Goal: Task Accomplishment & Management: Manage account settings

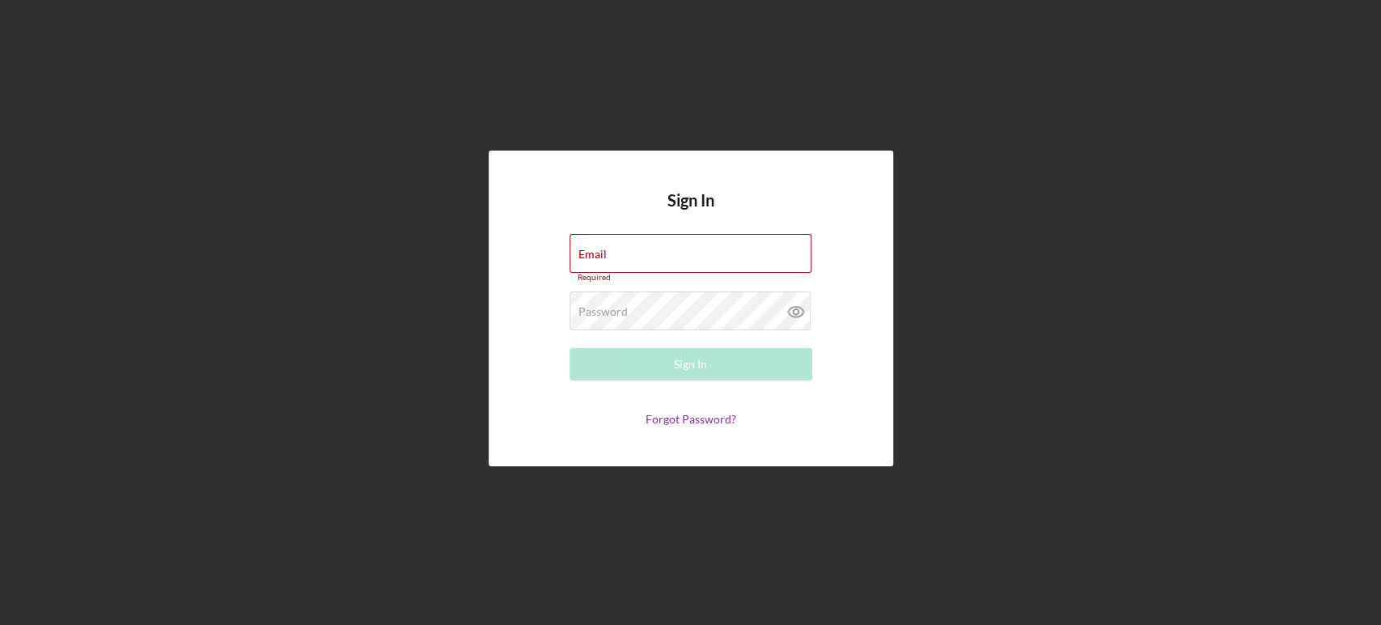
type input "[EMAIL_ADDRESS][DOMAIN_NAME]"
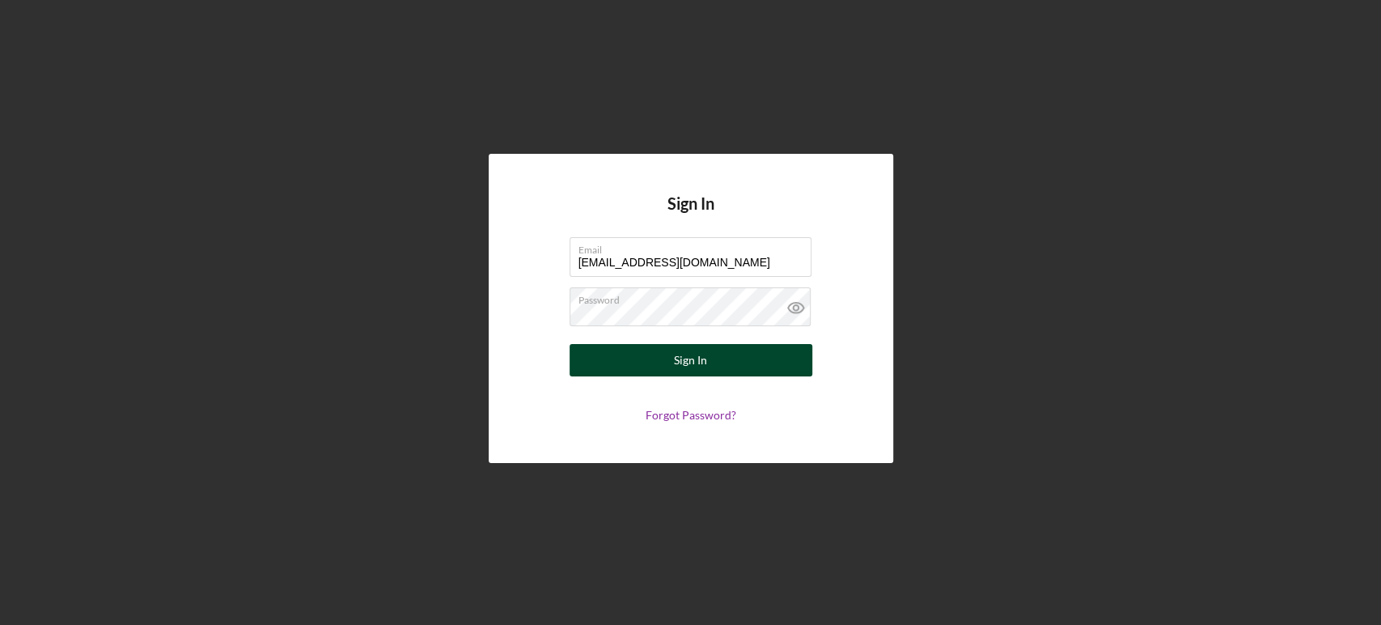
click at [695, 361] on div "Sign In" at bounding box center [690, 360] width 33 height 32
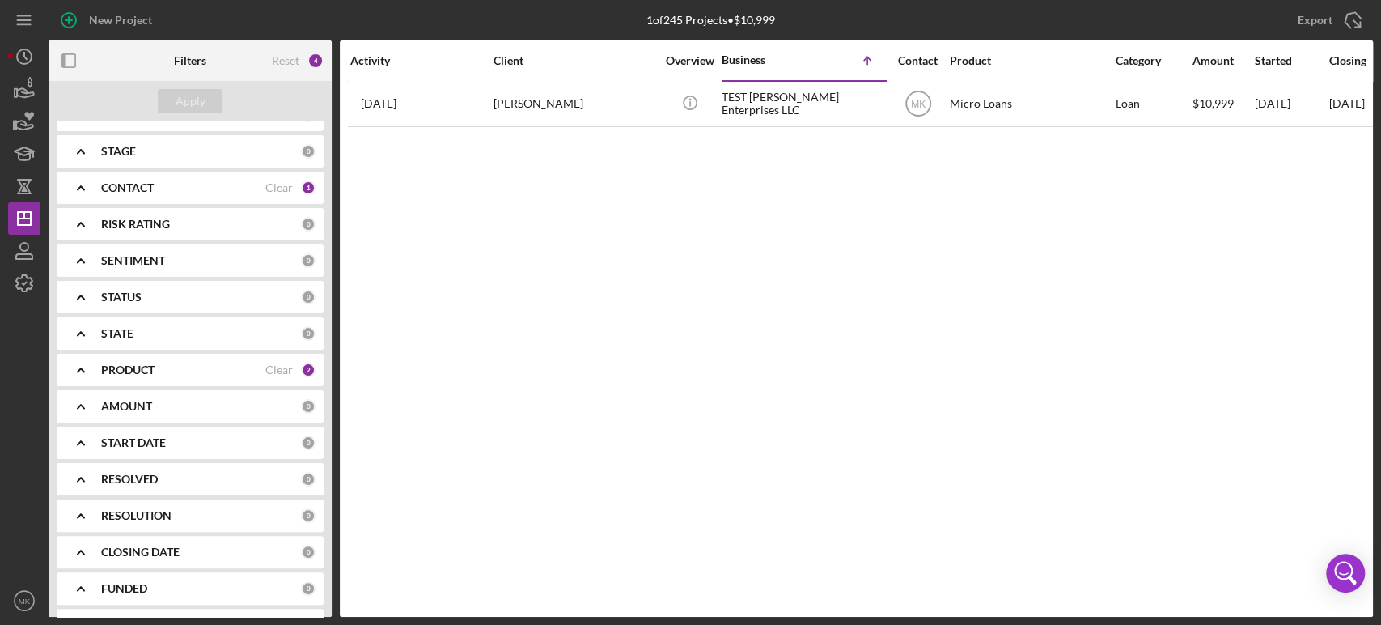
scroll to position [175, 0]
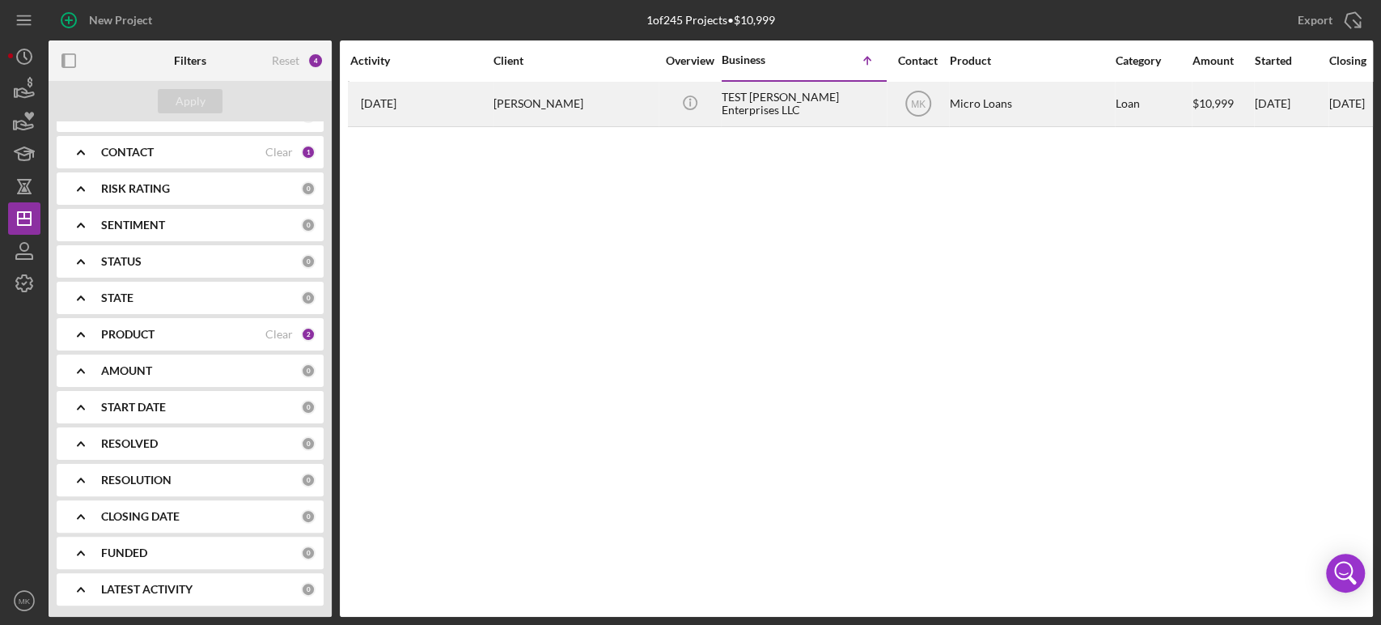
click at [538, 106] on div "[PERSON_NAME]" at bounding box center [575, 104] width 162 height 43
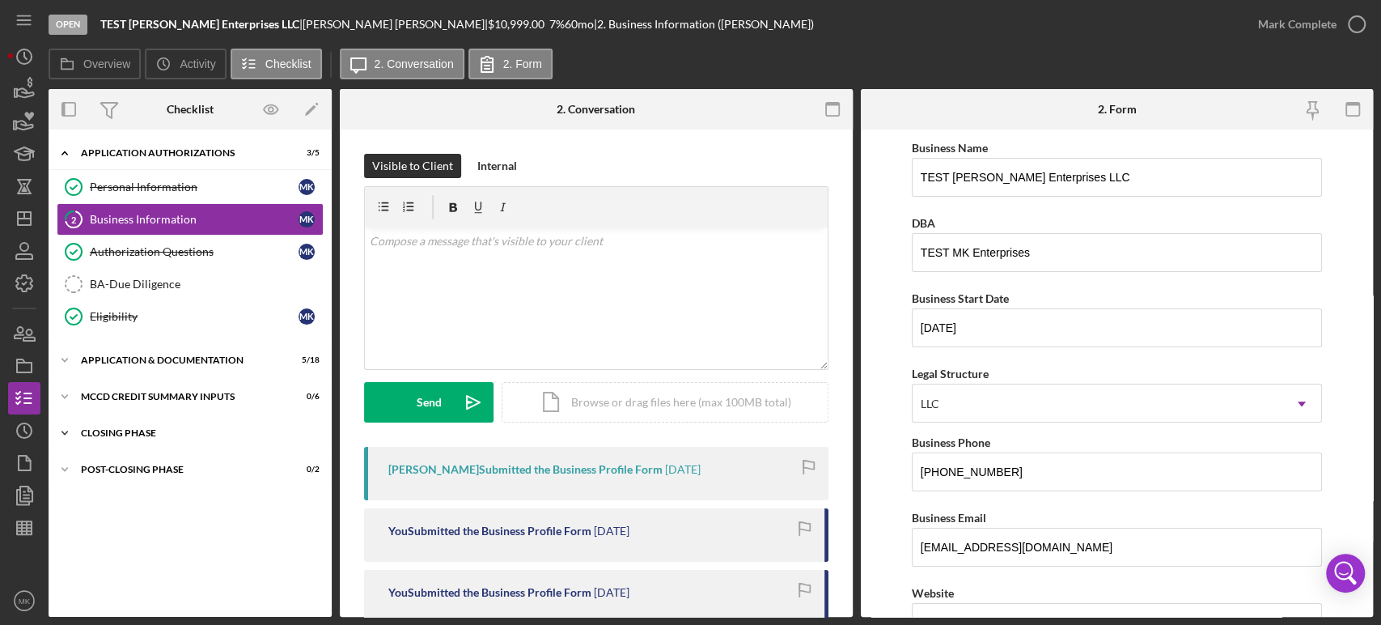
click at [147, 426] on div "Icon/Expander Closing Phase 0 / 8" at bounding box center [190, 433] width 283 height 32
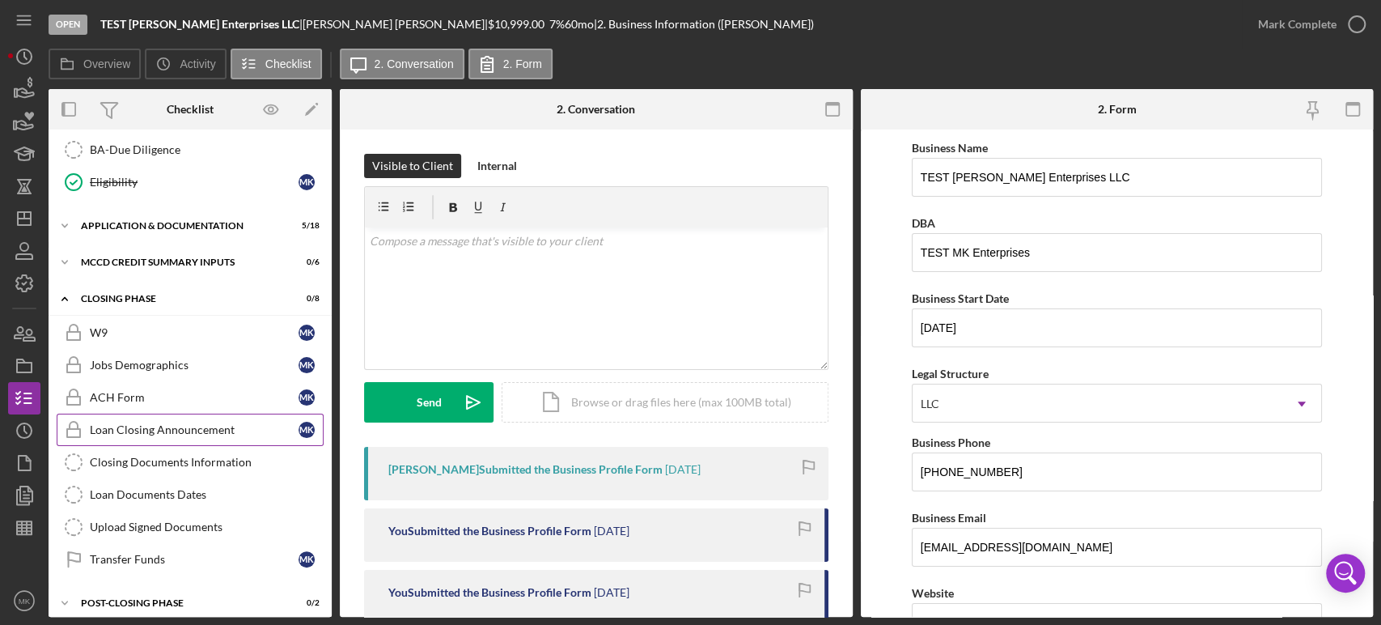
scroll to position [142, 0]
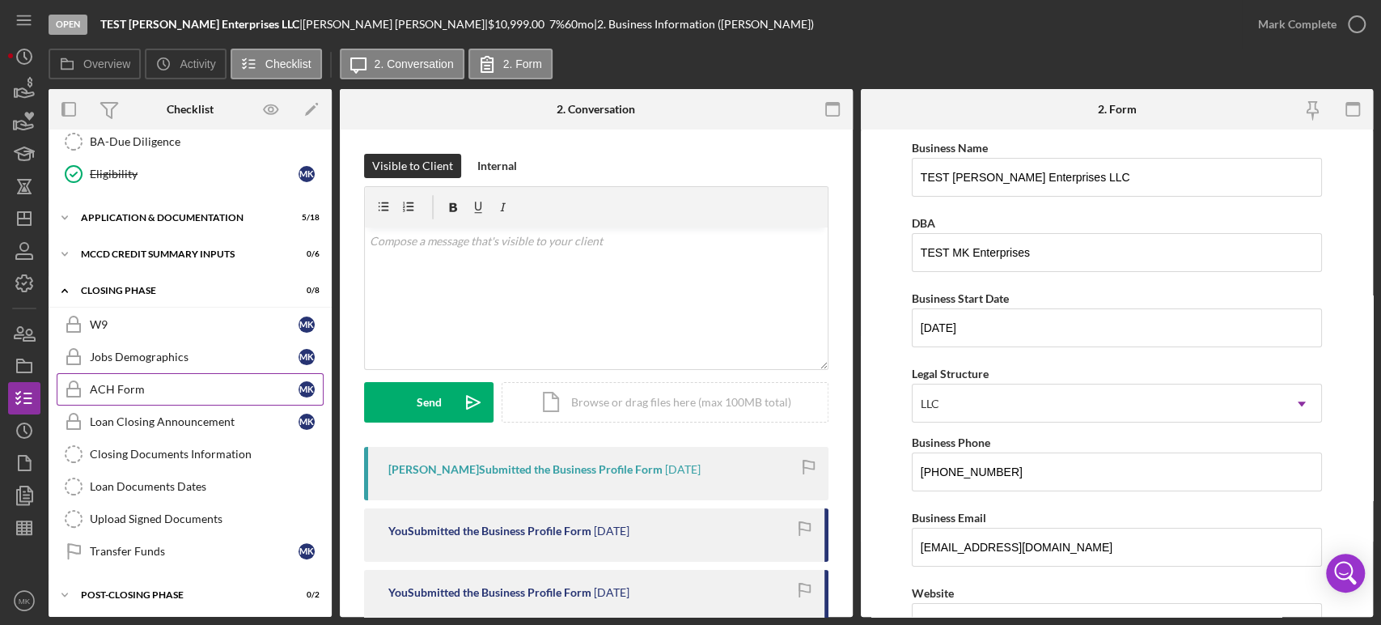
click at [151, 390] on div "ACH Form" at bounding box center [194, 389] width 209 height 13
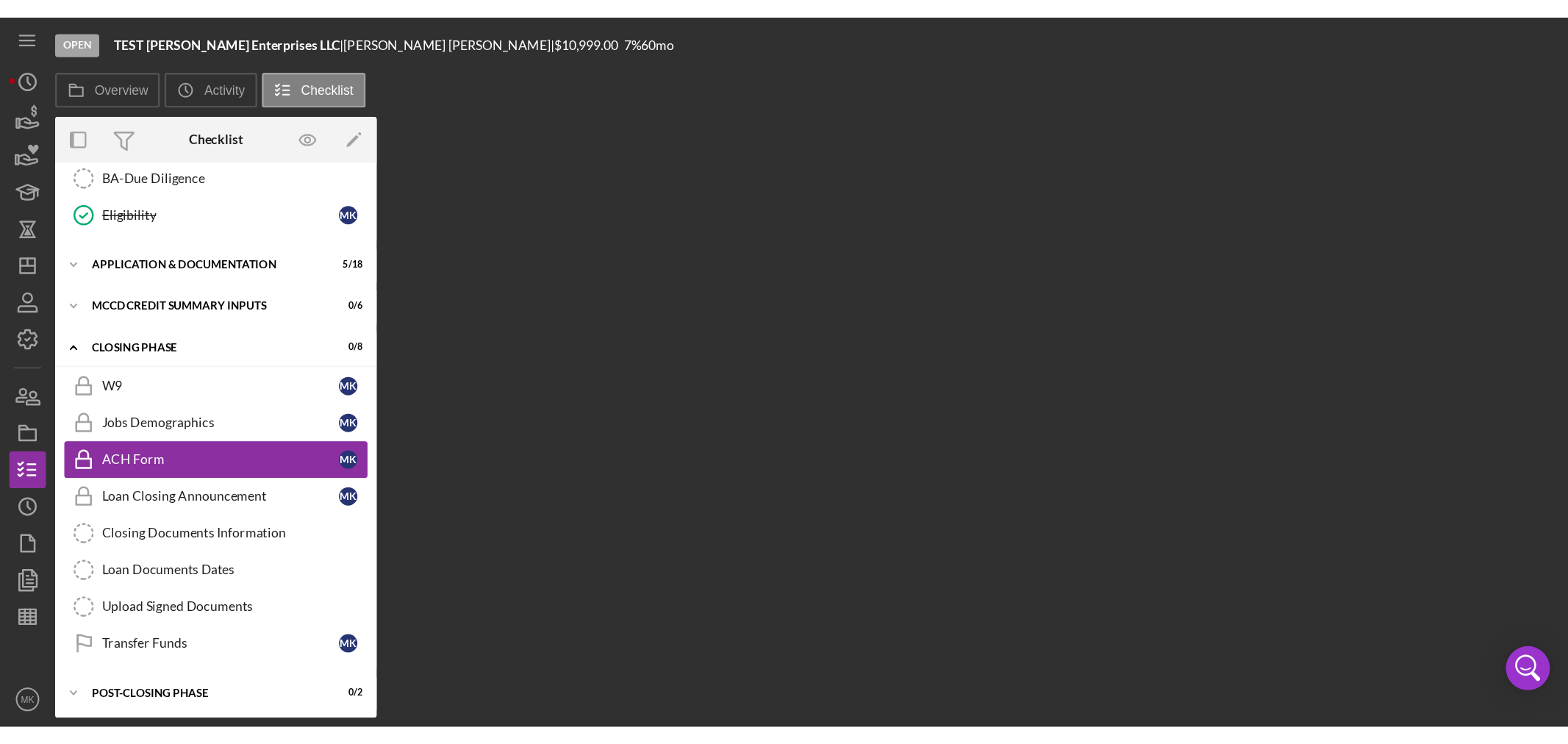
scroll to position [129, 0]
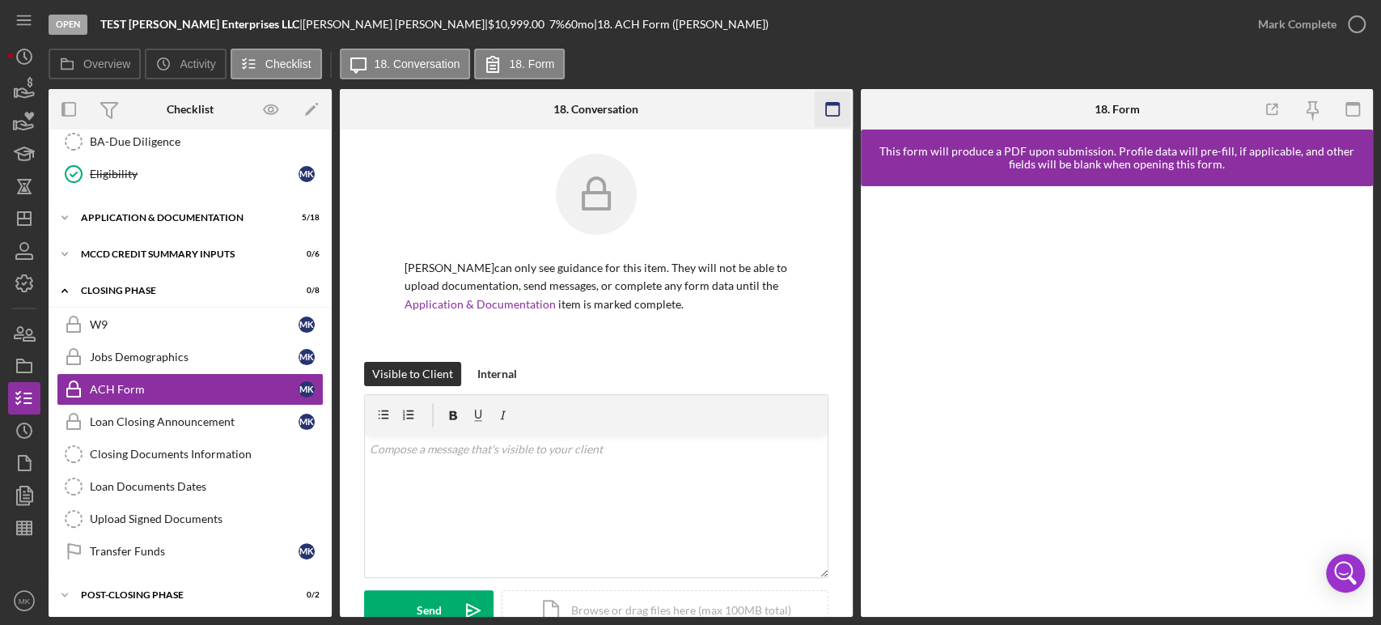
click at [829, 108] on icon "button" at bounding box center [832, 109] width 36 height 36
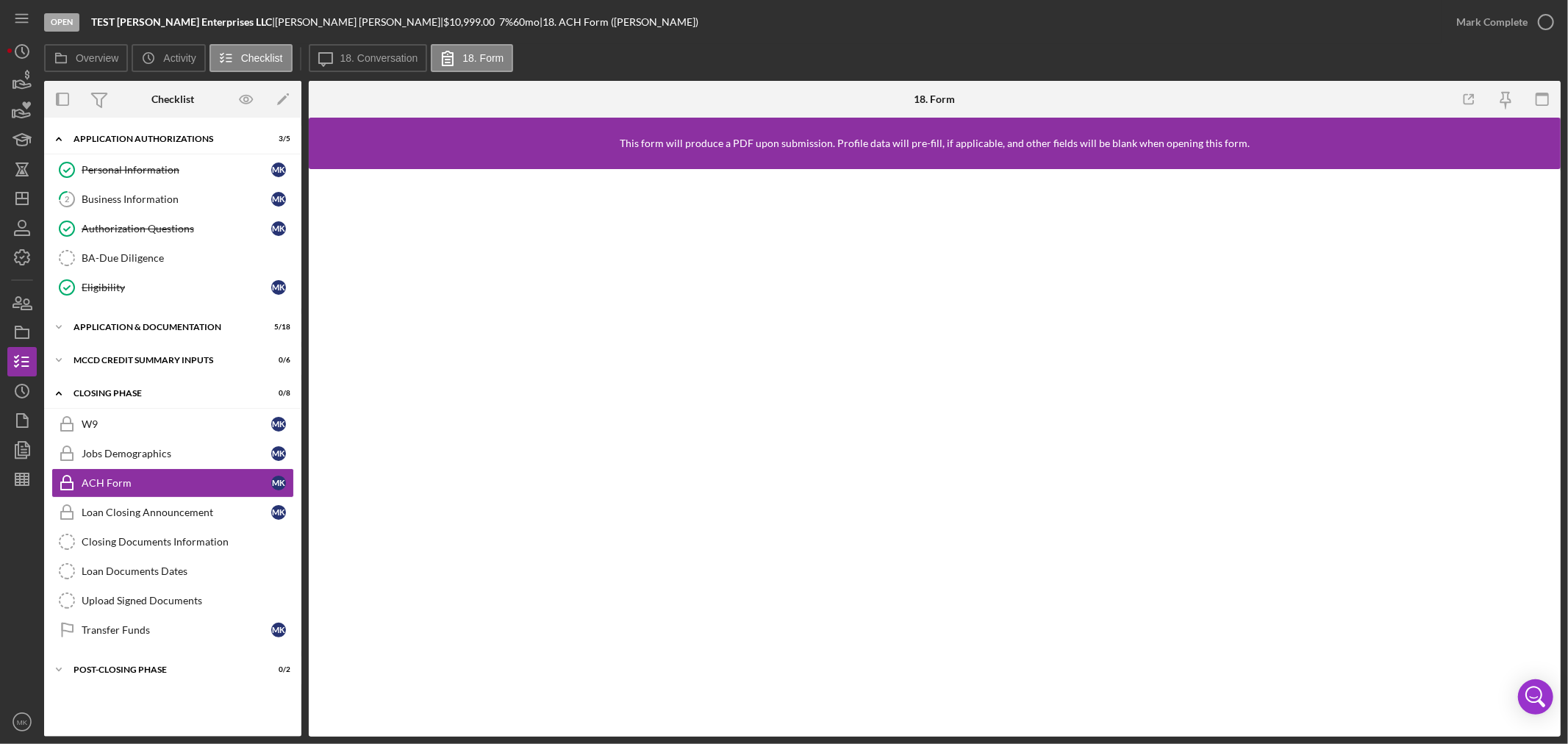
scroll to position [0, 0]
click at [25, 203] on icon "Icon/Dashboard" at bounding box center [22, 198] width 36 height 36
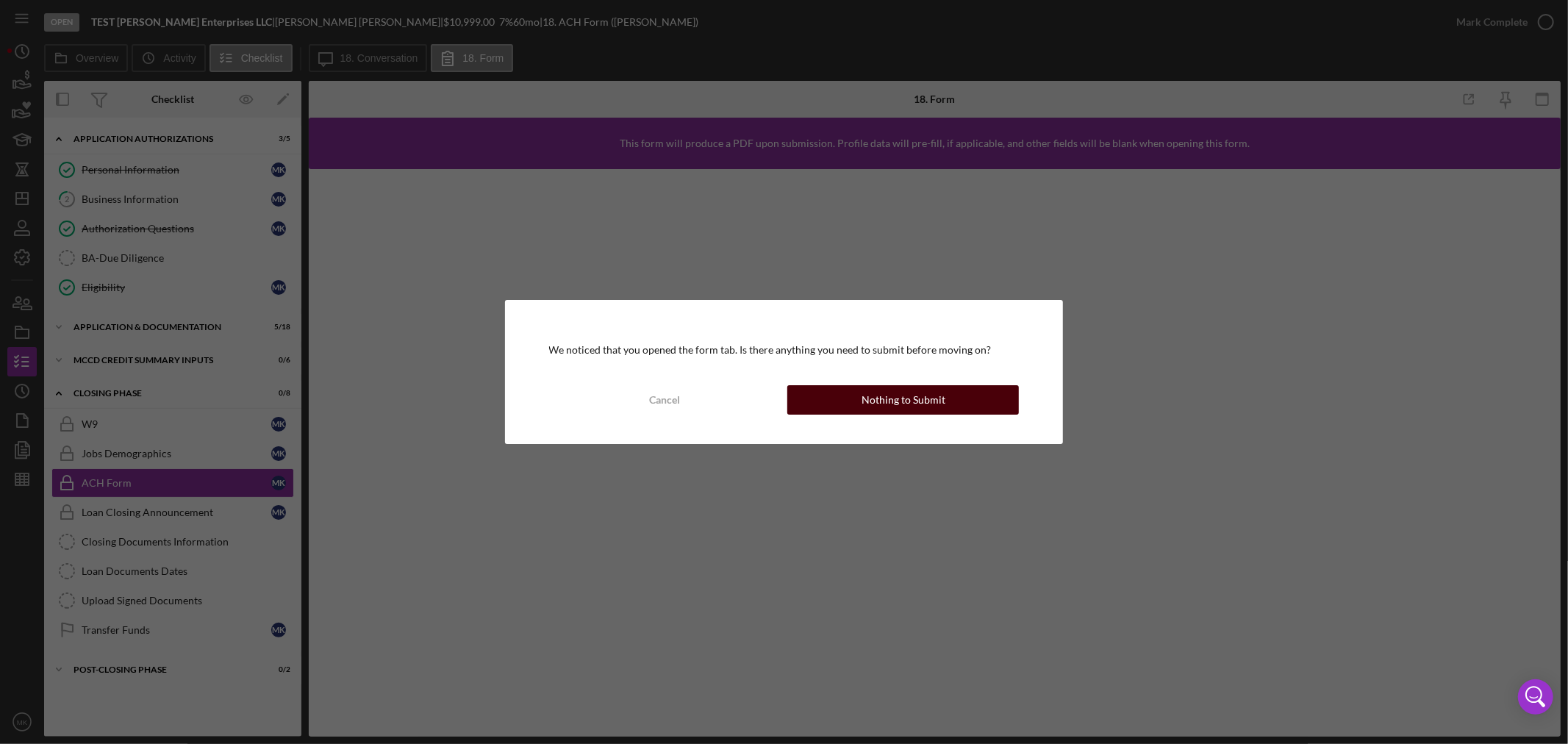
click at [937, 402] on div "Nothing to Submit" at bounding box center [903, 400] width 84 height 29
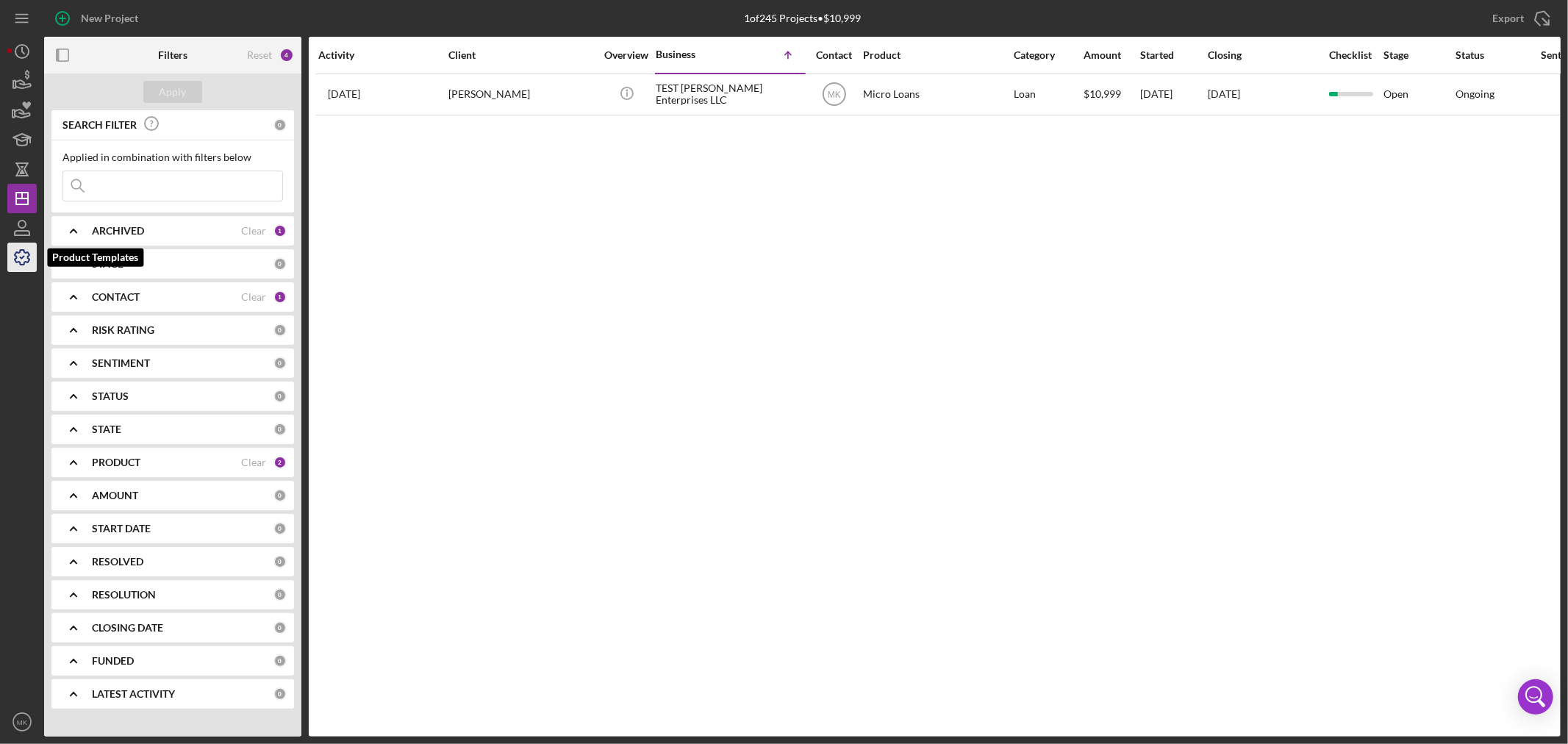
click at [24, 257] on polyline "button" at bounding box center [23, 257] width 4 height 2
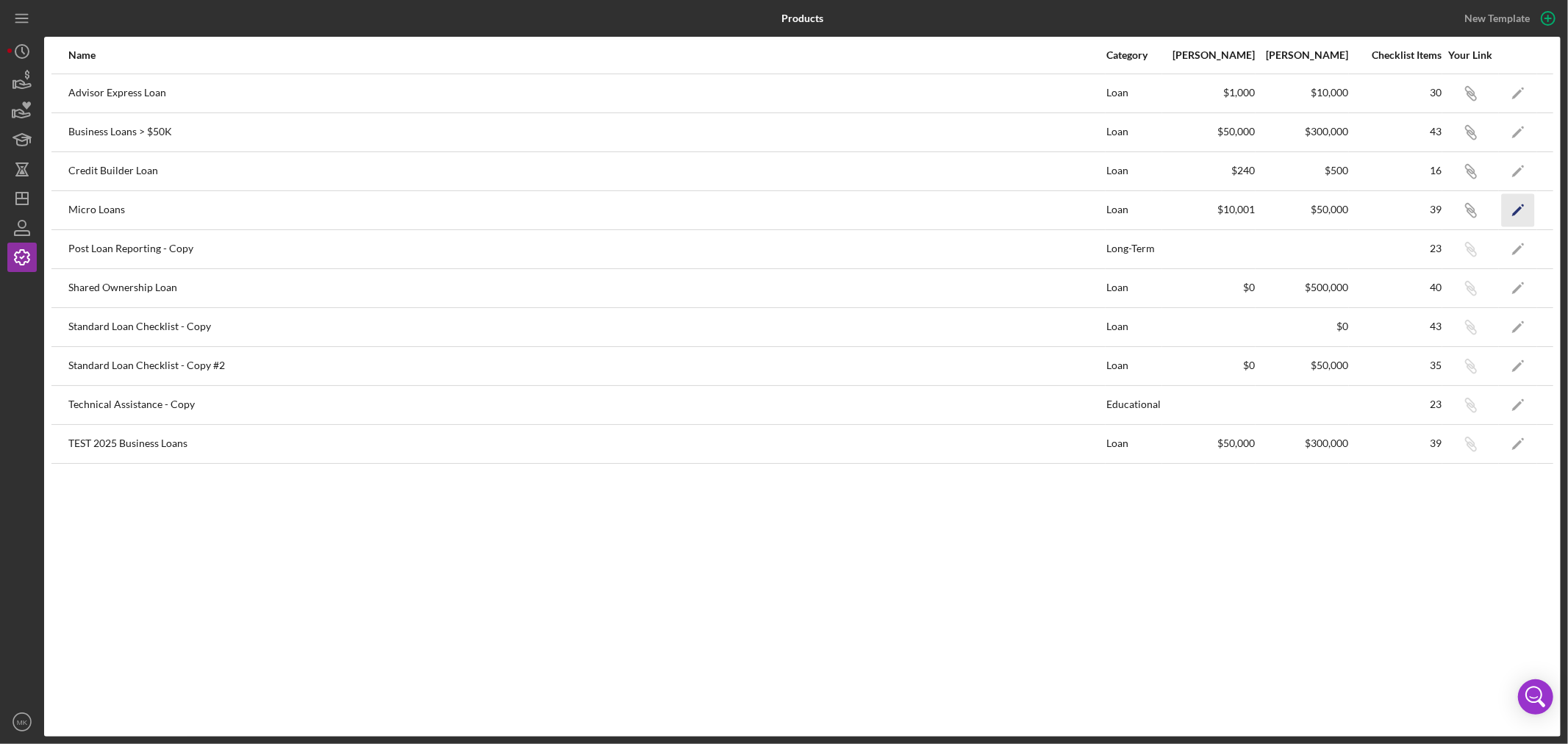
click at [1254, 210] on polygon "button" at bounding box center [1516, 211] width 10 height 10
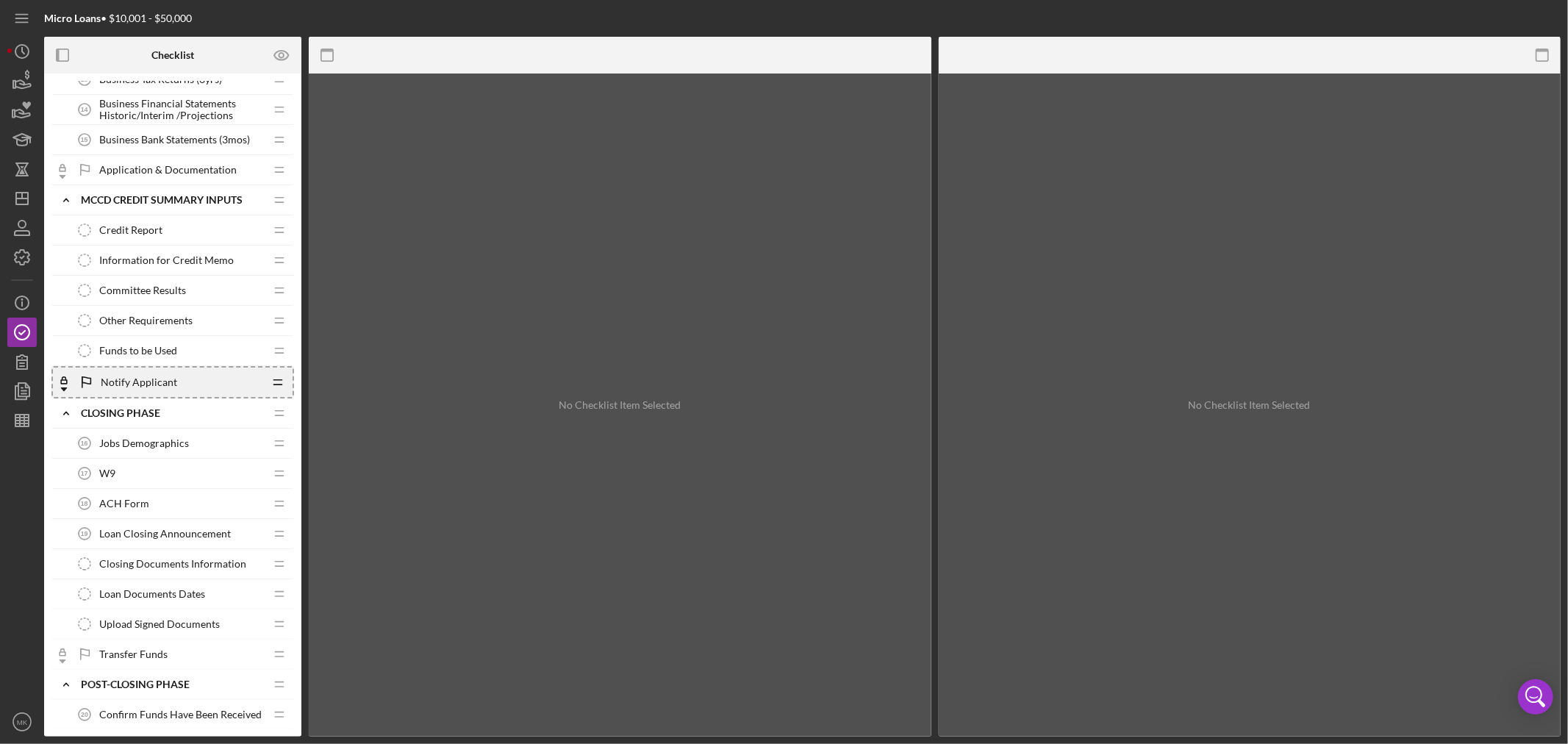
scroll to position [686, 0]
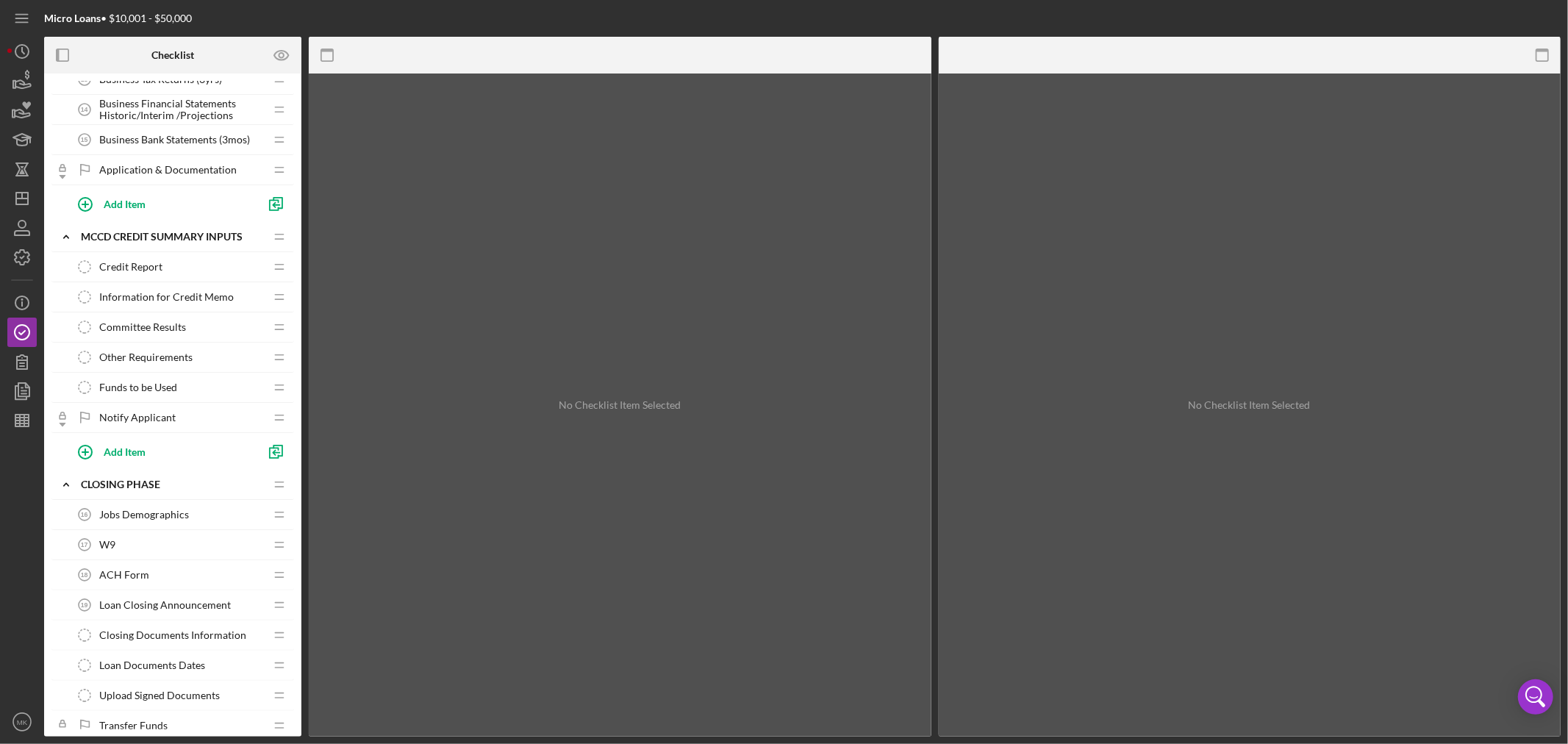
click at [203, 292] on span "Information for Credit Memo" at bounding box center [166, 296] width 134 height 12
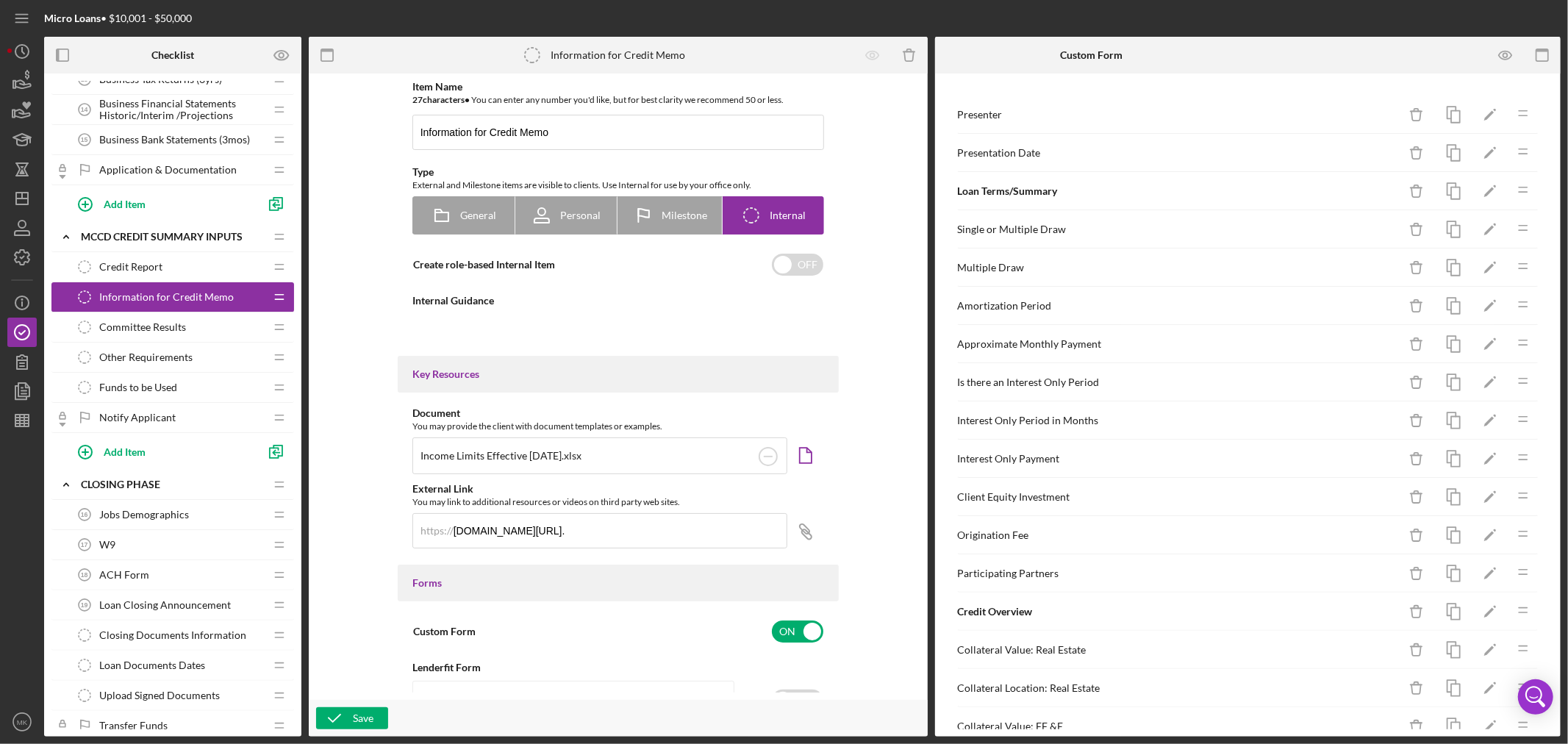
type textarea "<div><strong>Business Advisor:</strong> Please complete the form for Credit Mem…"
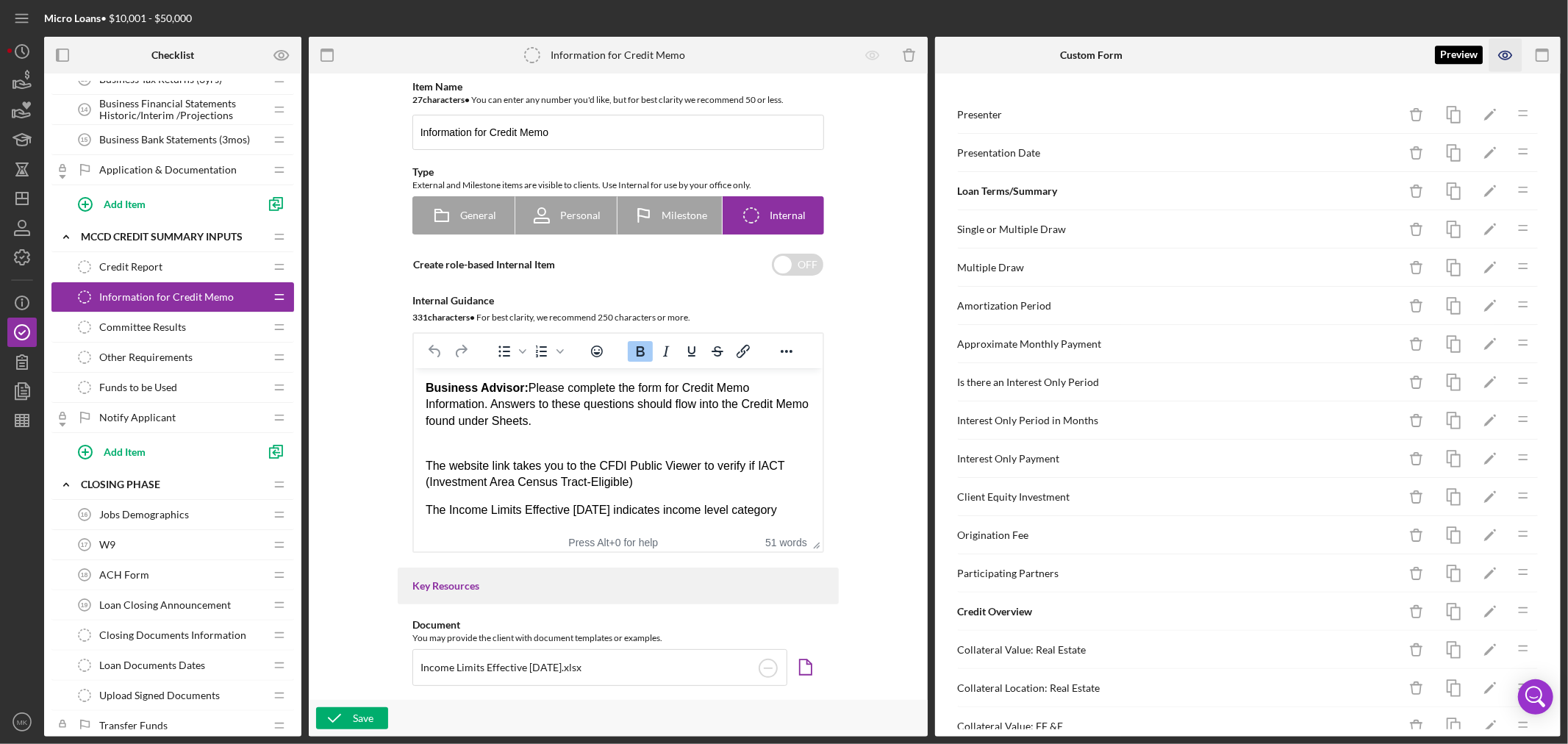
click at [1254, 55] on icon "button" at bounding box center [1505, 55] width 5 height 5
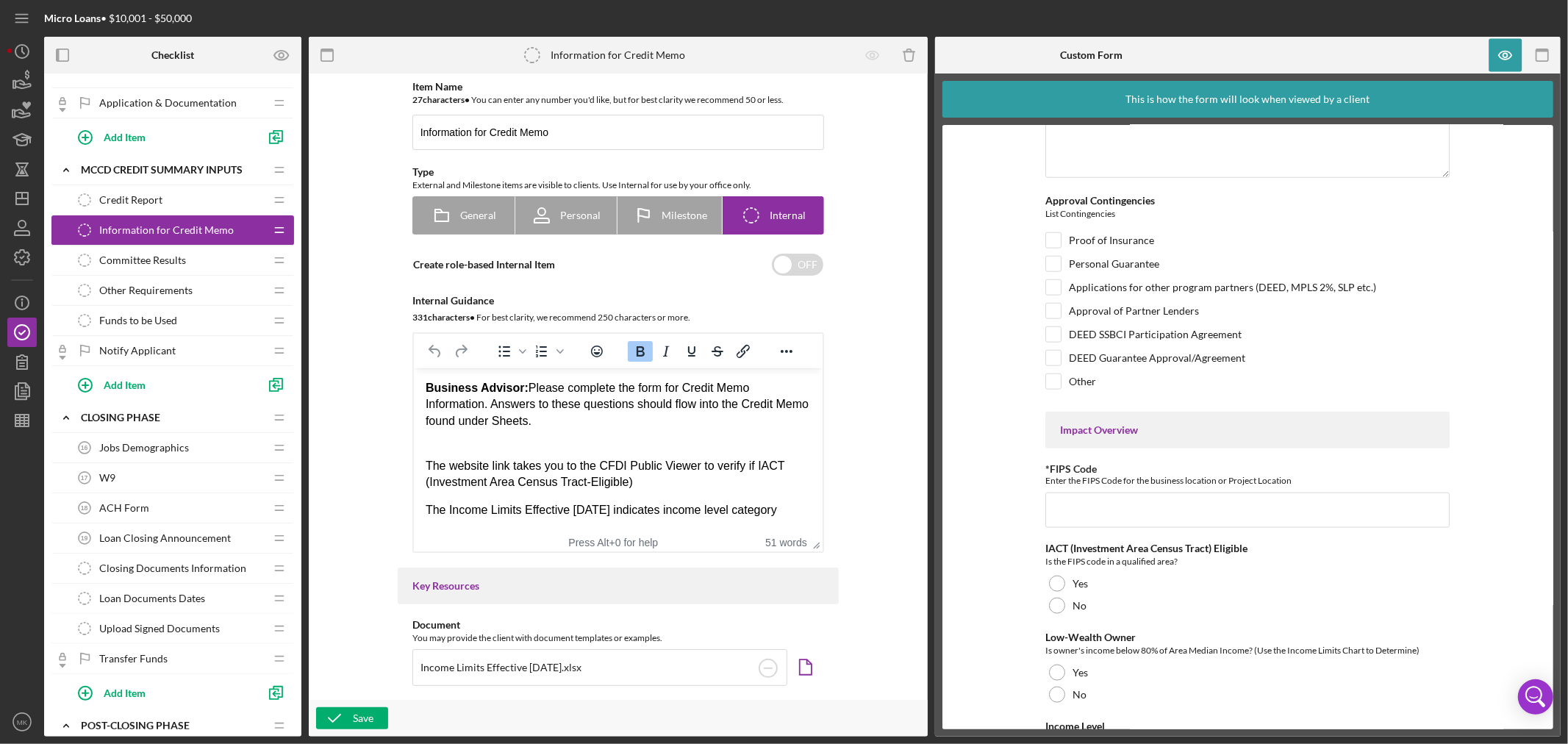
scroll to position [686, 0]
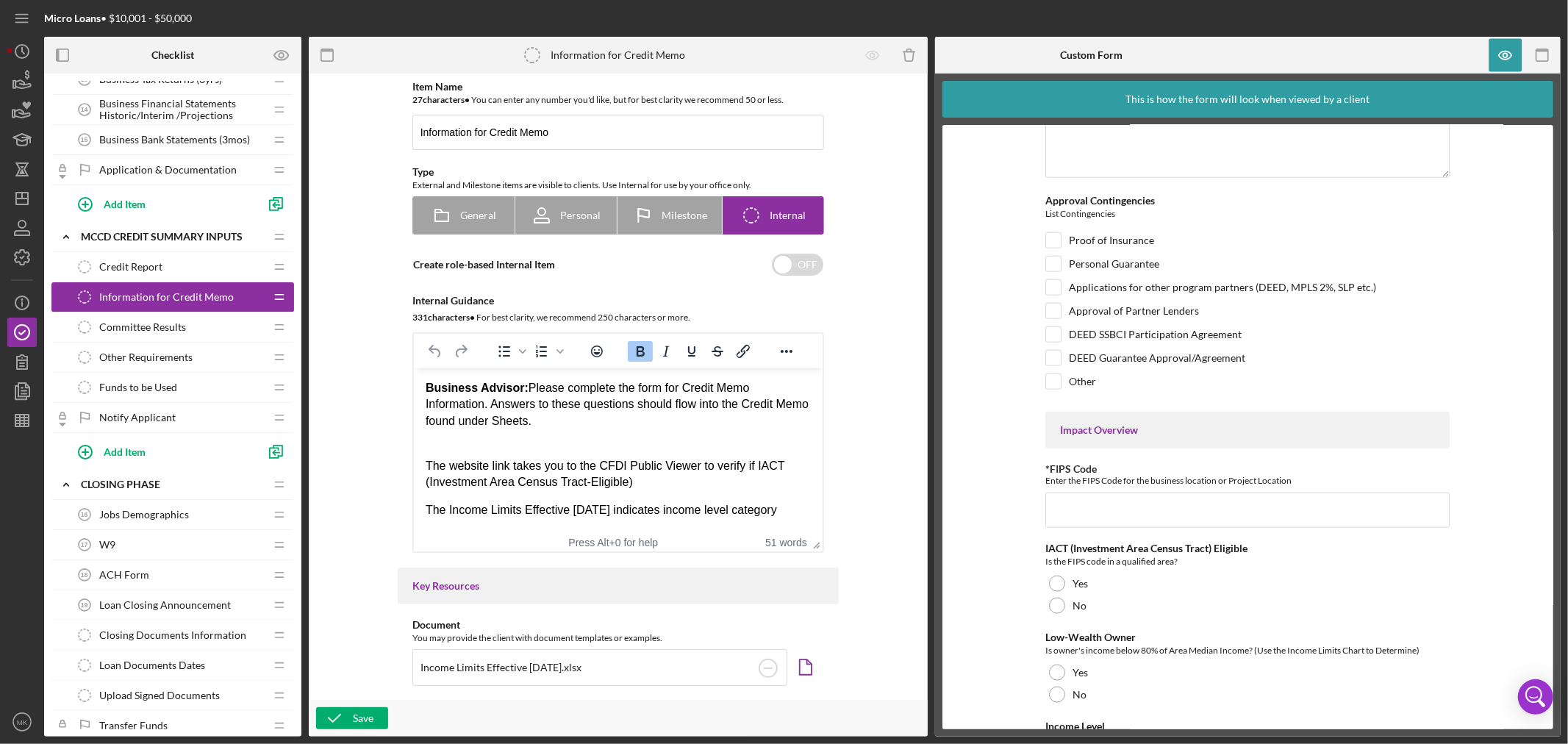
click at [175, 327] on span "Committee Results" at bounding box center [142, 327] width 86 height 12
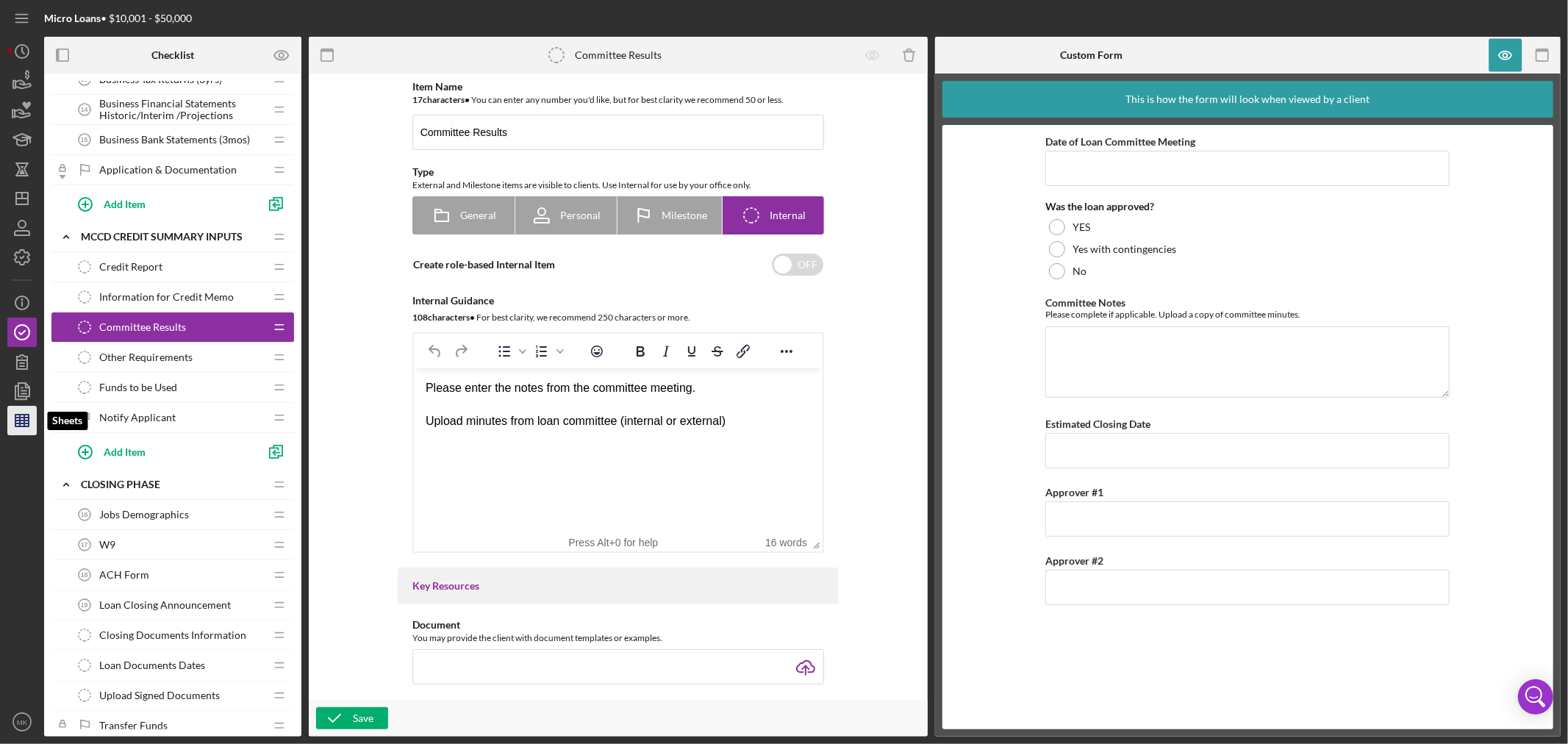
click at [25, 422] on line "button" at bounding box center [25, 420] width 0 height 12
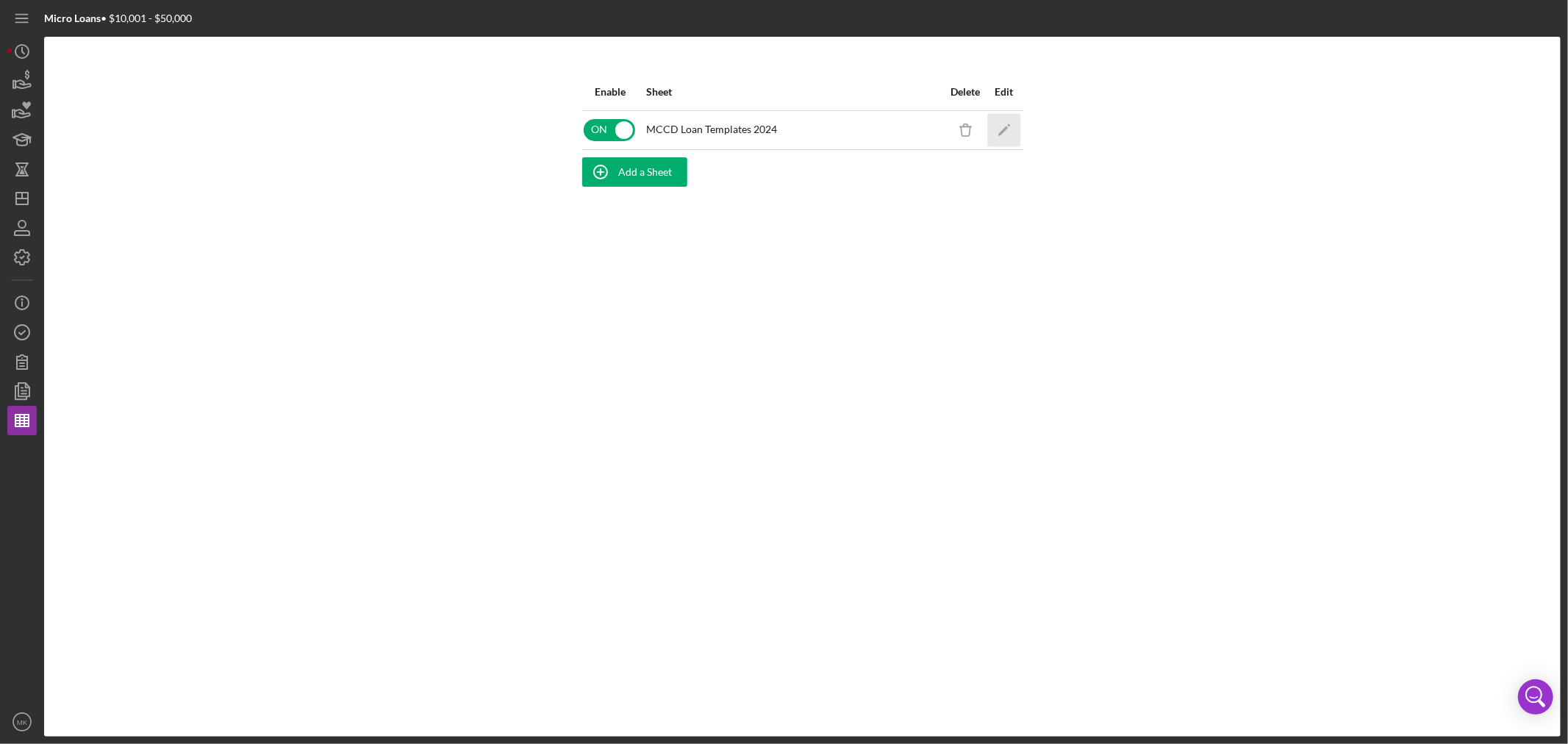
click at [1008, 125] on icon "button" at bounding box center [1007, 124] width 3 height 3
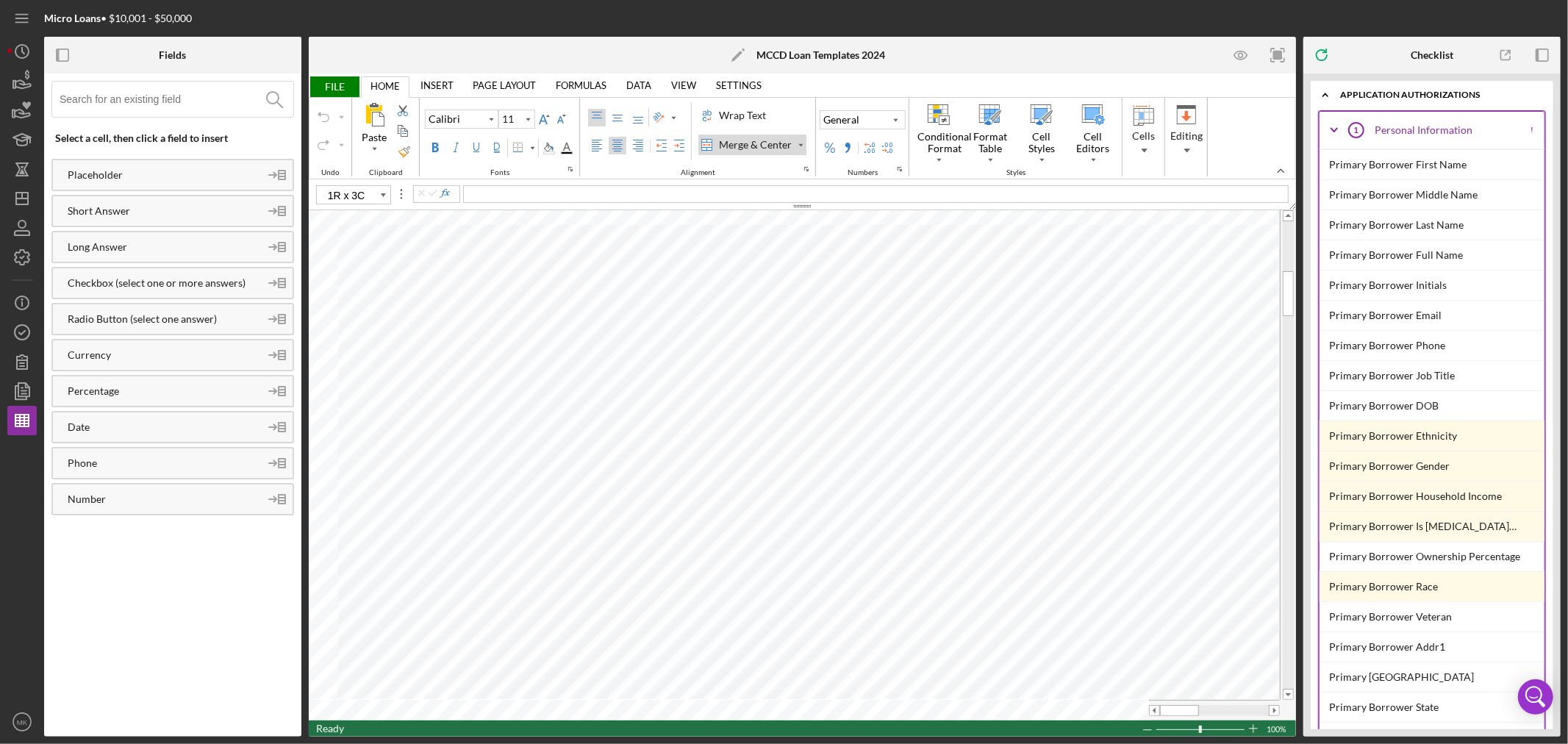
type input "D53"
click at [1254, 126] on icon "Icon/Expander" at bounding box center [1334, 130] width 36 height 36
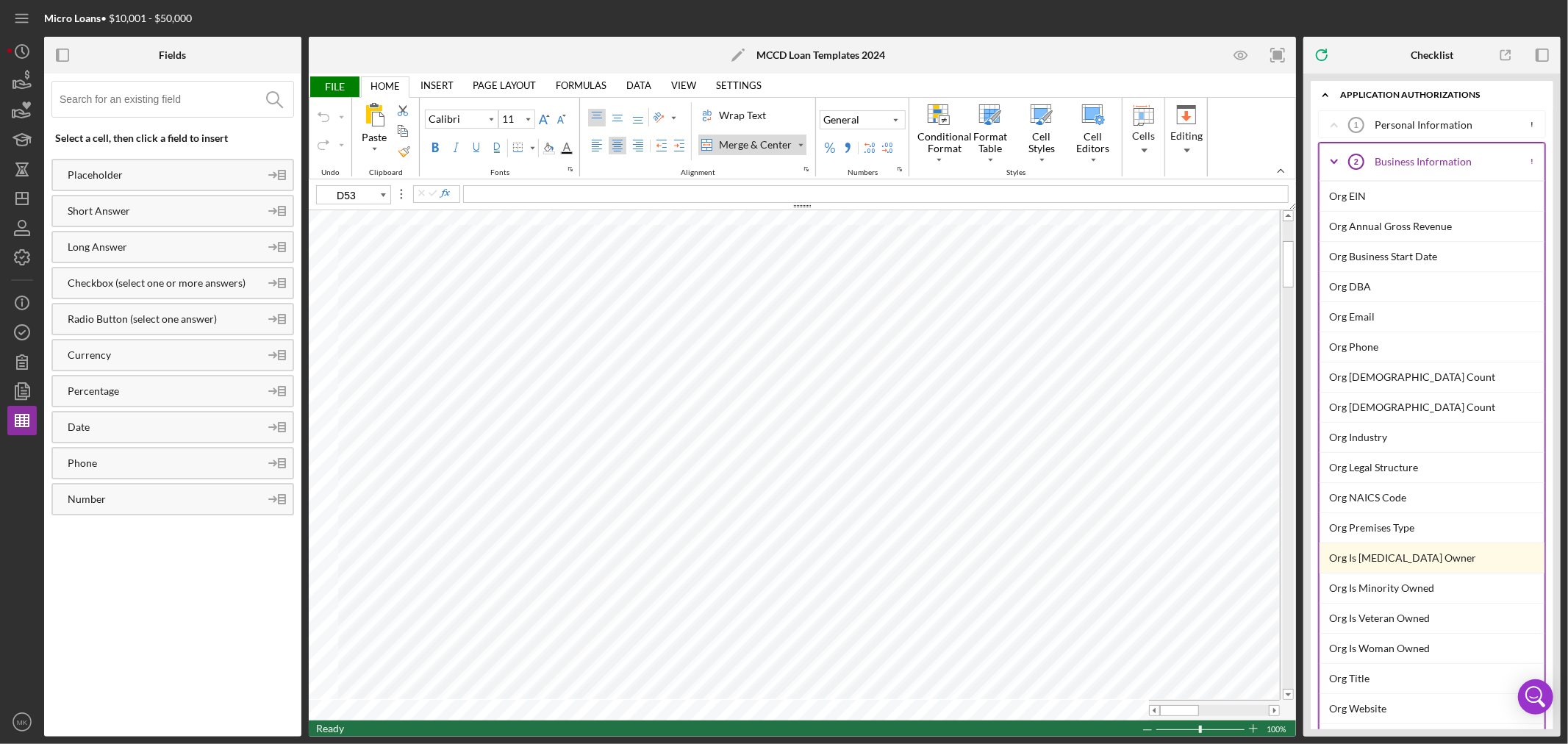
click at [1254, 159] on icon "Icon/Expander" at bounding box center [1334, 162] width 36 height 36
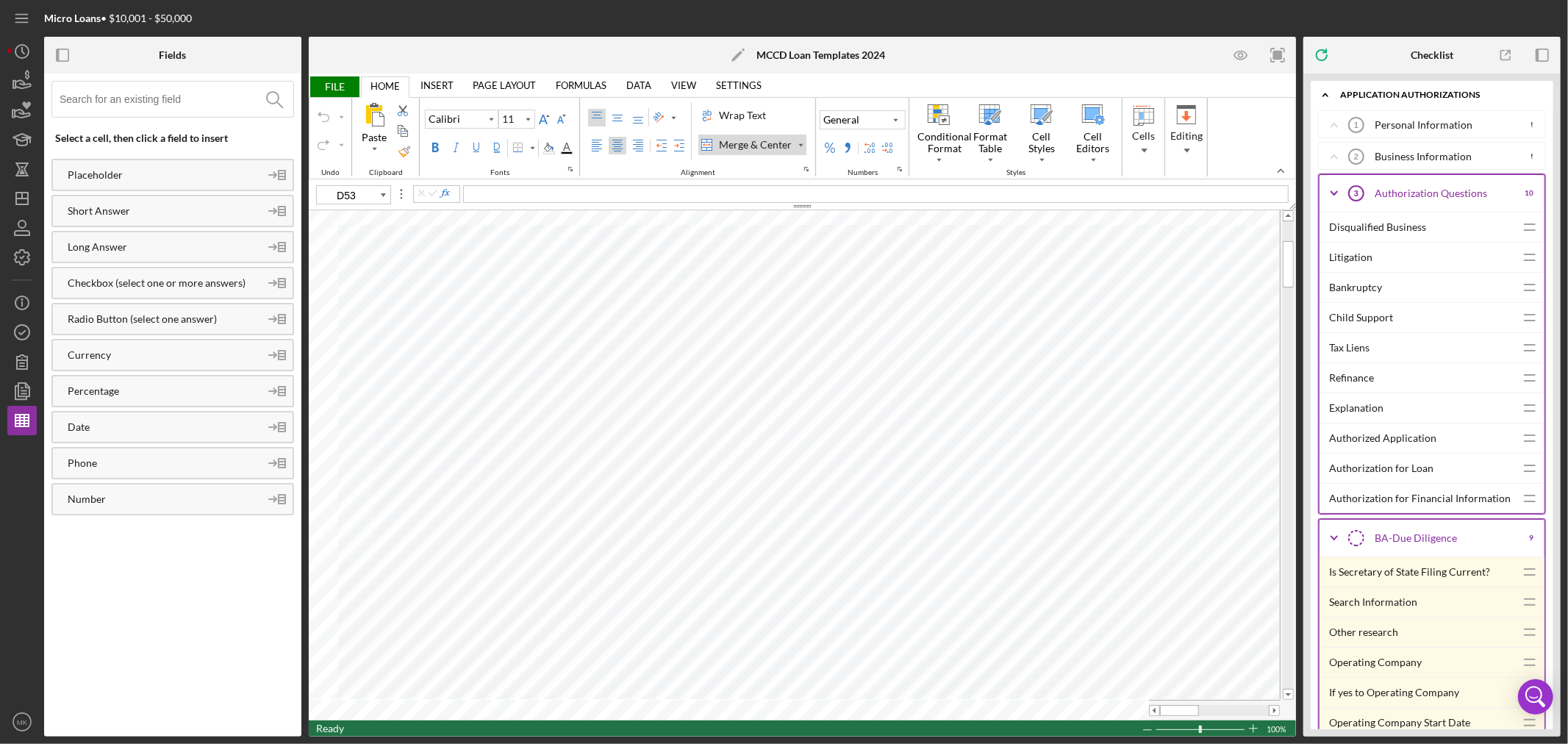
click at [1254, 96] on icon "Icon/Expander" at bounding box center [1325, 94] width 29 height 29
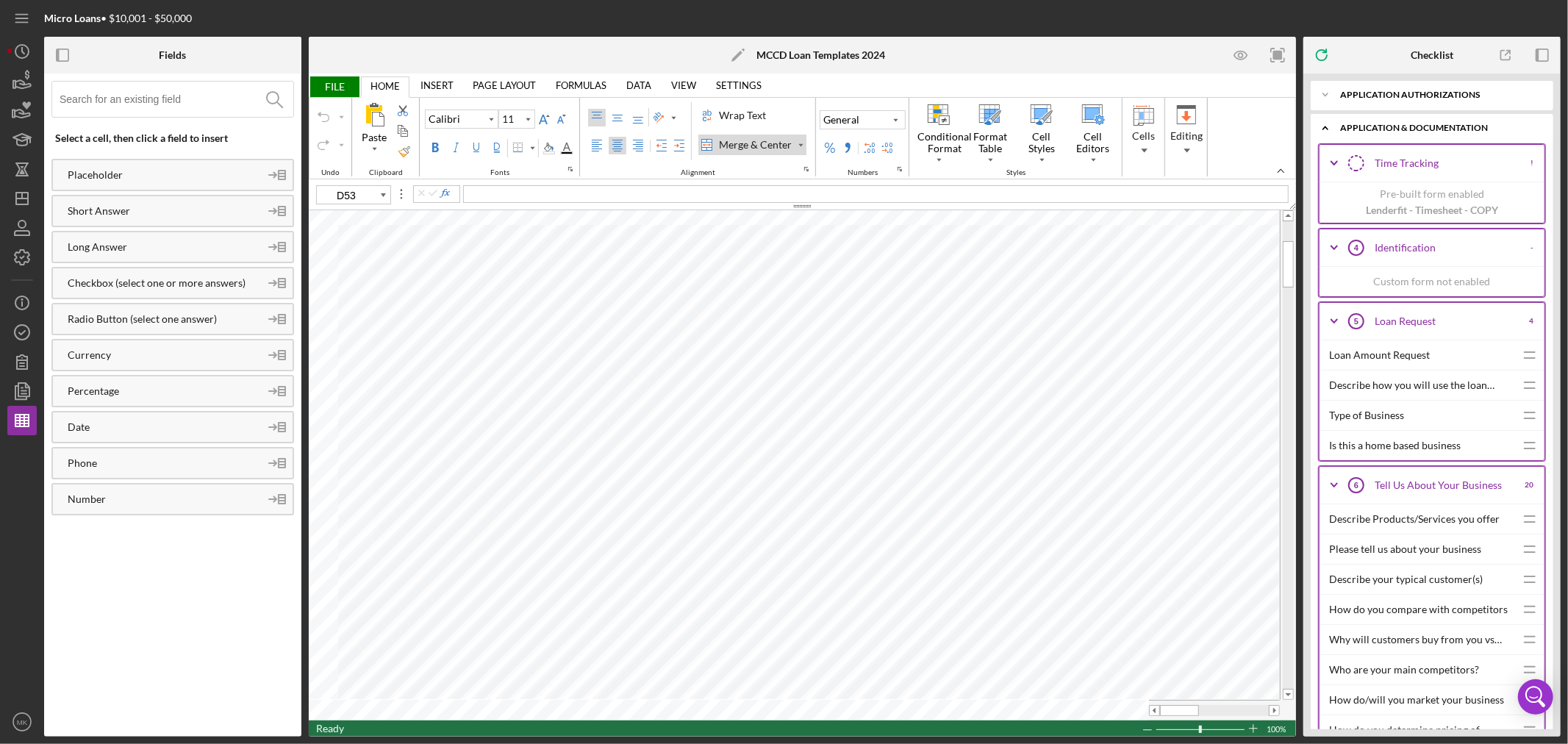
click at [1254, 324] on icon "Icon/Expander" at bounding box center [1334, 321] width 36 height 36
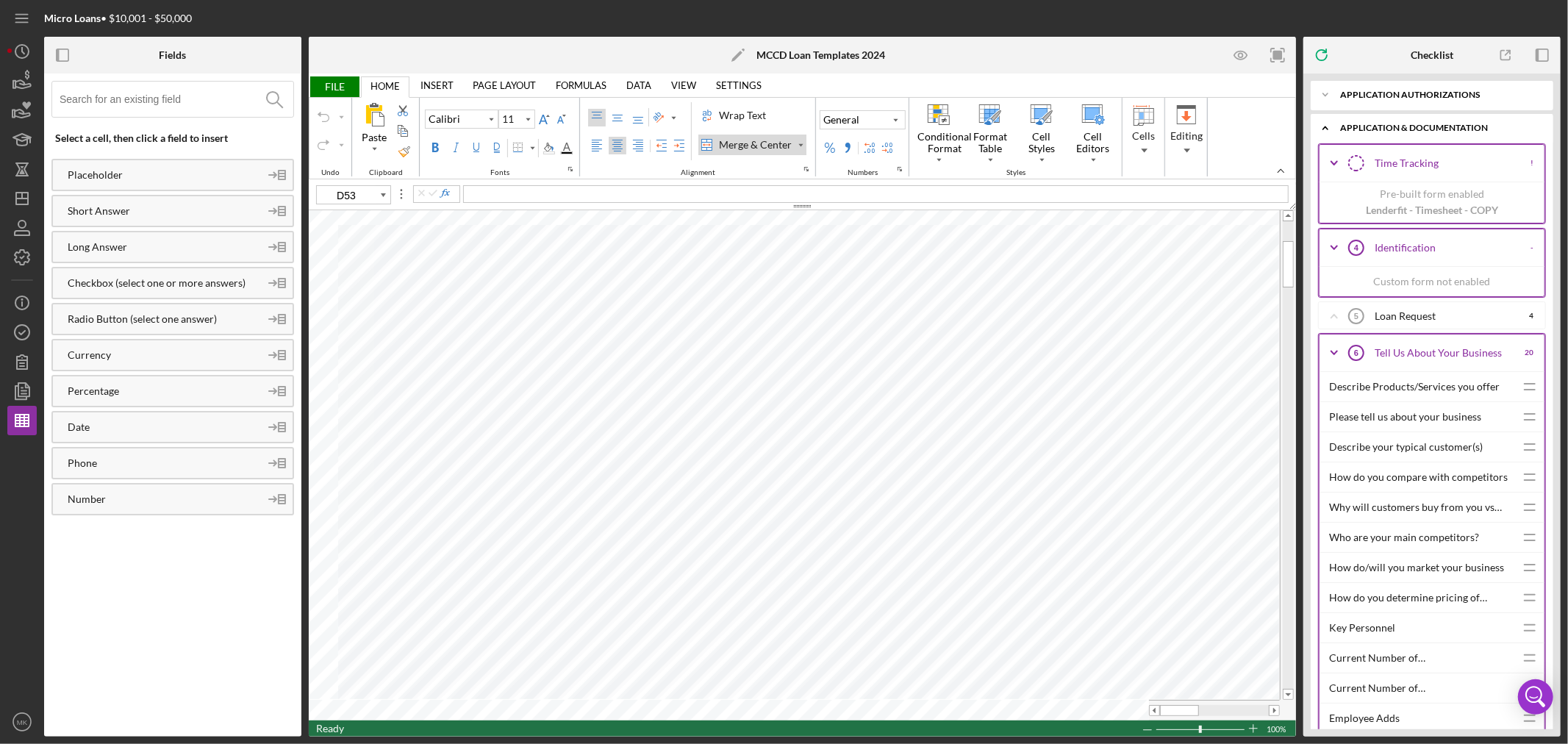
click at [1254, 345] on icon "Icon/Expander" at bounding box center [1334, 352] width 36 height 36
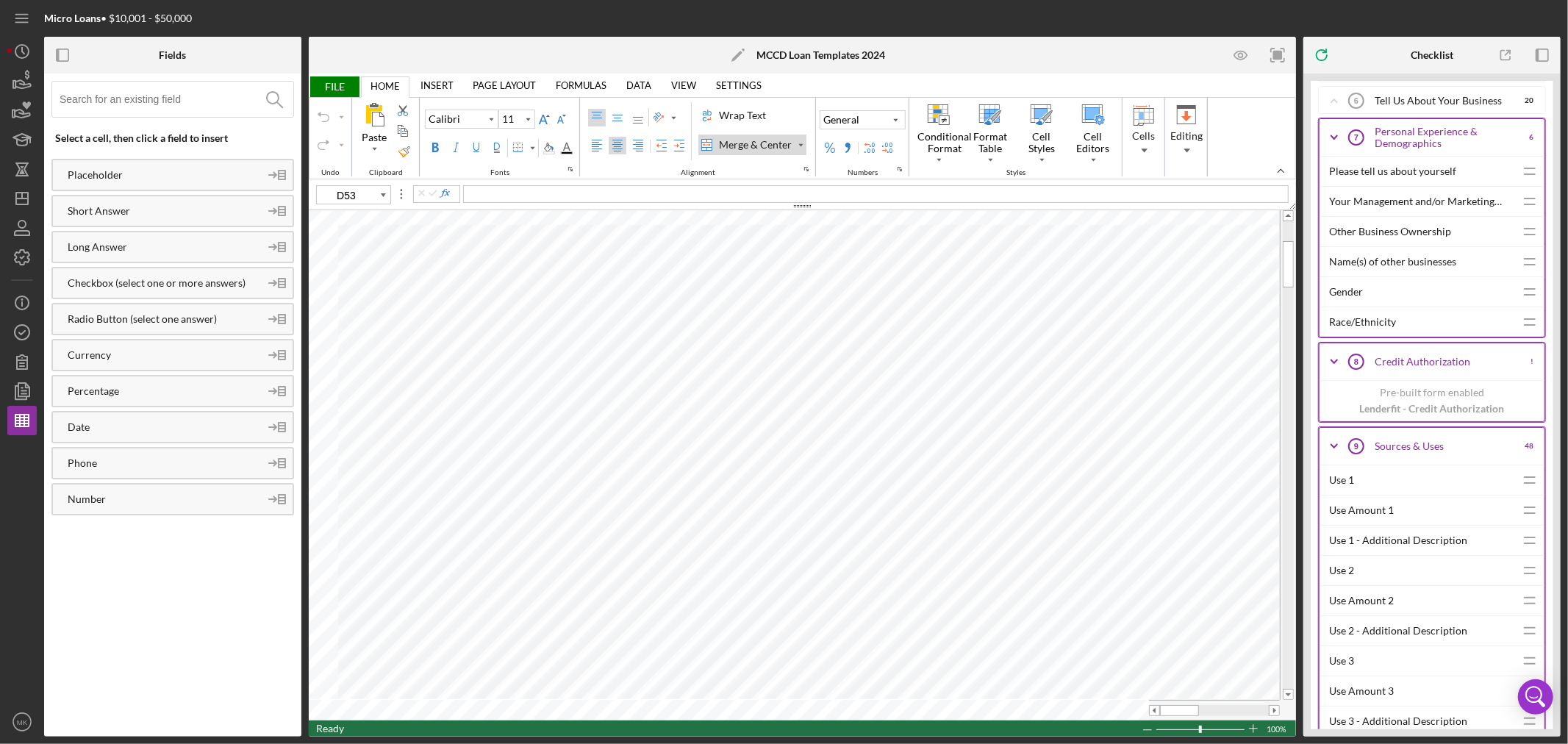
scroll to position [244, 0]
click at [1254, 451] on icon "Icon/Expander" at bounding box center [1334, 448] width 36 height 36
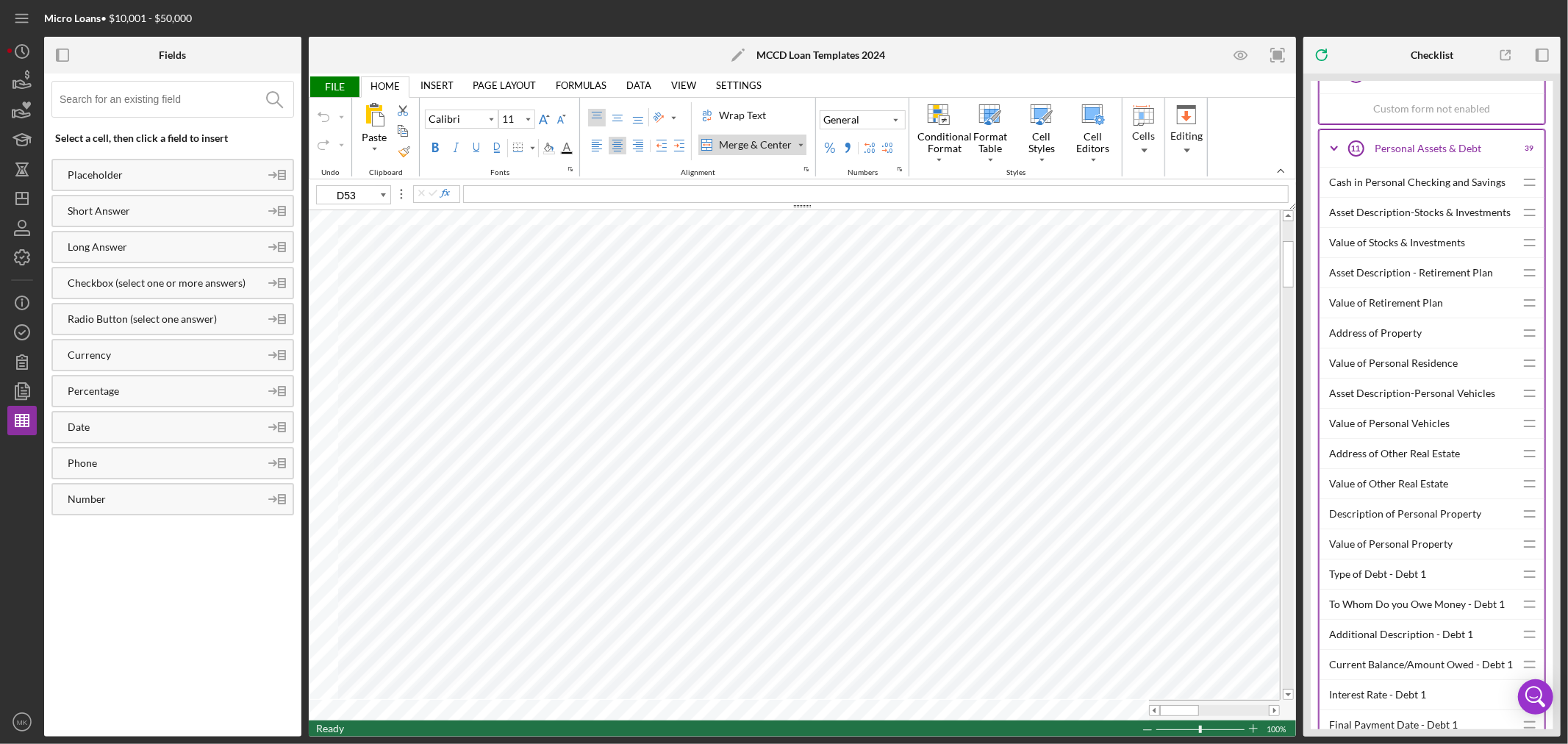
scroll to position [817, 0]
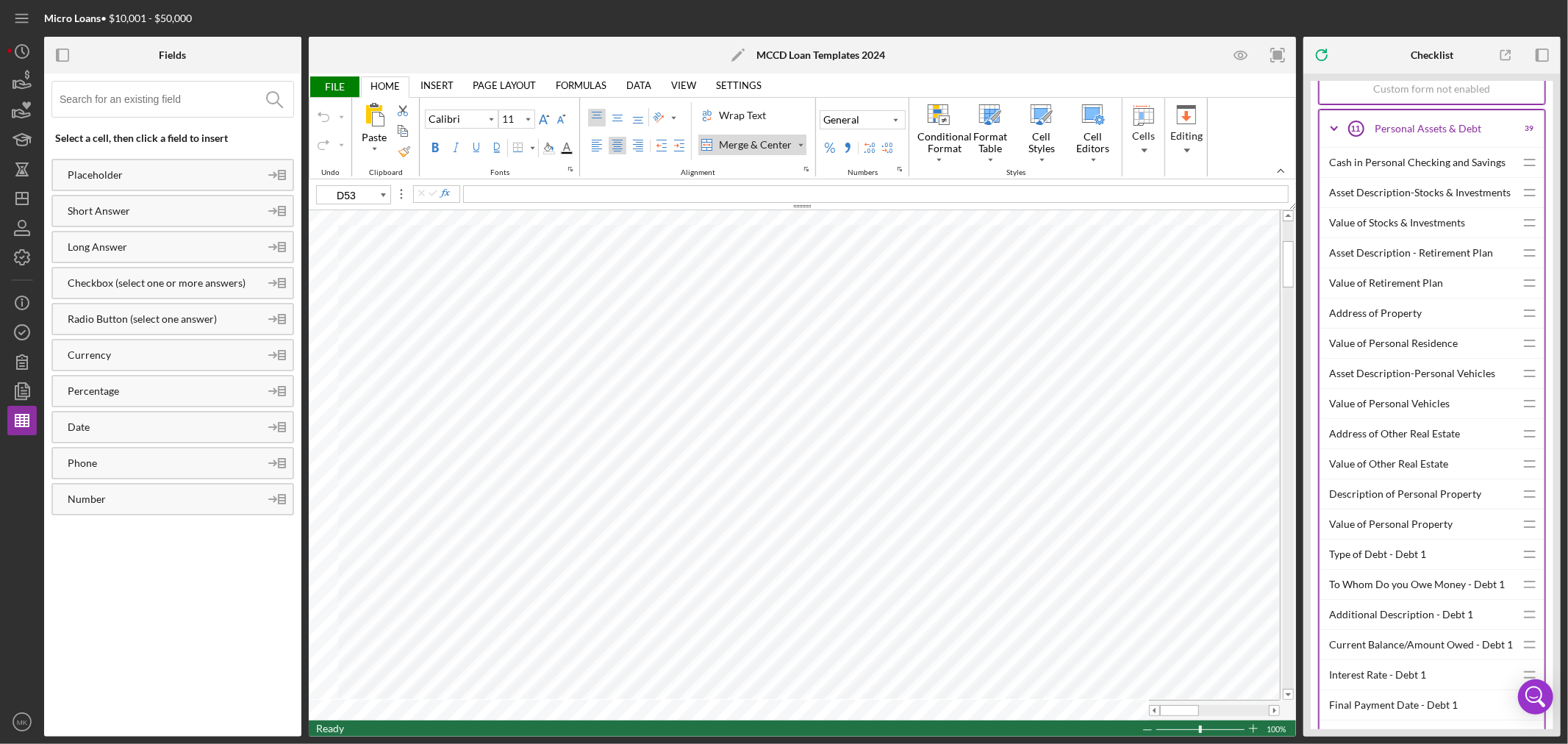
click at [1254, 130] on icon "Icon/Expander" at bounding box center [1334, 128] width 36 height 36
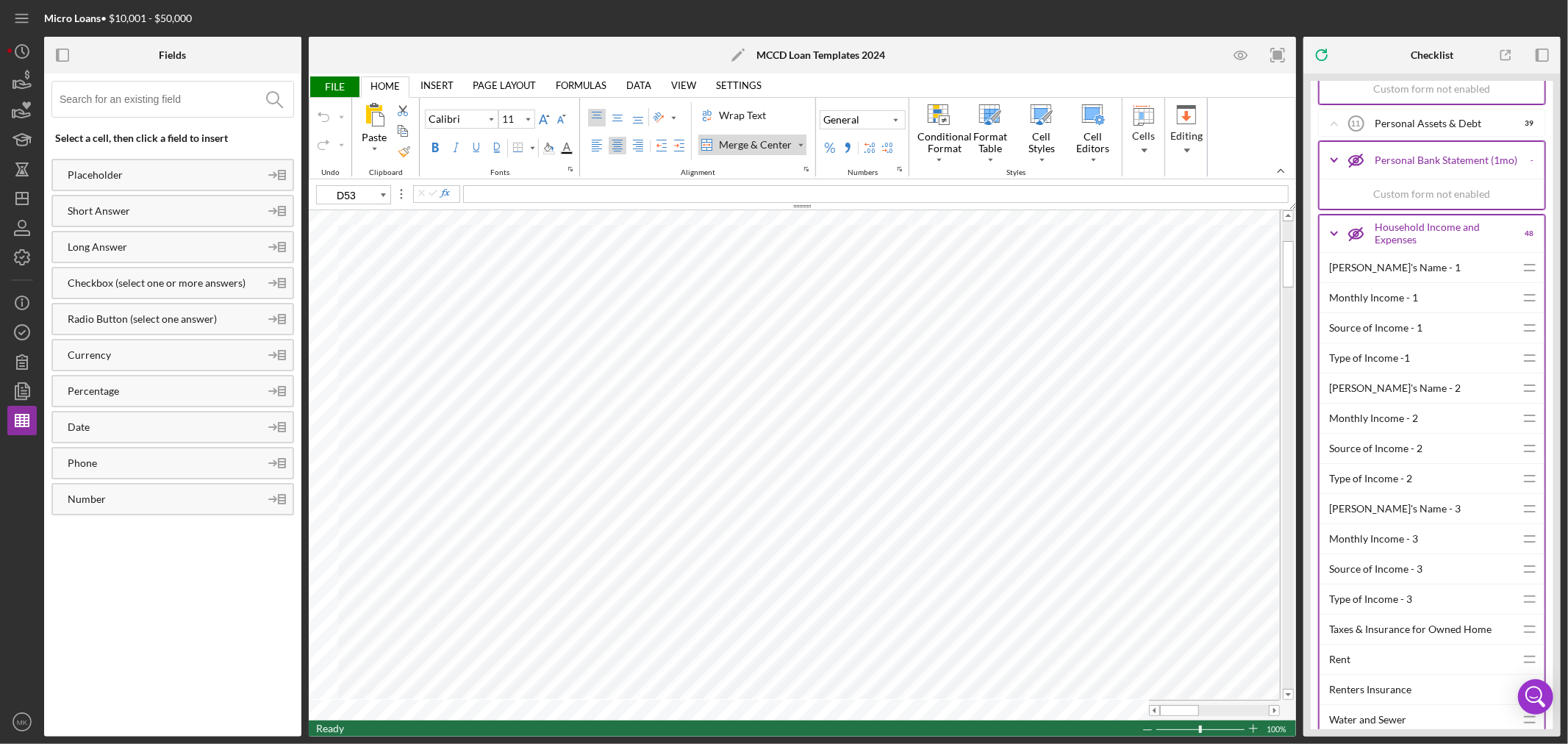
drag, startPoint x: 1333, startPoint y: 224, endPoint x: 1338, endPoint y: 236, distance: 13.0
click at [1254, 236] on icon "Icon/Expander" at bounding box center [1334, 233] width 36 height 36
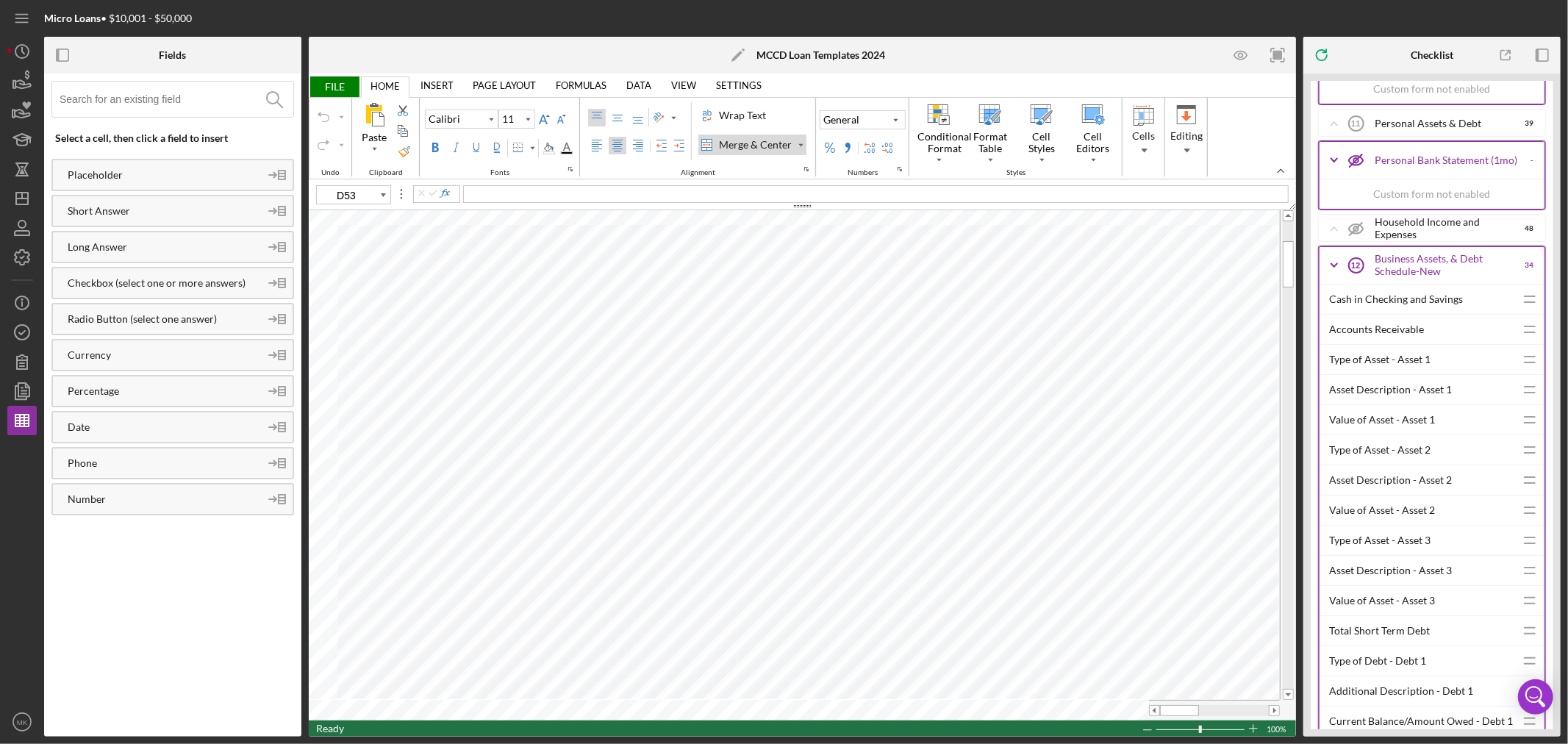
click at [1254, 265] on icon "Icon/Expander" at bounding box center [1334, 265] width 36 height 36
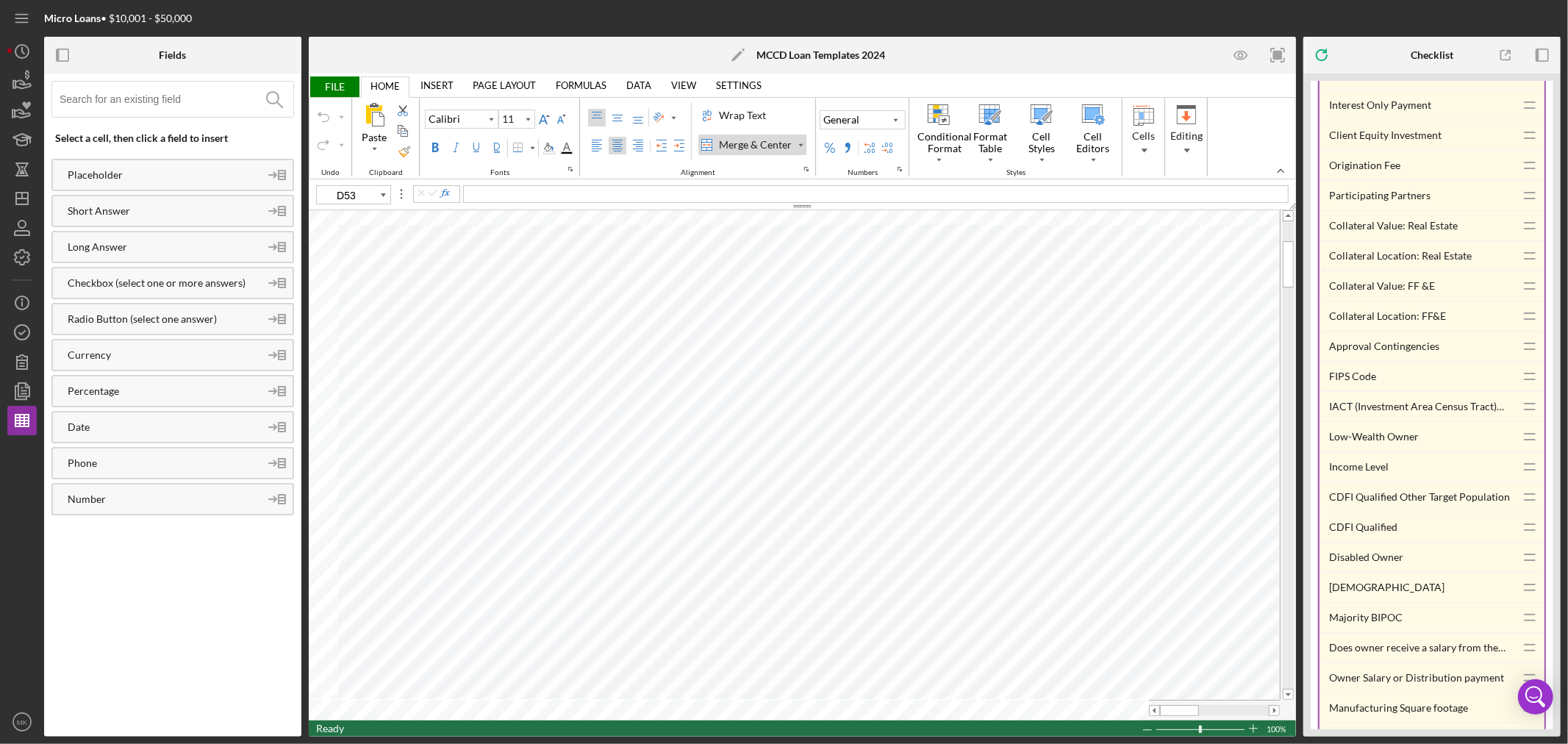
scroll to position [1959, 0]
click at [25, 362] on icon "button" at bounding box center [22, 362] width 36 height 36
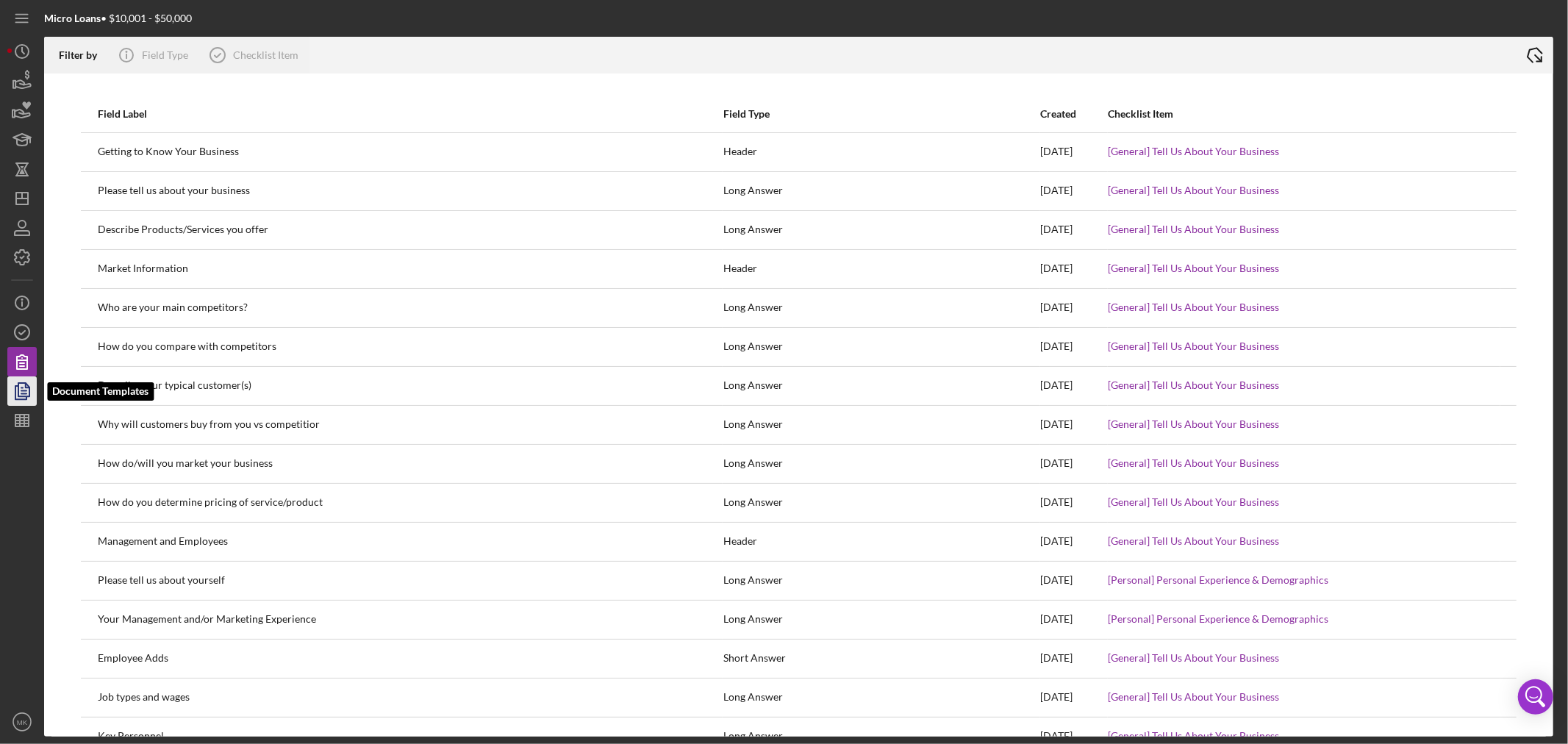
click at [18, 390] on polygon "button" at bounding box center [24, 390] width 11 height 14
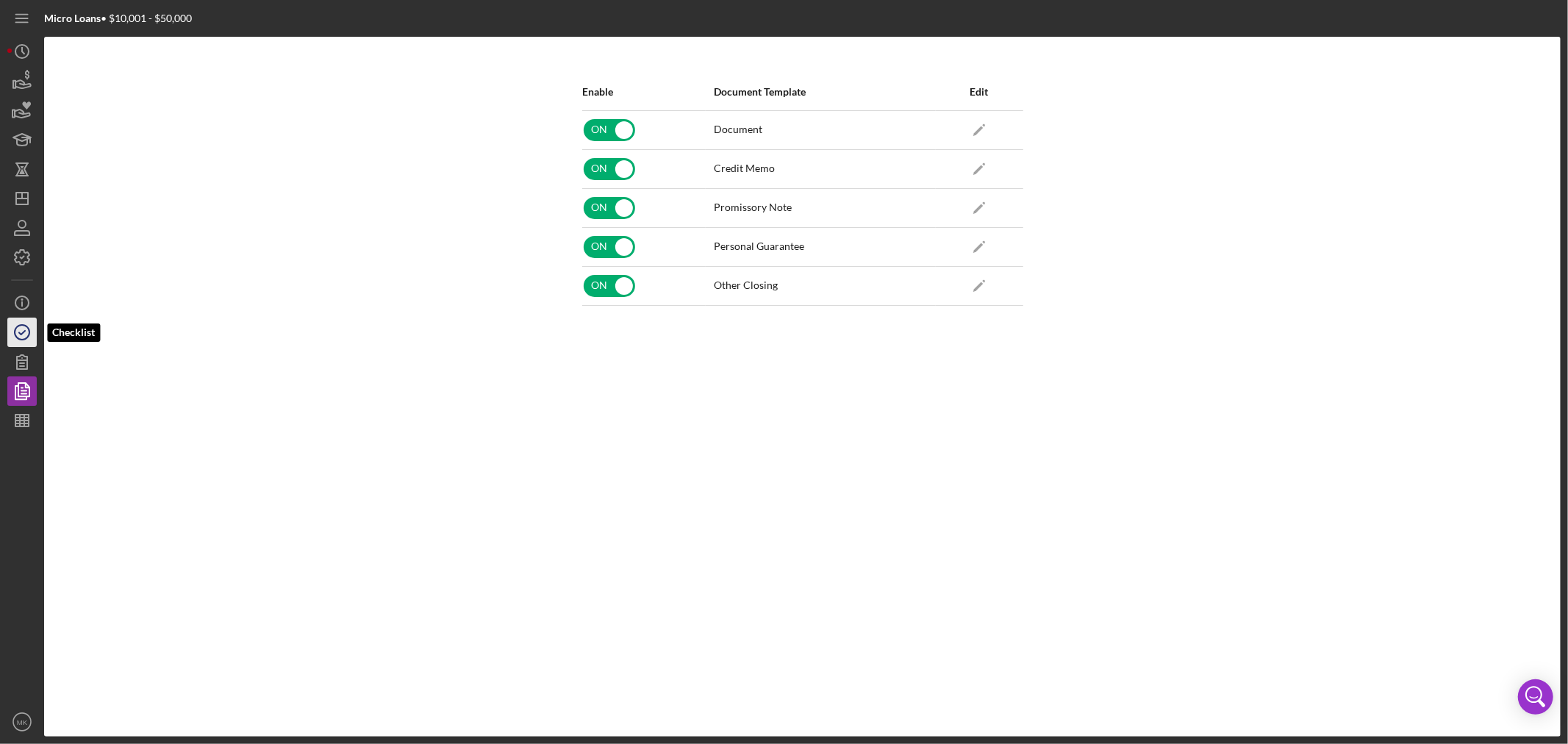
click at [25, 327] on icon "button" at bounding box center [22, 332] width 36 height 36
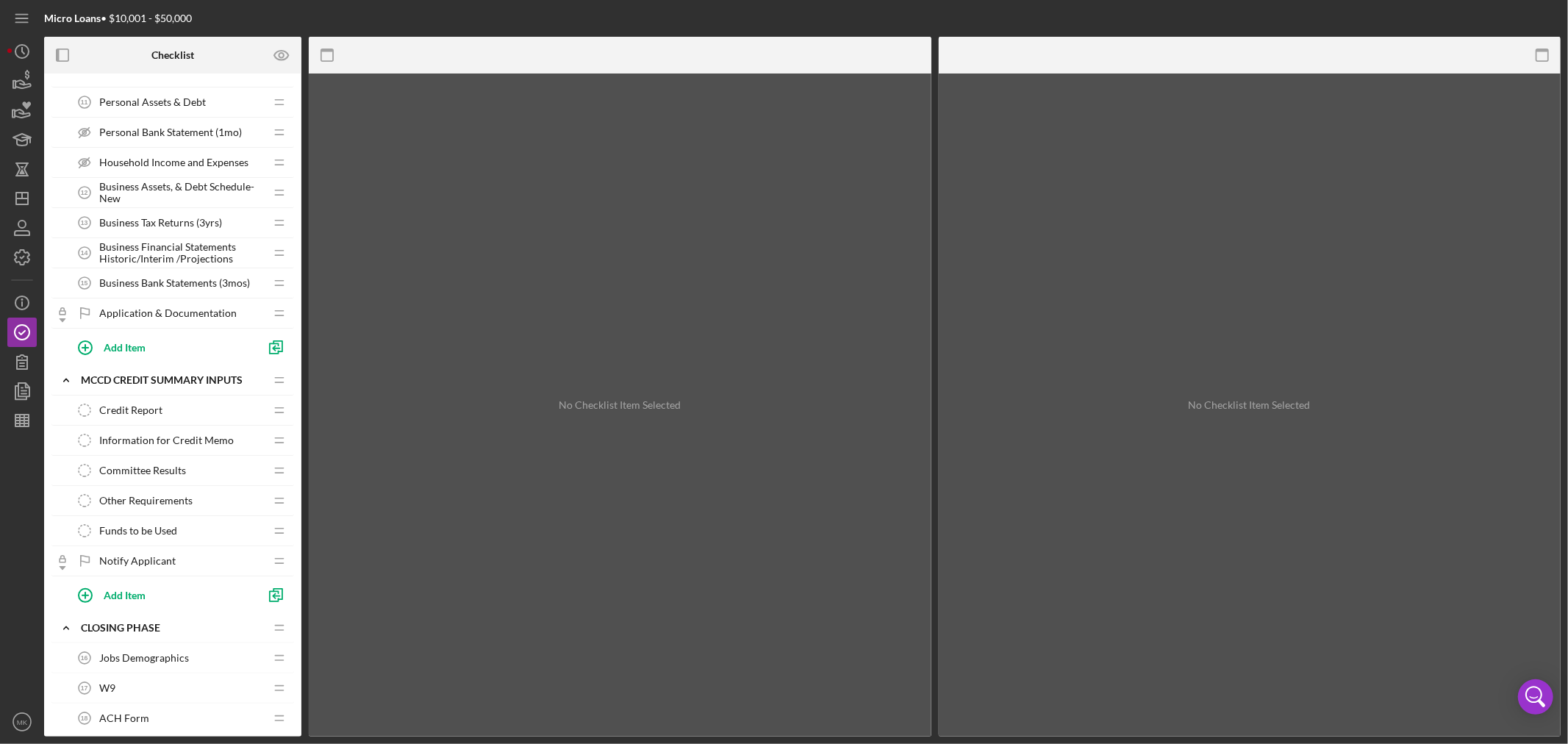
scroll to position [571, 0]
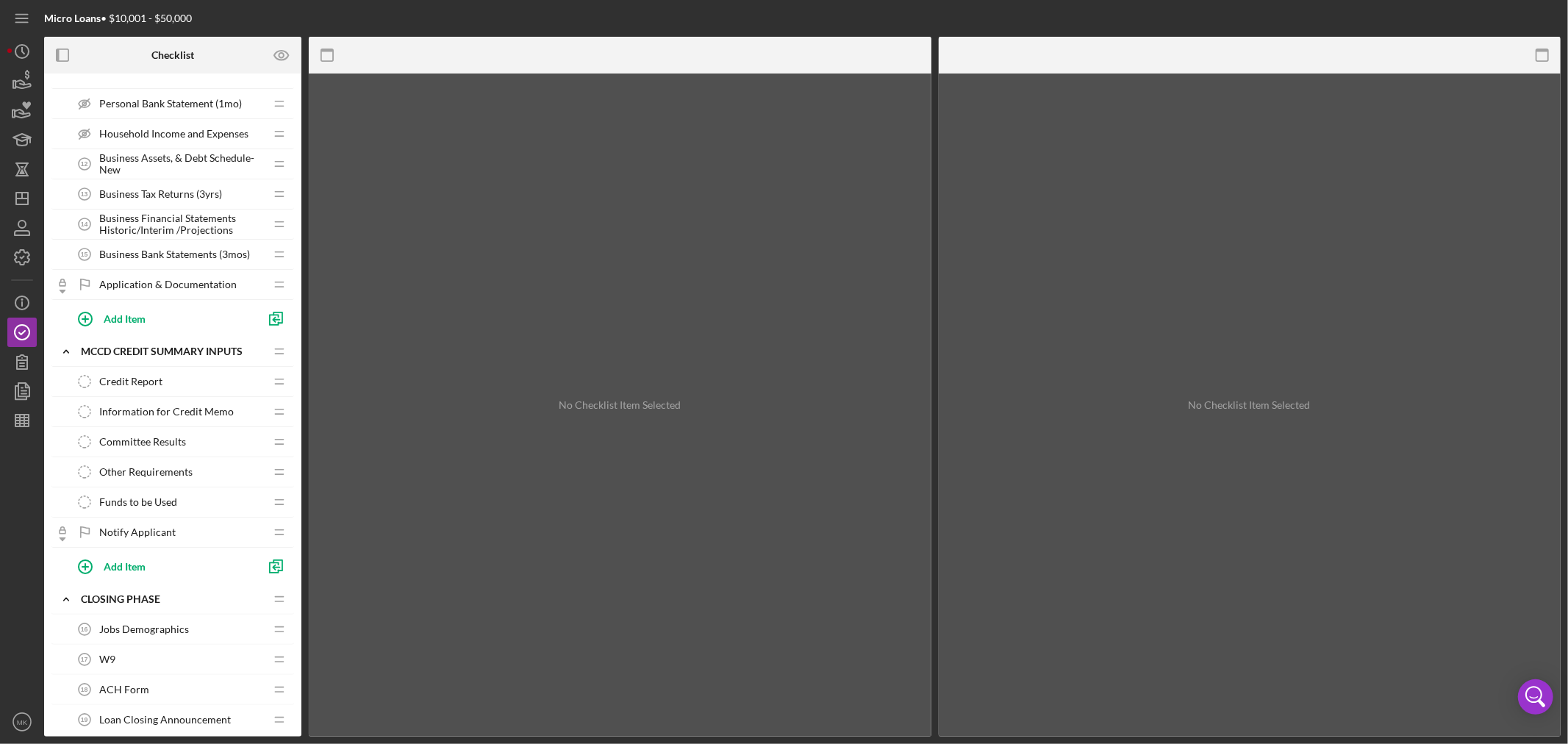
click at [204, 412] on span "Information for Credit Memo" at bounding box center [166, 412] width 134 height 12
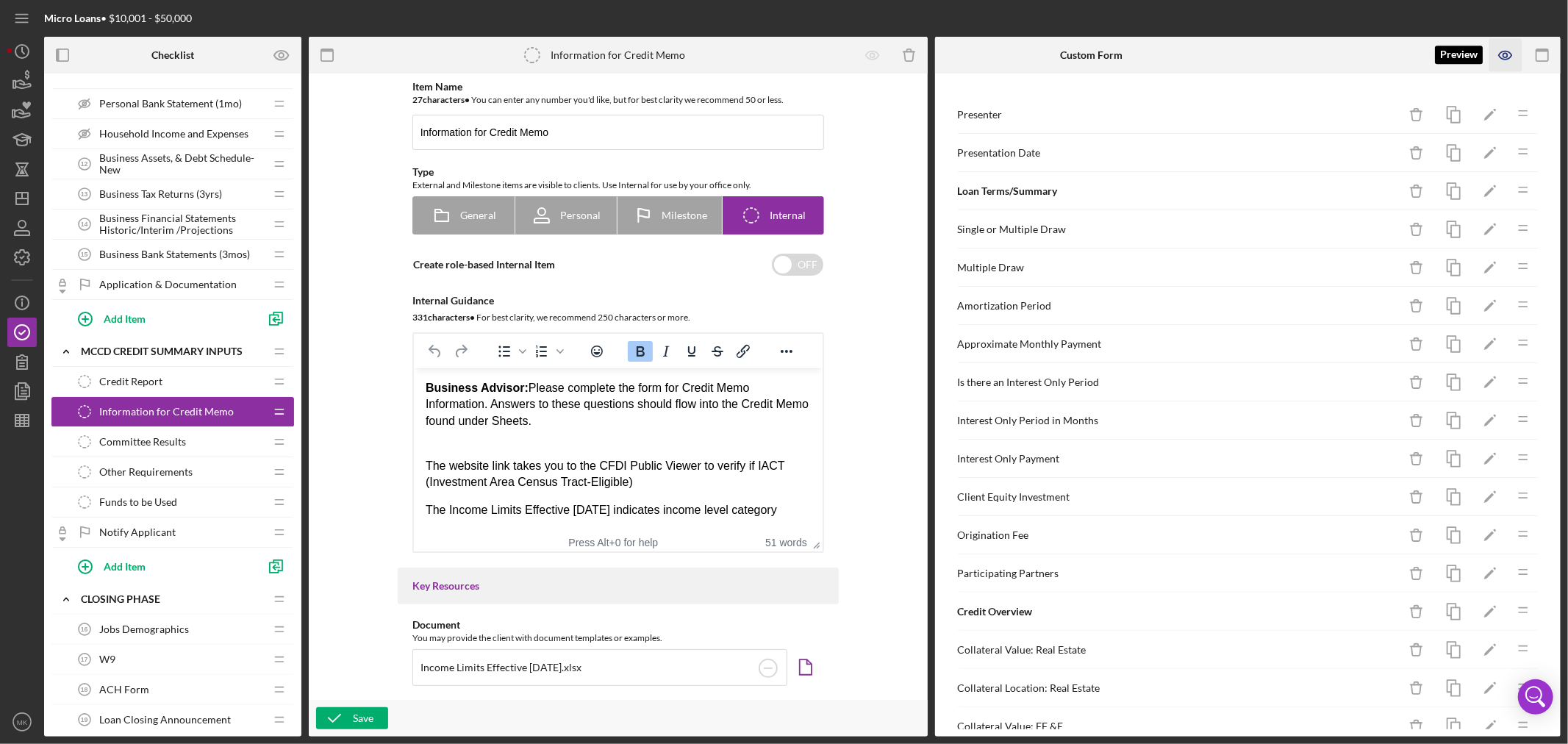
click at [1254, 52] on icon "button" at bounding box center [1505, 55] width 14 height 8
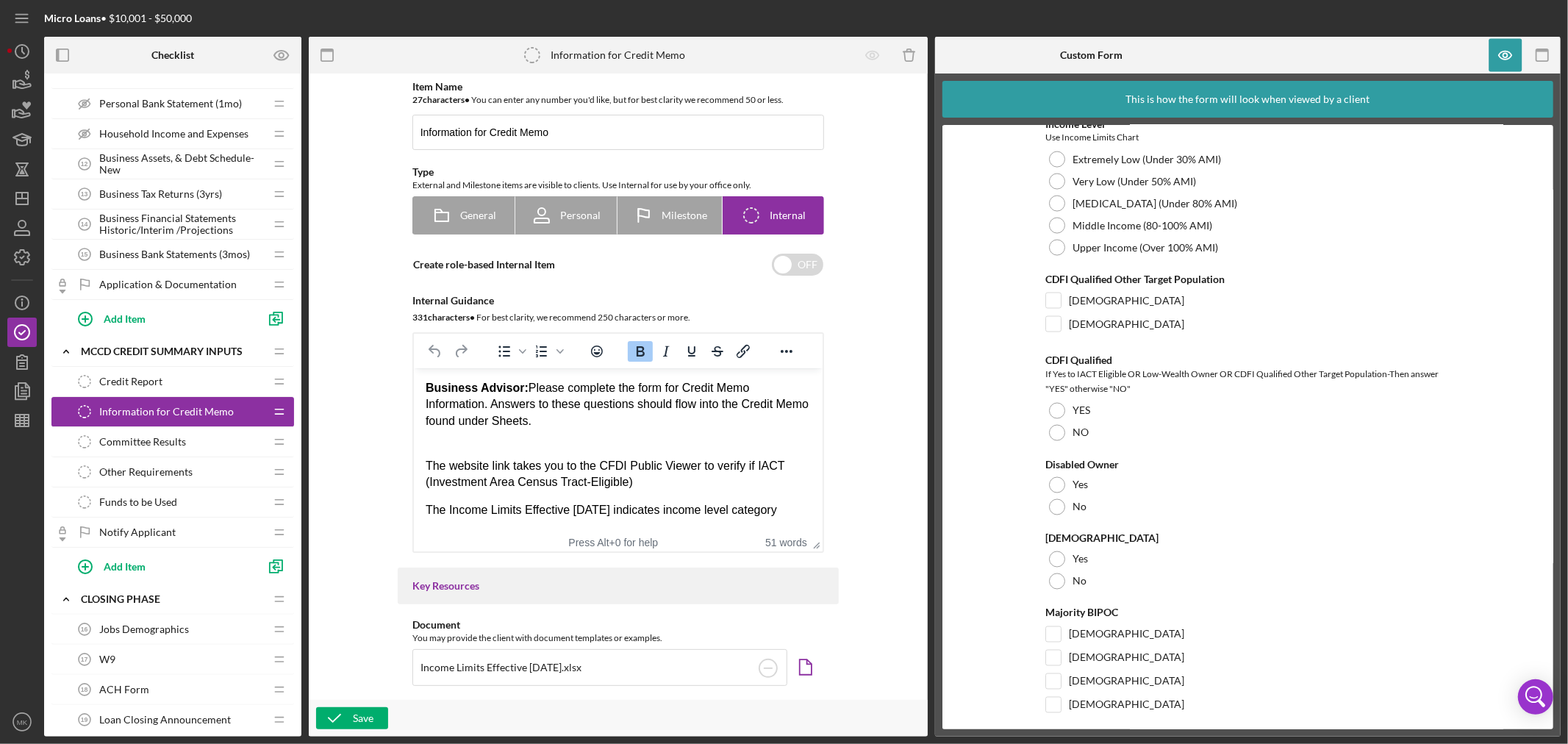
scroll to position [2041, 0]
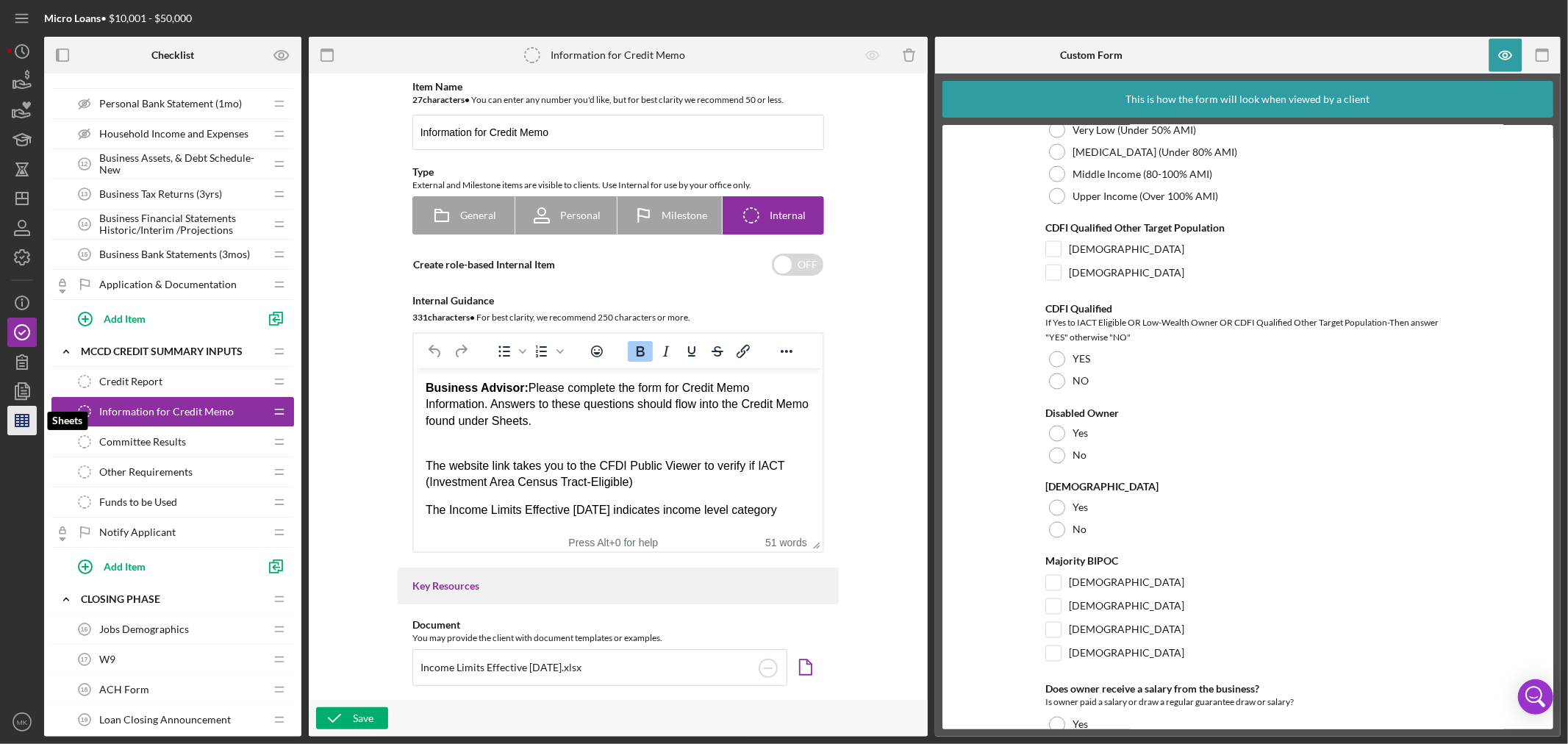
click at [25, 421] on line "button" at bounding box center [25, 420] width 0 height 12
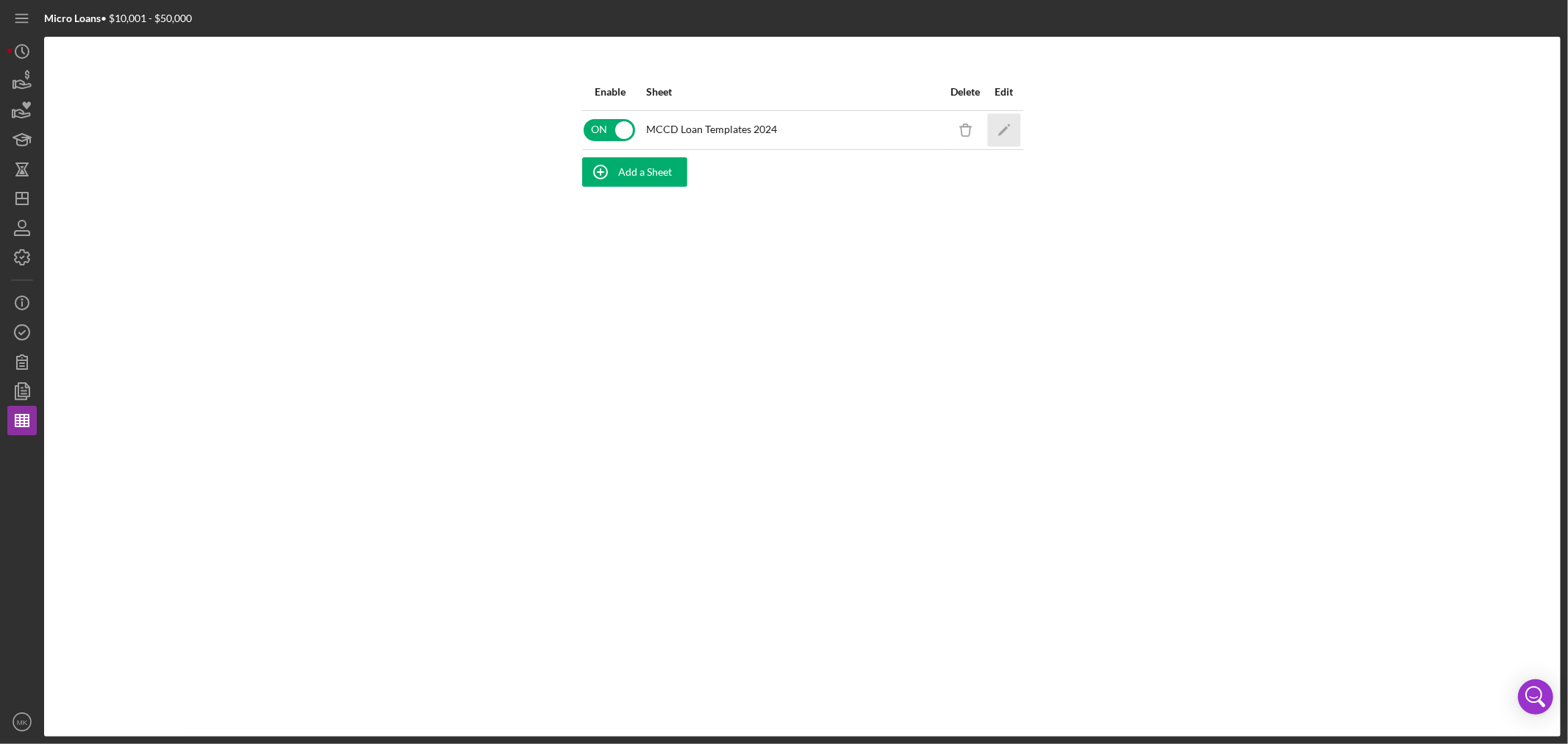
click at [1002, 127] on icon "Icon/Edit" at bounding box center [1004, 130] width 33 height 33
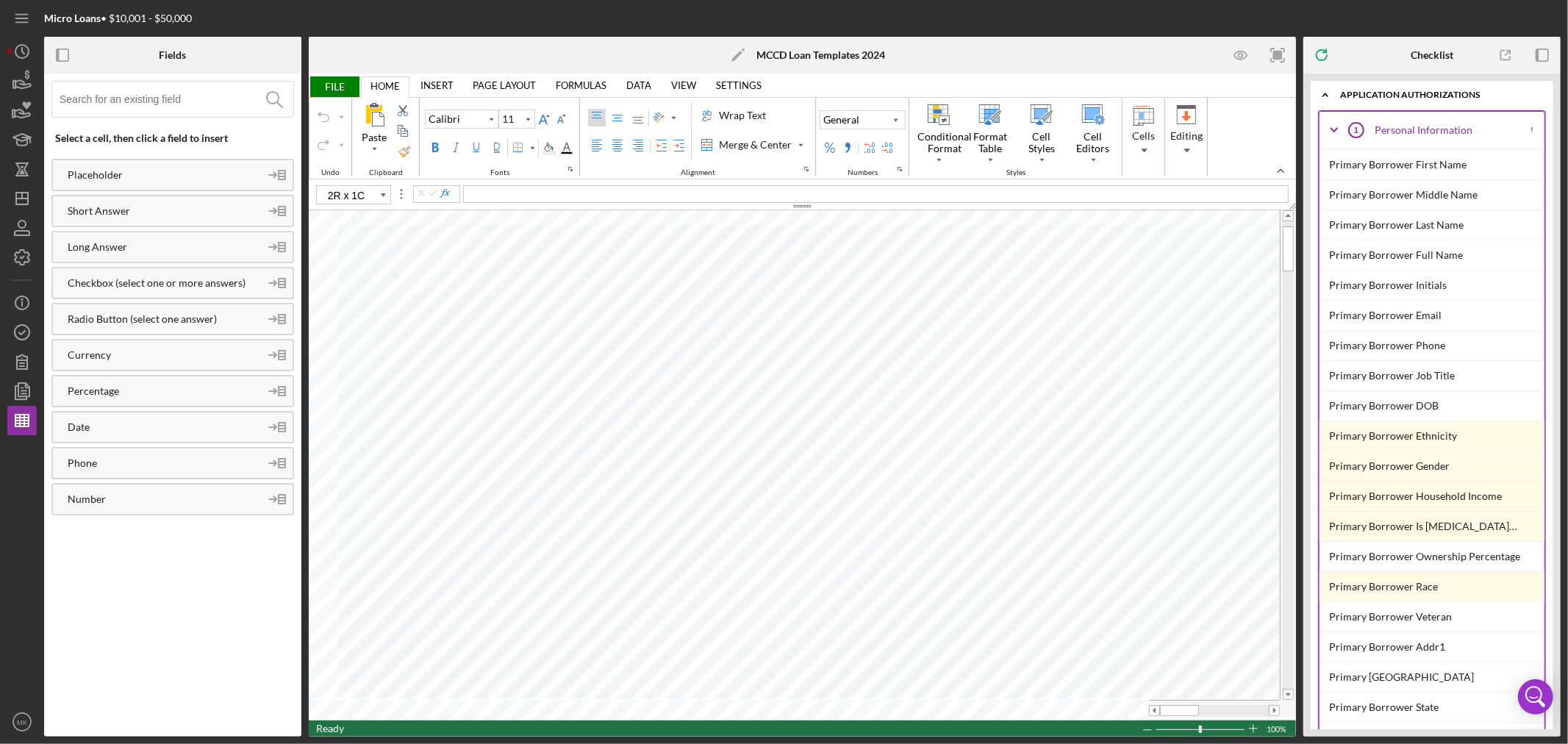
type input "A24"
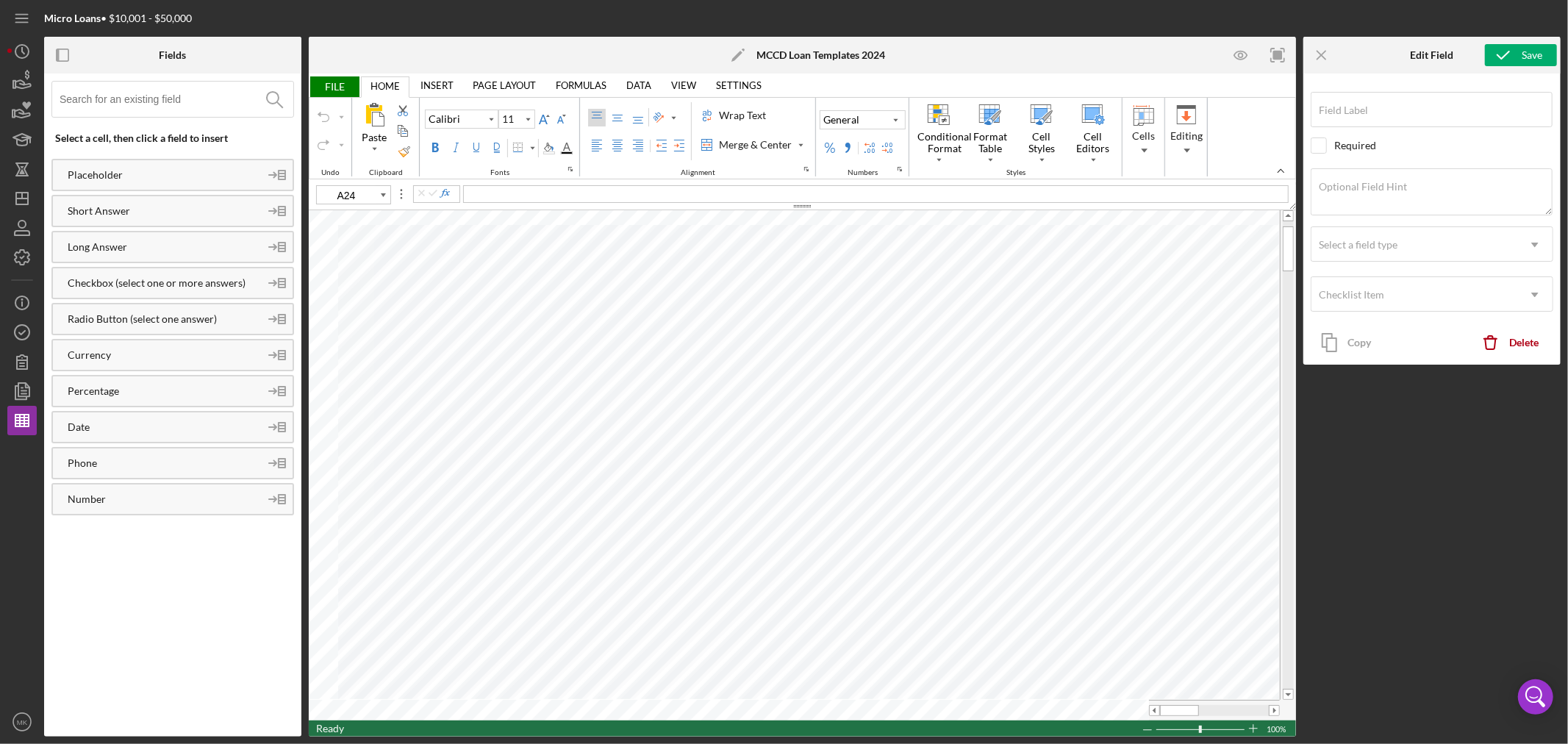
type input "Participating Partners"
type textarea "Names of loan partners for the request"
type input "A25"
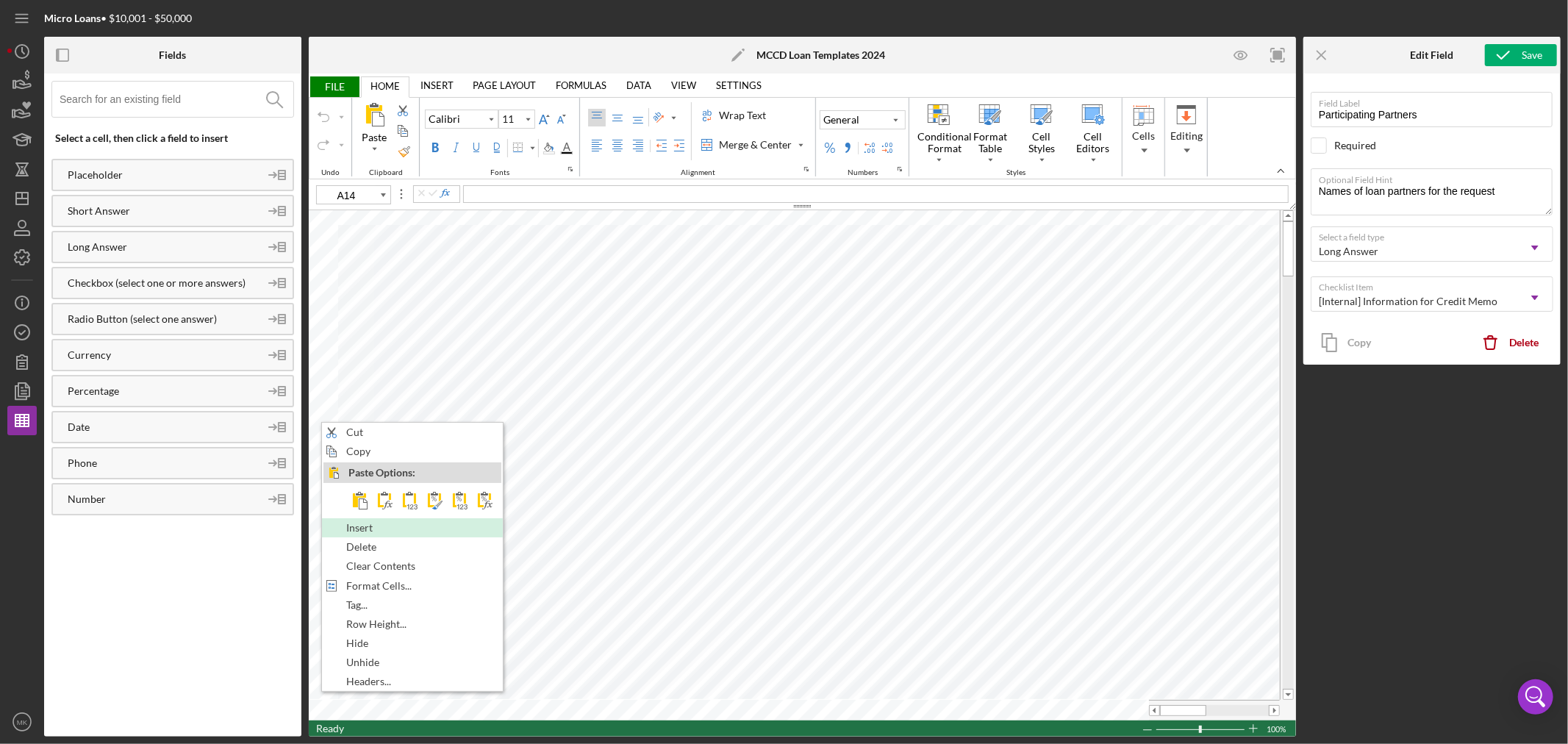
click at [402, 525] on div "Insert" at bounding box center [412, 528] width 178 height 16
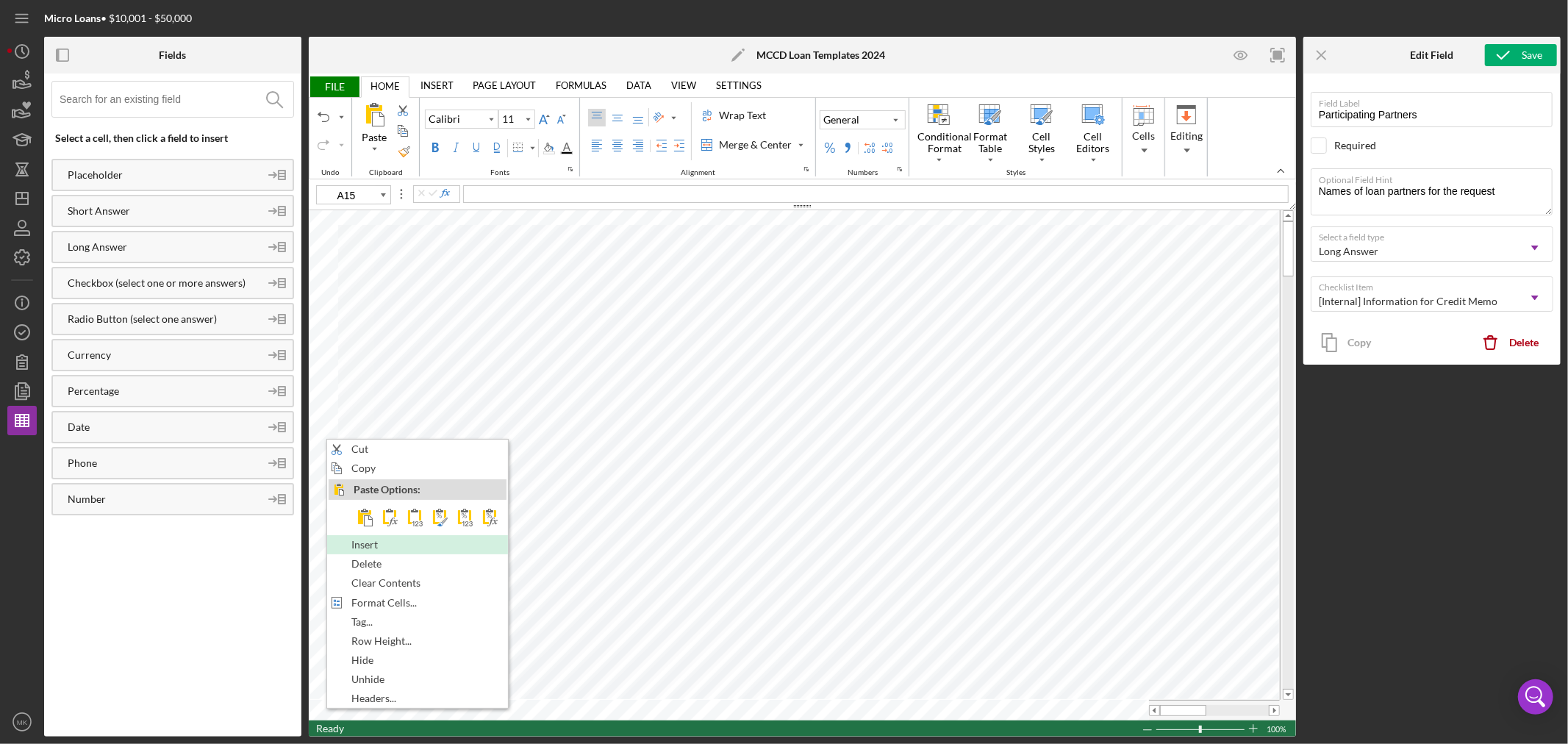
click at [387, 541] on span "Insert" at bounding box center [373, 544] width 44 height 12
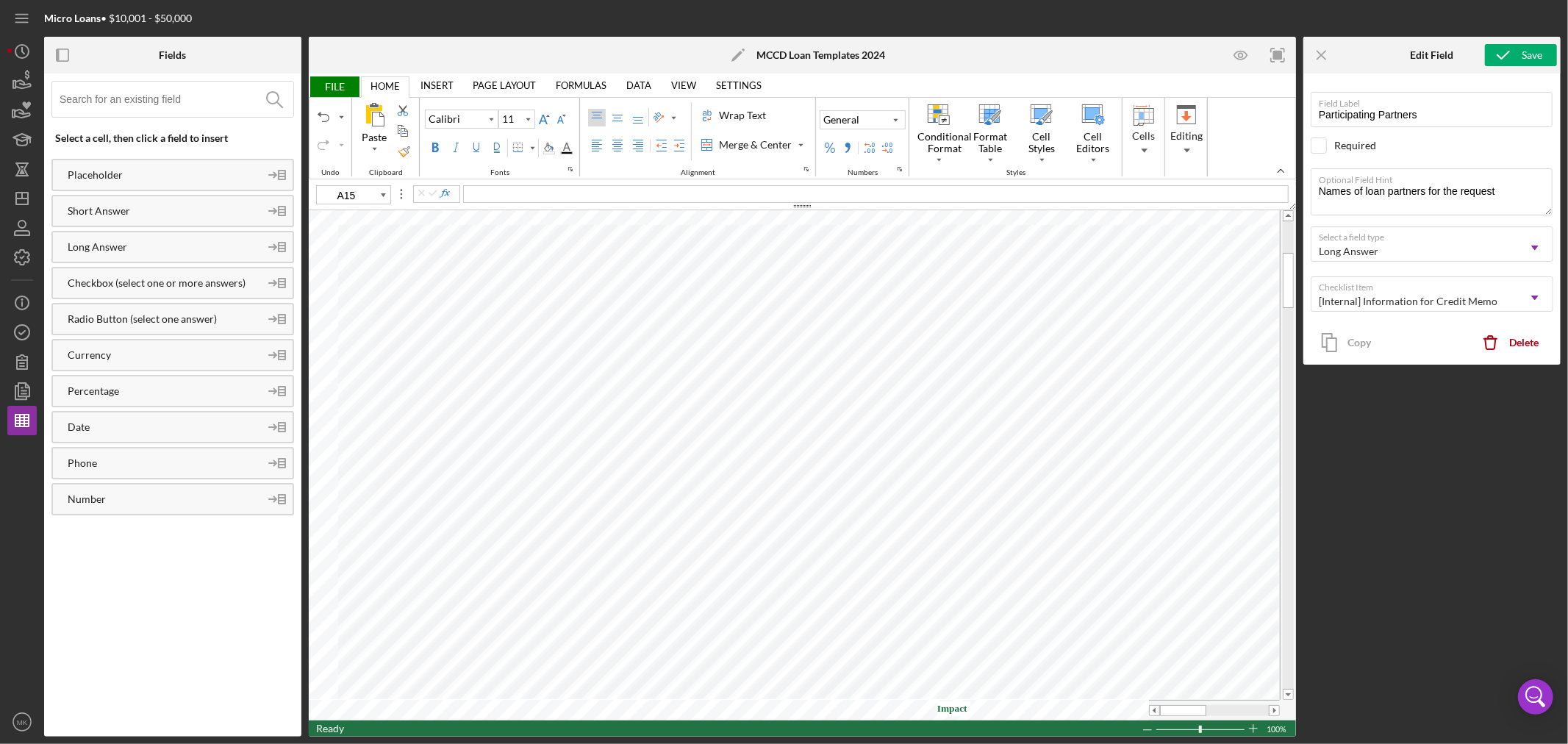
type input "I43"
type input "Demographics & Impact"
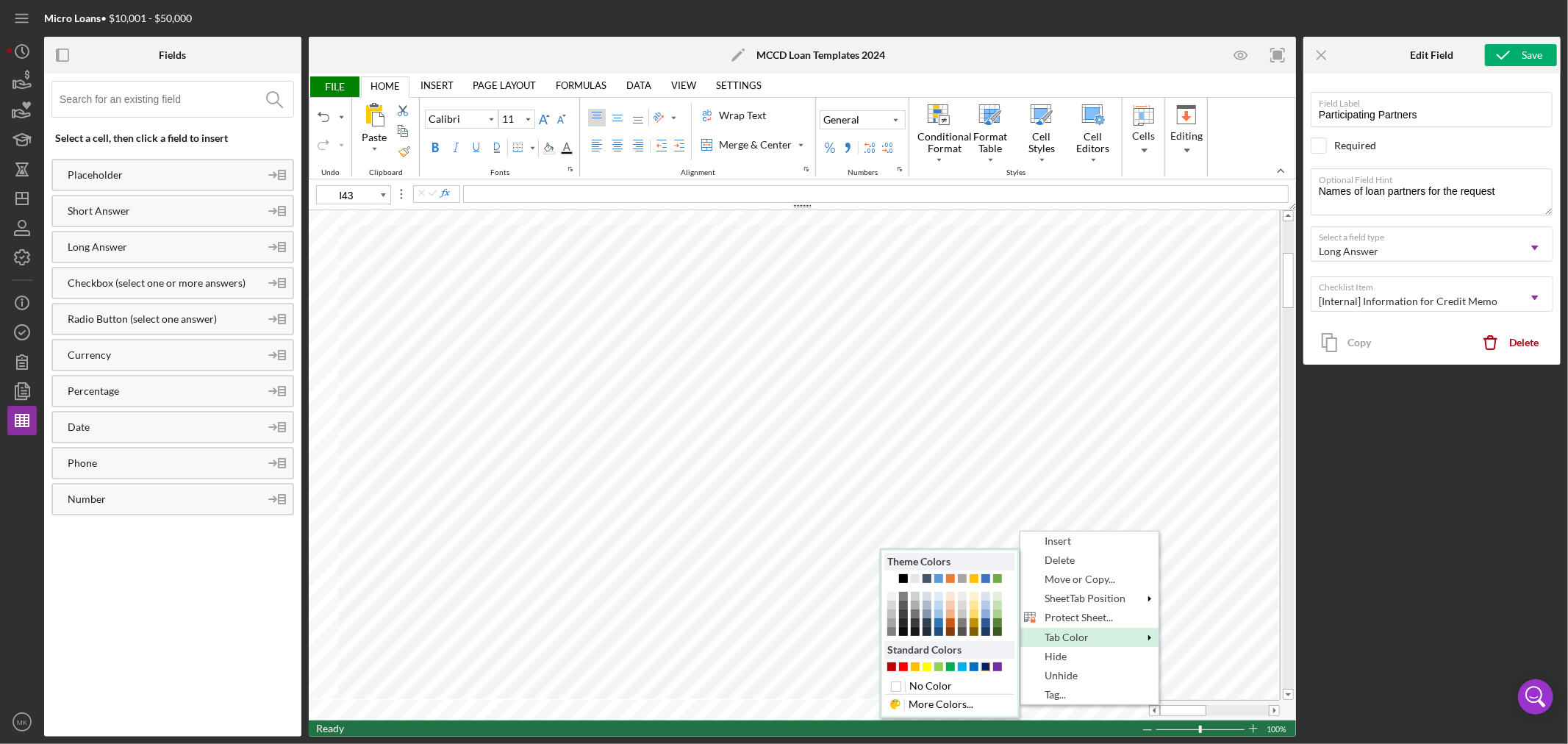
click at [988, 567] on div "#002060" at bounding box center [986, 667] width 9 height 9
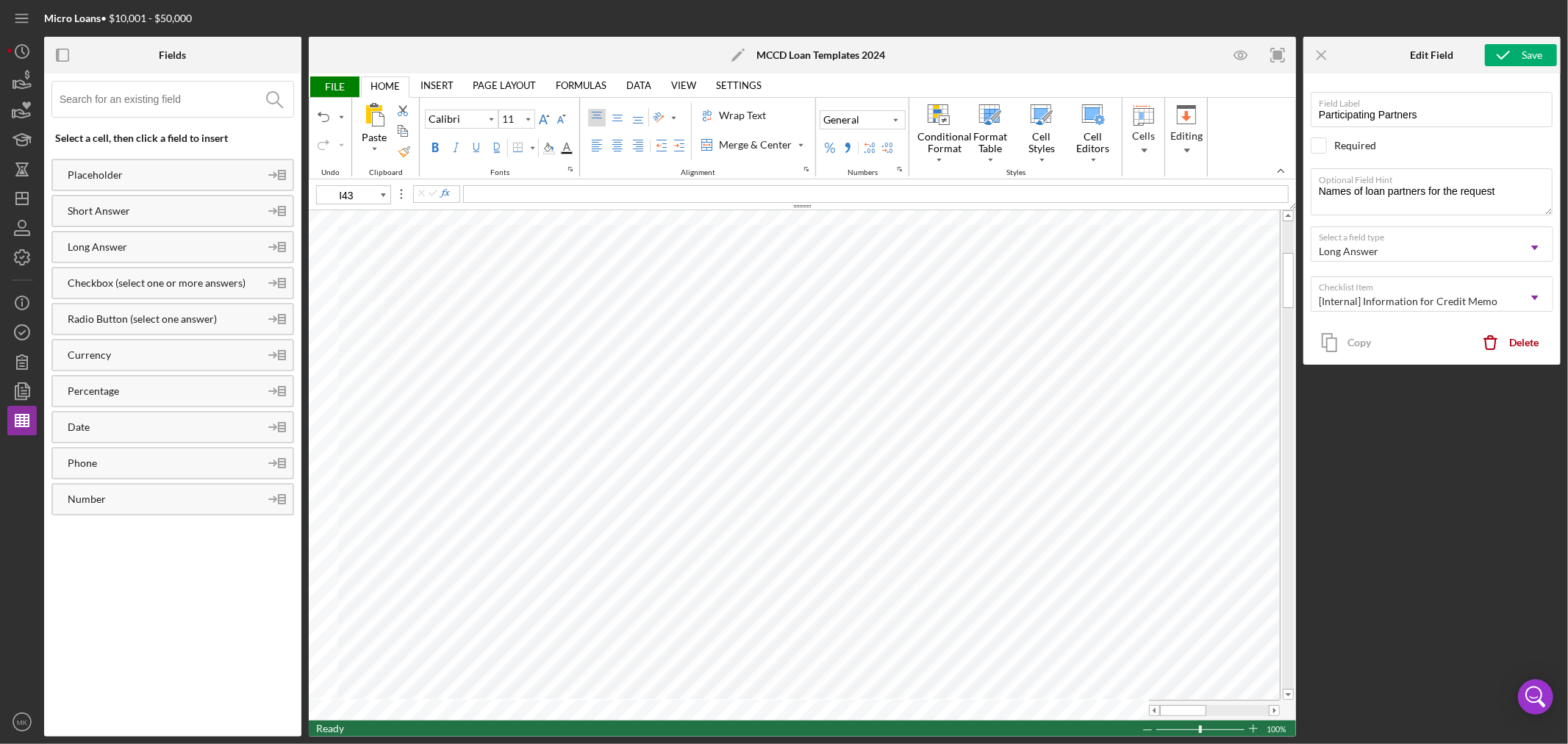
type input "L43"
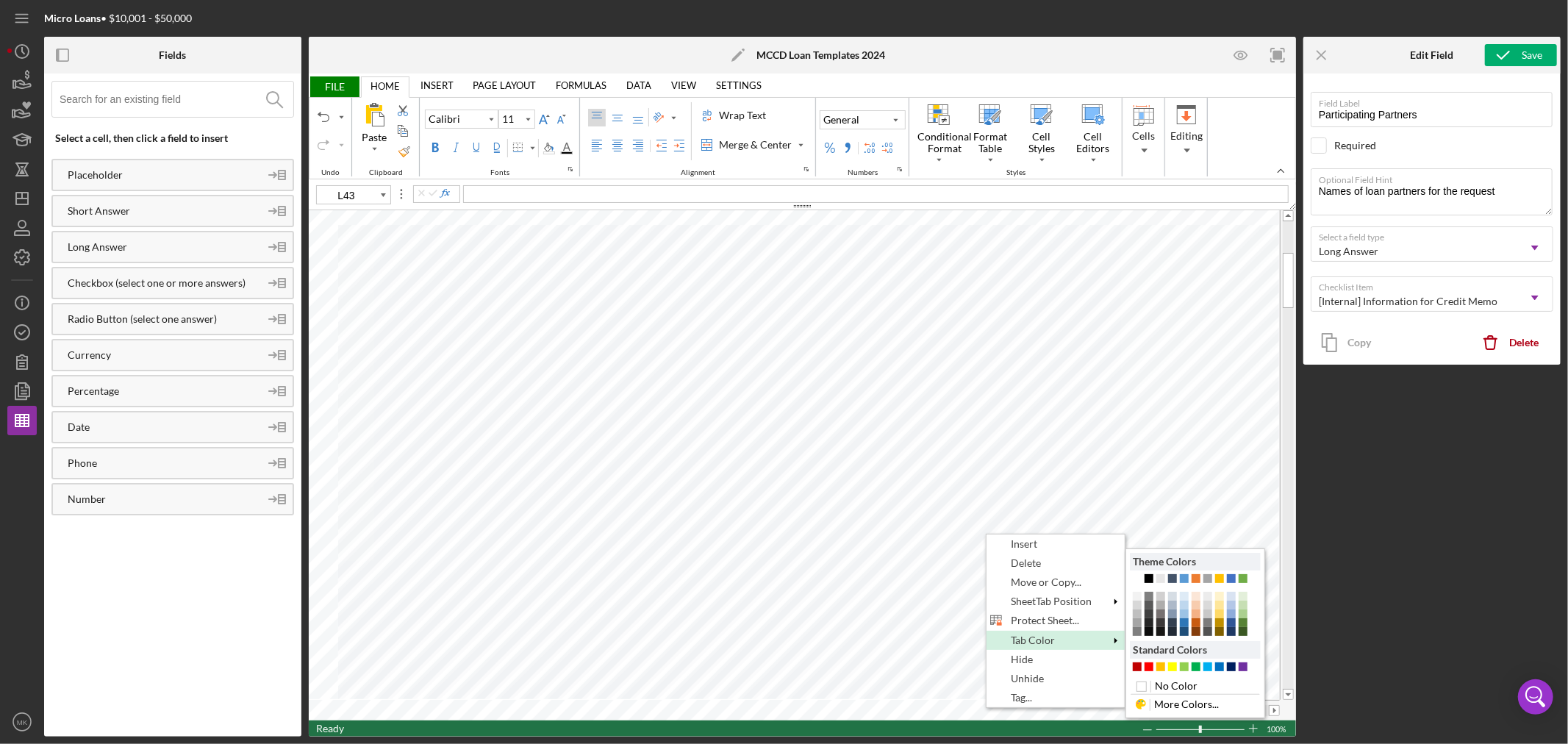
click at [1114, 567] on span at bounding box center [1115, 640] width 12 height 12
click at [1186, 567] on div "Accent 1 -25" at bounding box center [1185, 622] width 9 height 9
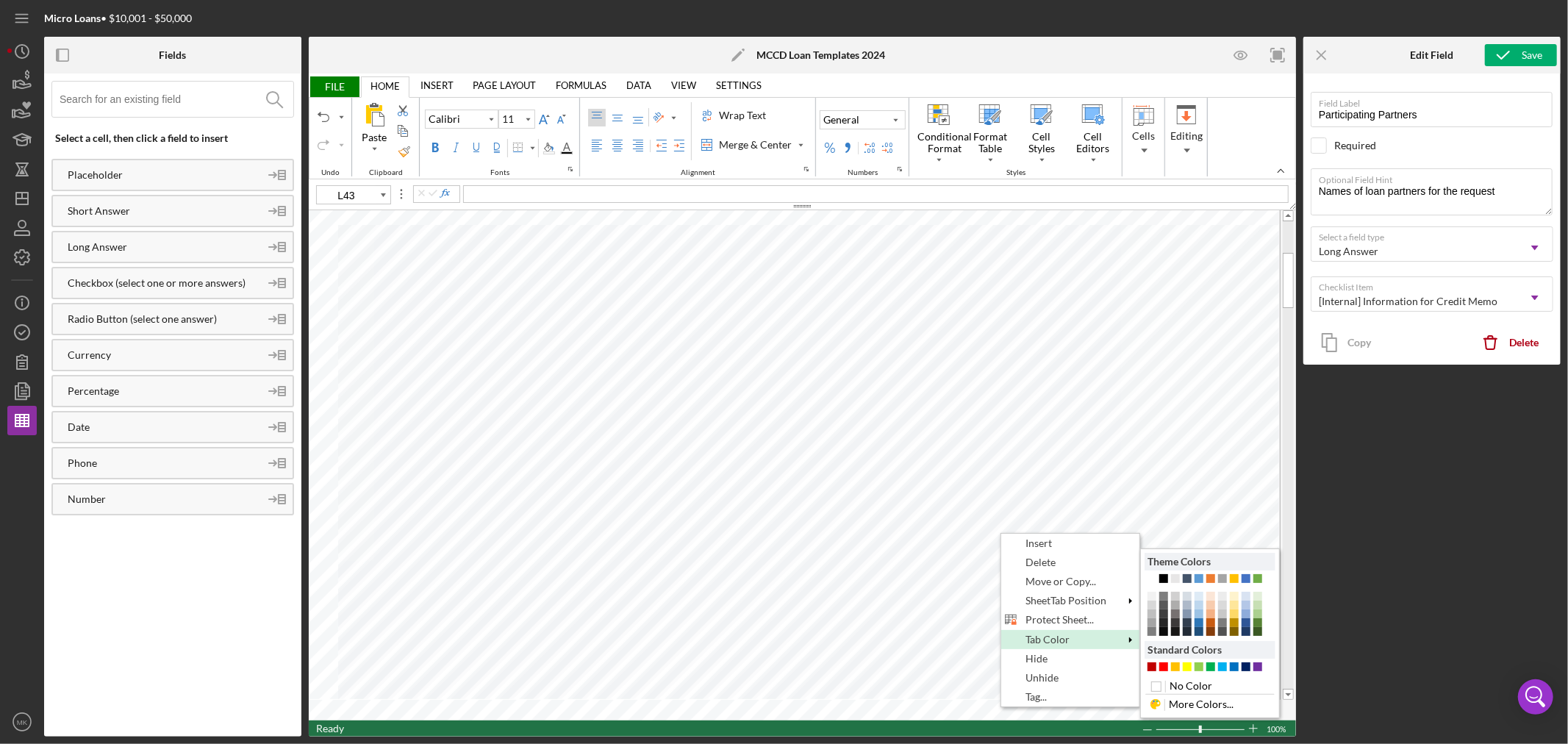
click at [1117, 567] on div "Tab Color" at bounding box center [1070, 640] width 135 height 16
click at [1206, 567] on div "More Colors..." at bounding box center [1210, 703] width 129 height 17
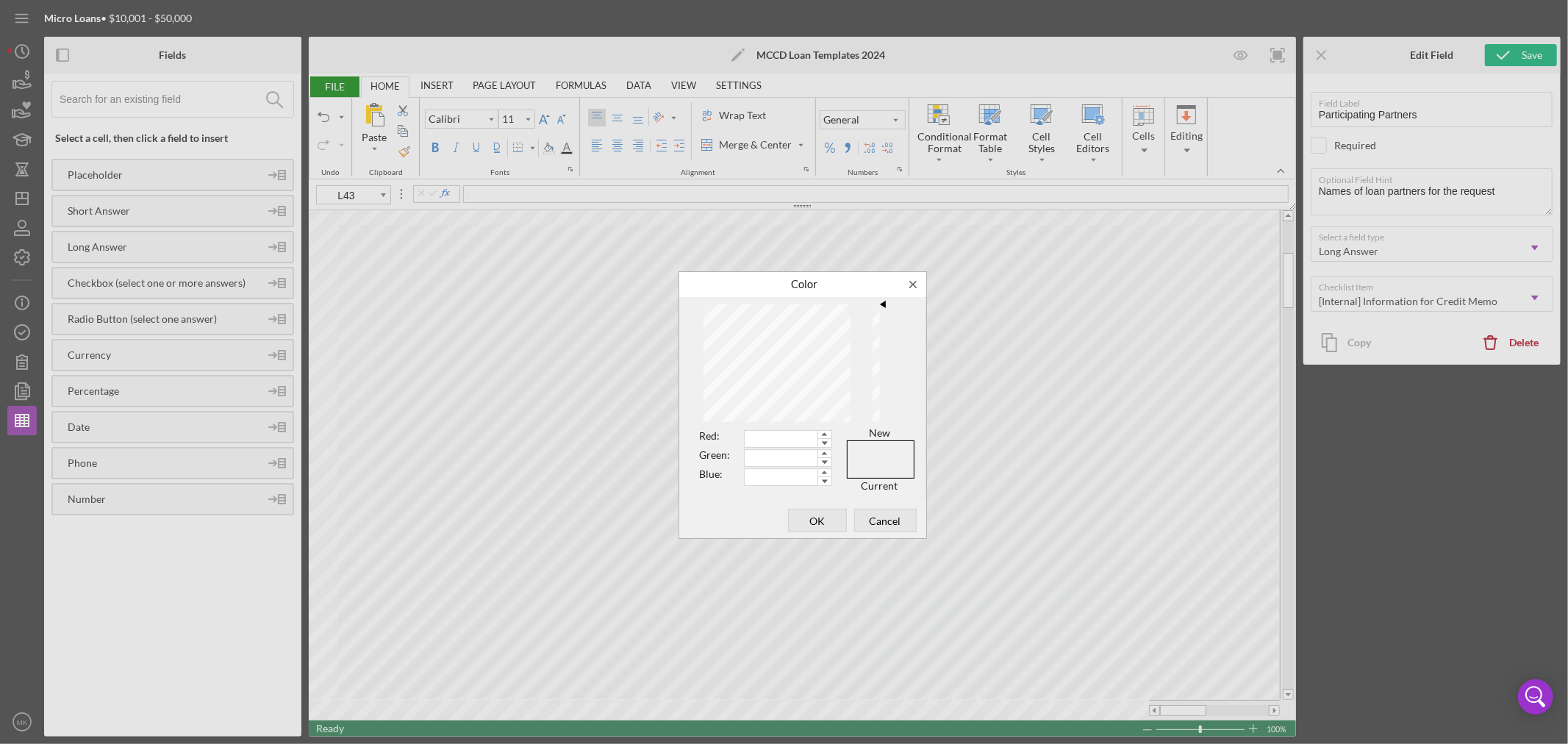
type input "255"
click at [831, 518] on span "OK" at bounding box center [817, 521] width 48 height 21
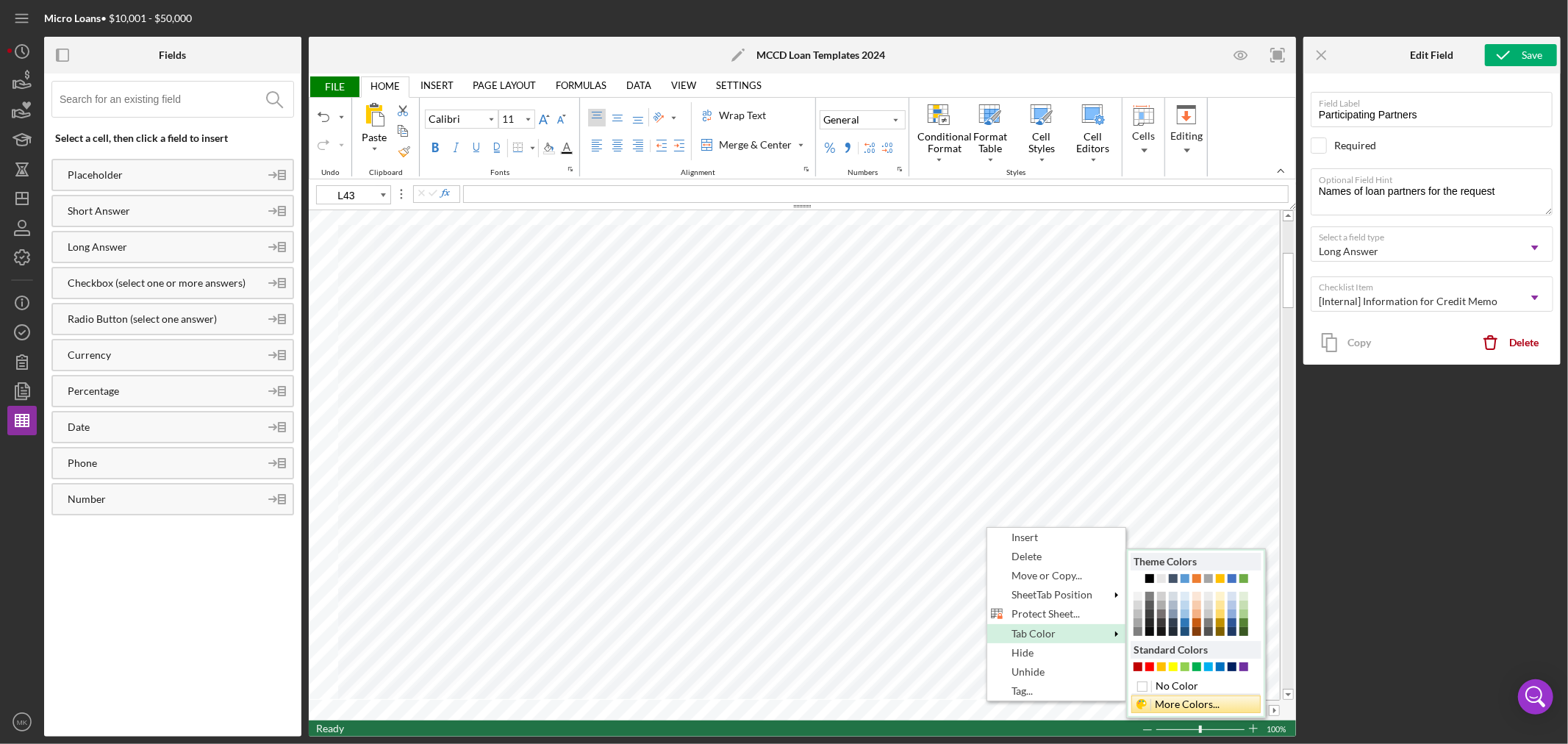
click at [1210, 567] on div "More Colors..." at bounding box center [1196, 703] width 129 height 17
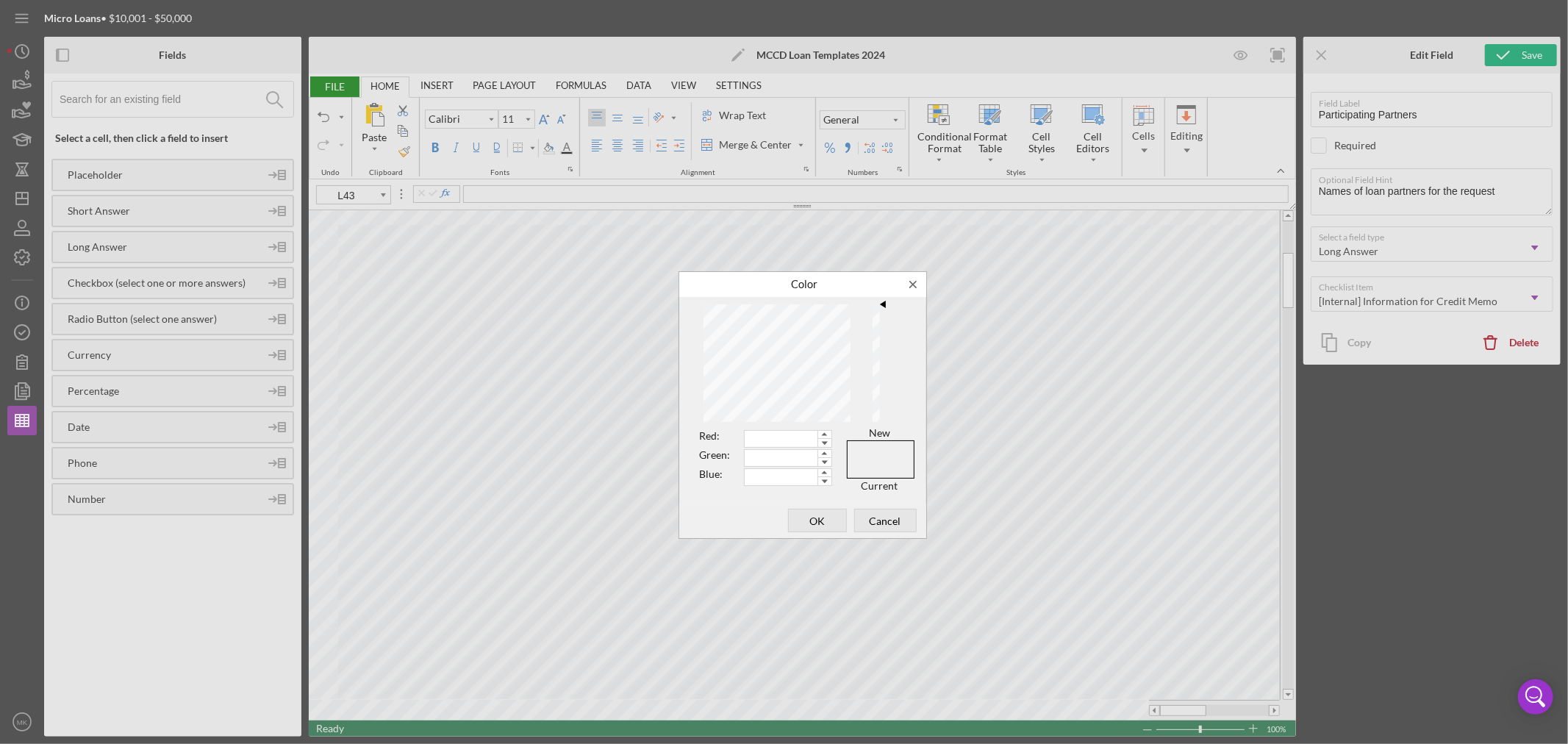
type input "255"
type input "129"
type input "92"
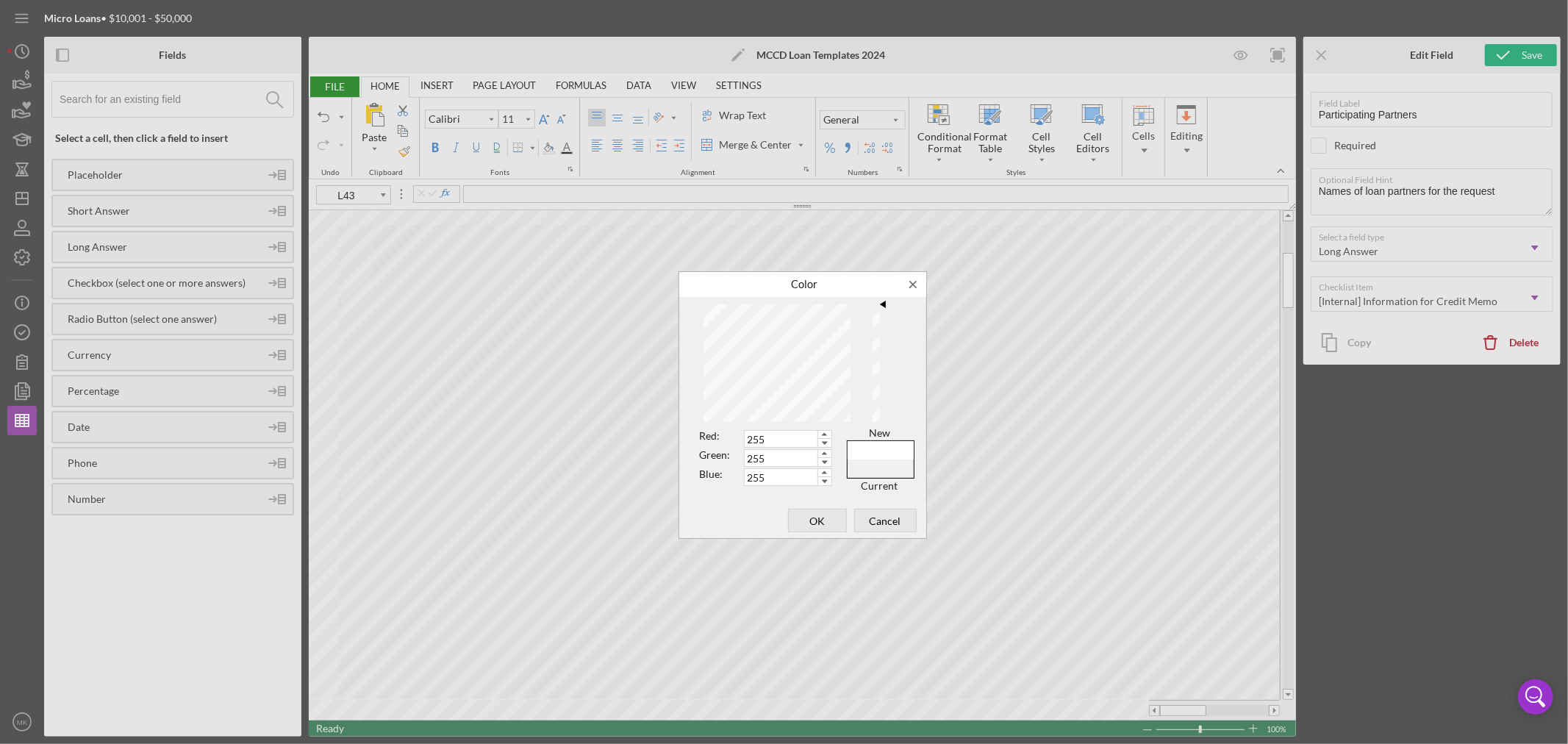
type input "72"
click at [821, 519] on span "OK" at bounding box center [817, 521] width 48 height 21
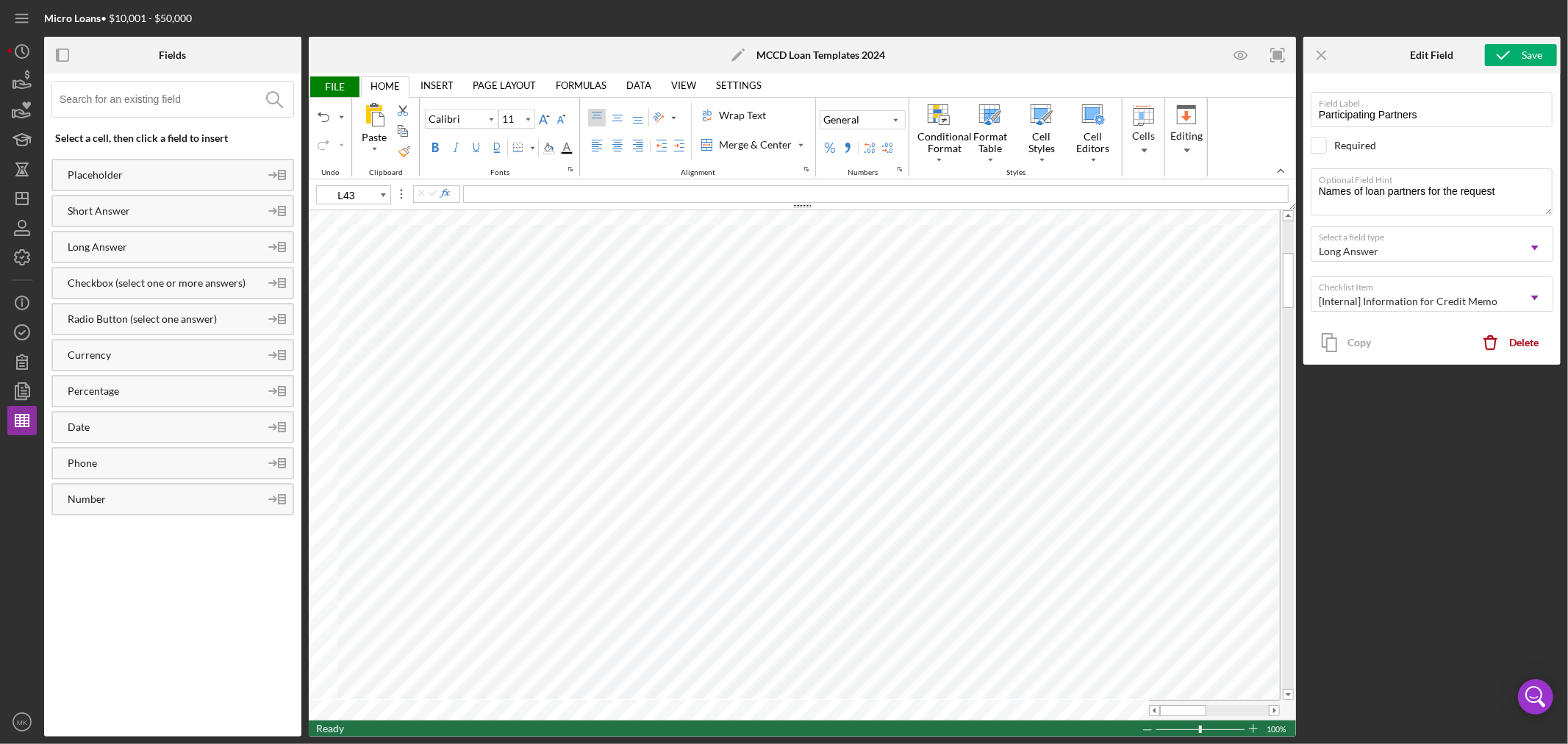
type input "J46"
click at [665, 567] on input "Global Cashflow" at bounding box center [702, 709] width 75 height 15
type input "Basic Global Cashflow"
type input "24"
type input "B2"
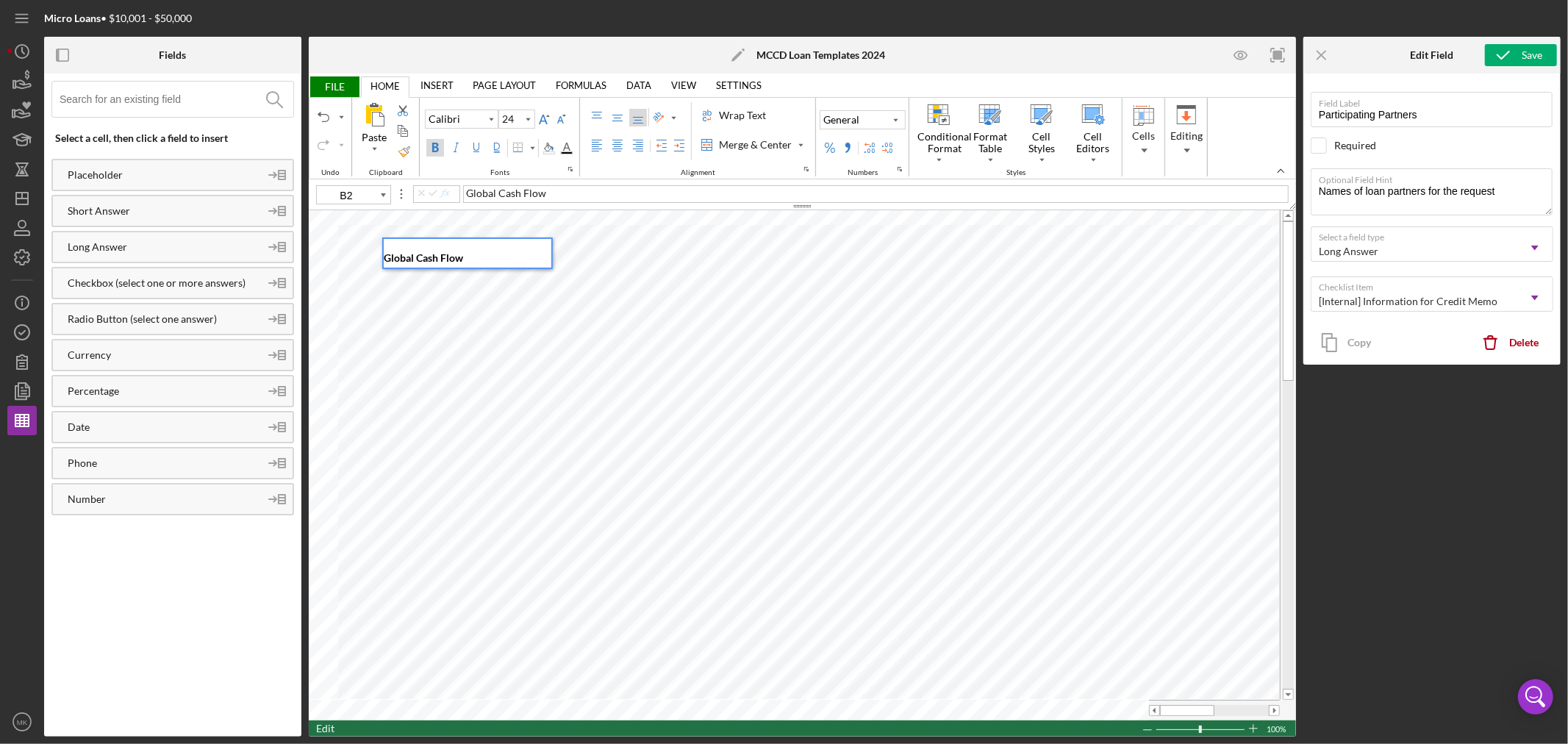
click at [466, 194] on span "Global Cash Flow" at bounding box center [506, 193] width 80 height 13
type input "B3"
type input "11"
drag, startPoint x: 553, startPoint y: 197, endPoint x: 622, endPoint y: 200, distance: 69.1
click at [622, 200] on div "Additional Closing Contingencies:" at bounding box center [876, 193] width 826 height 17
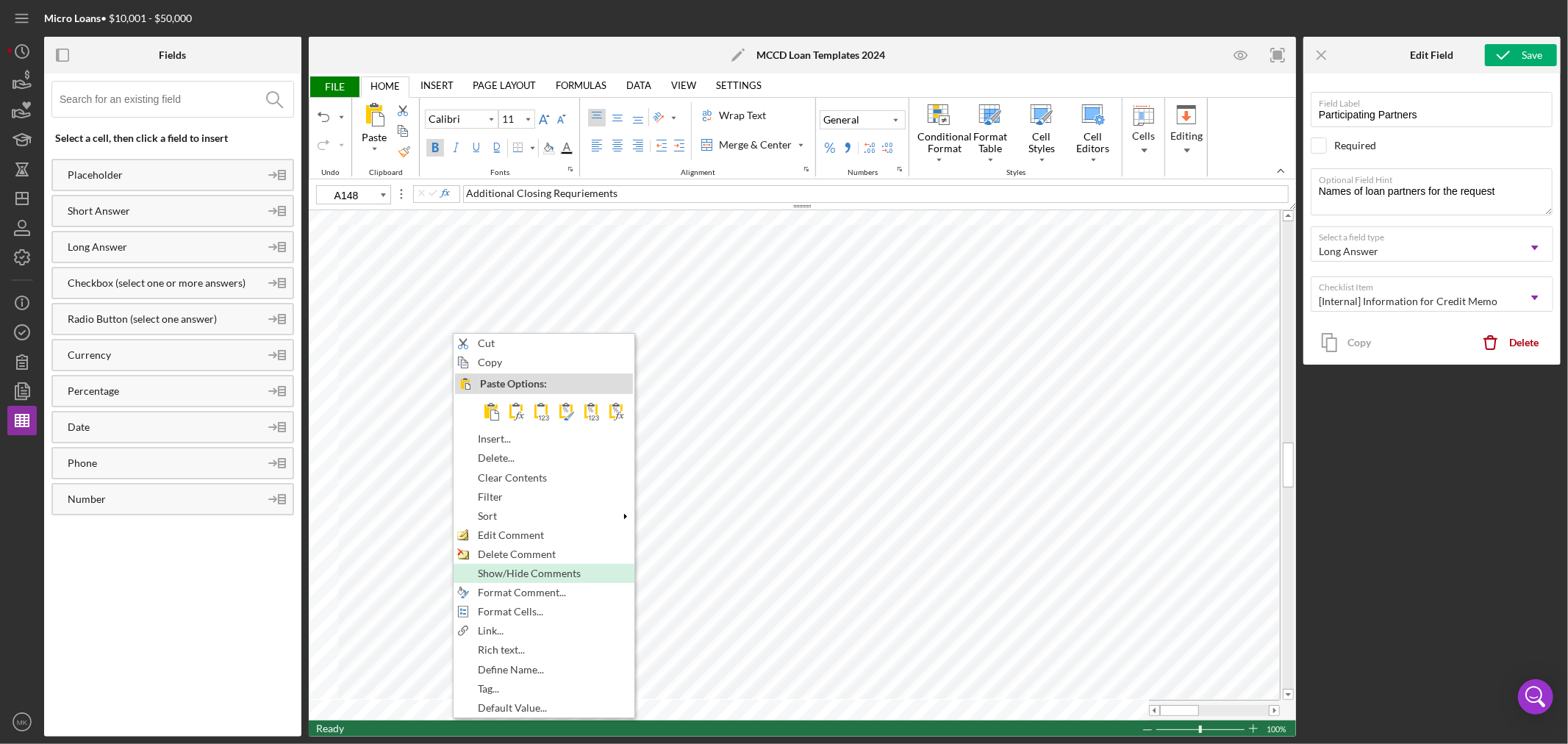
click at [599, 567] on div "Show/Hide Comments" at bounding box center [544, 573] width 178 height 16
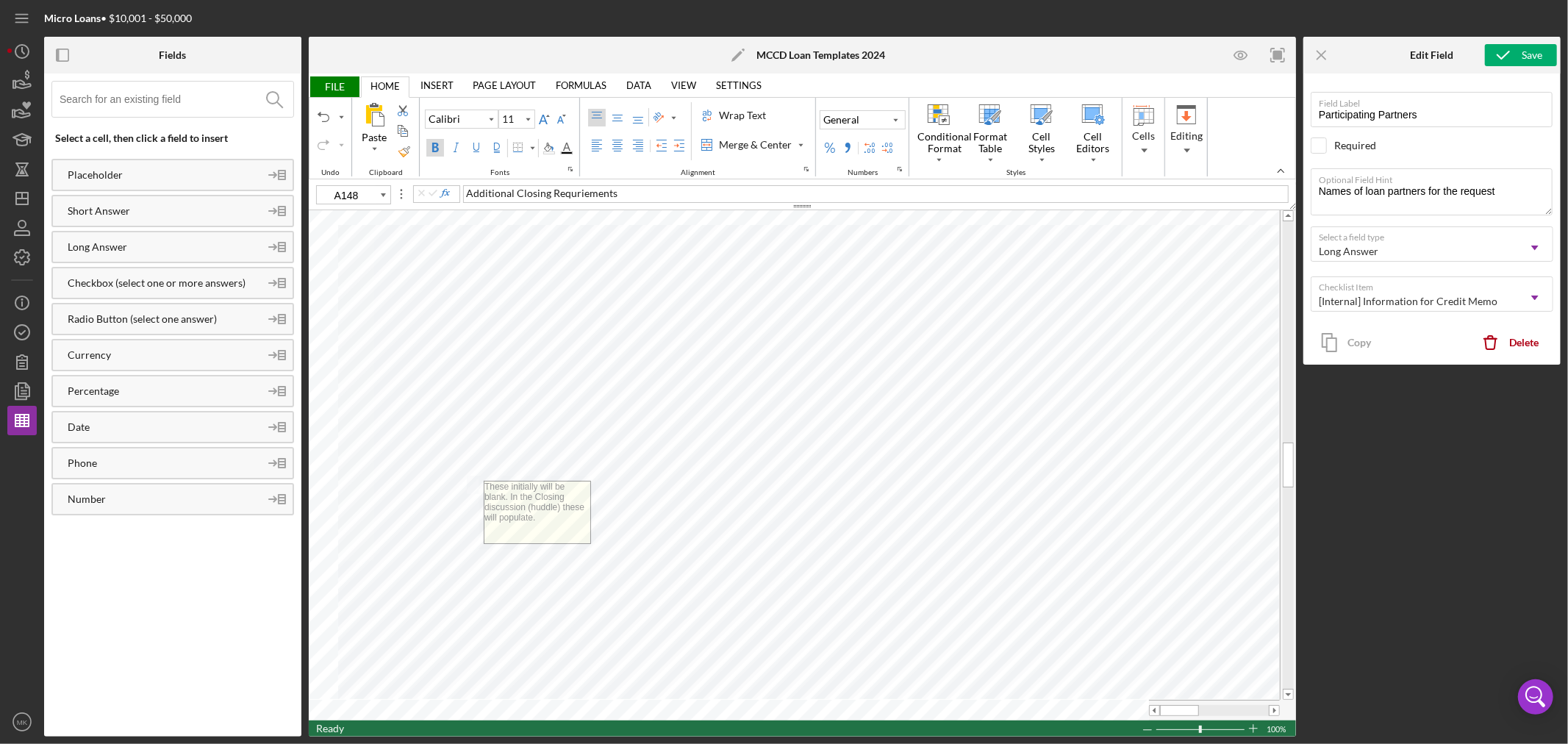
type input "A150"
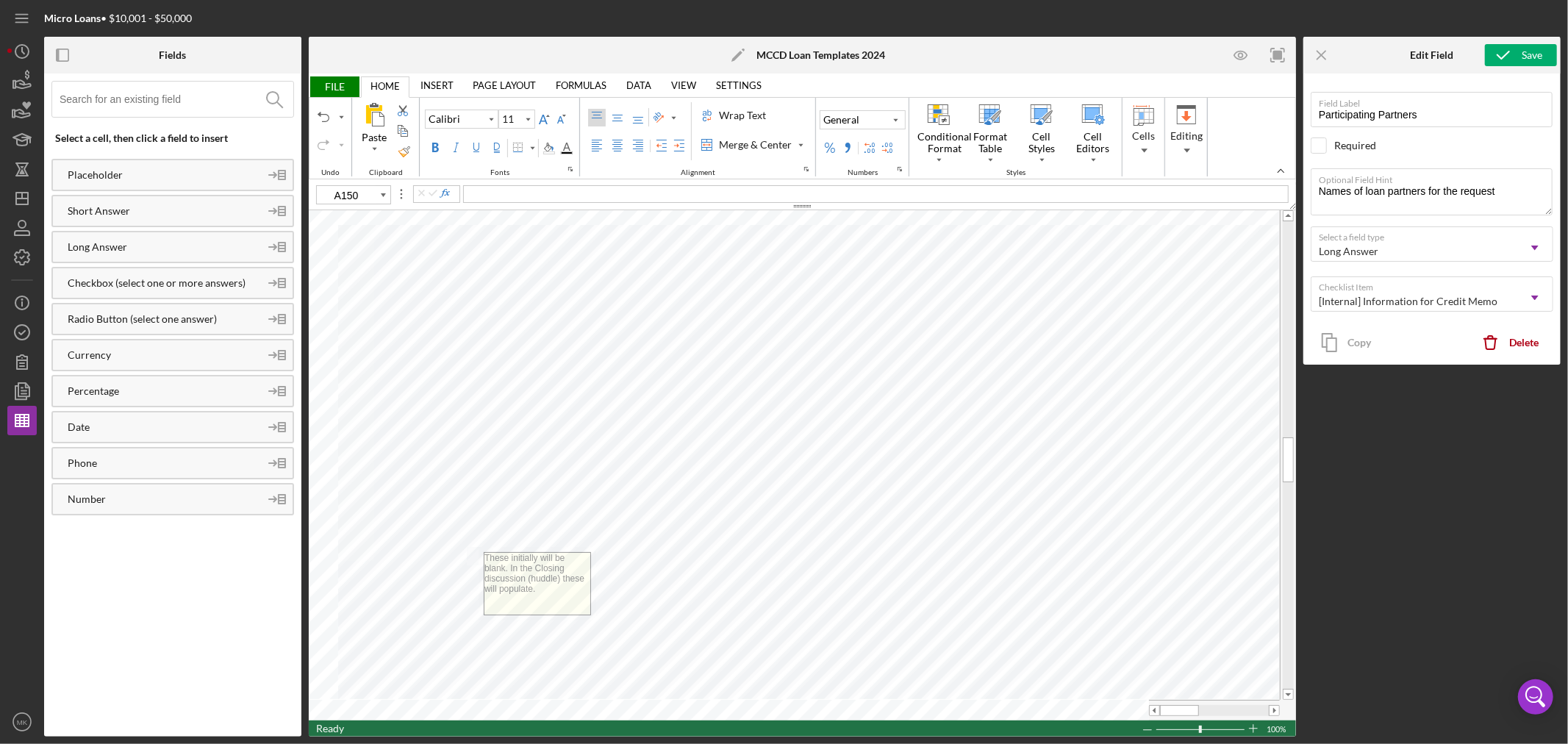
click at [333, 86] on span "FILE" at bounding box center [334, 86] width 51 height 21
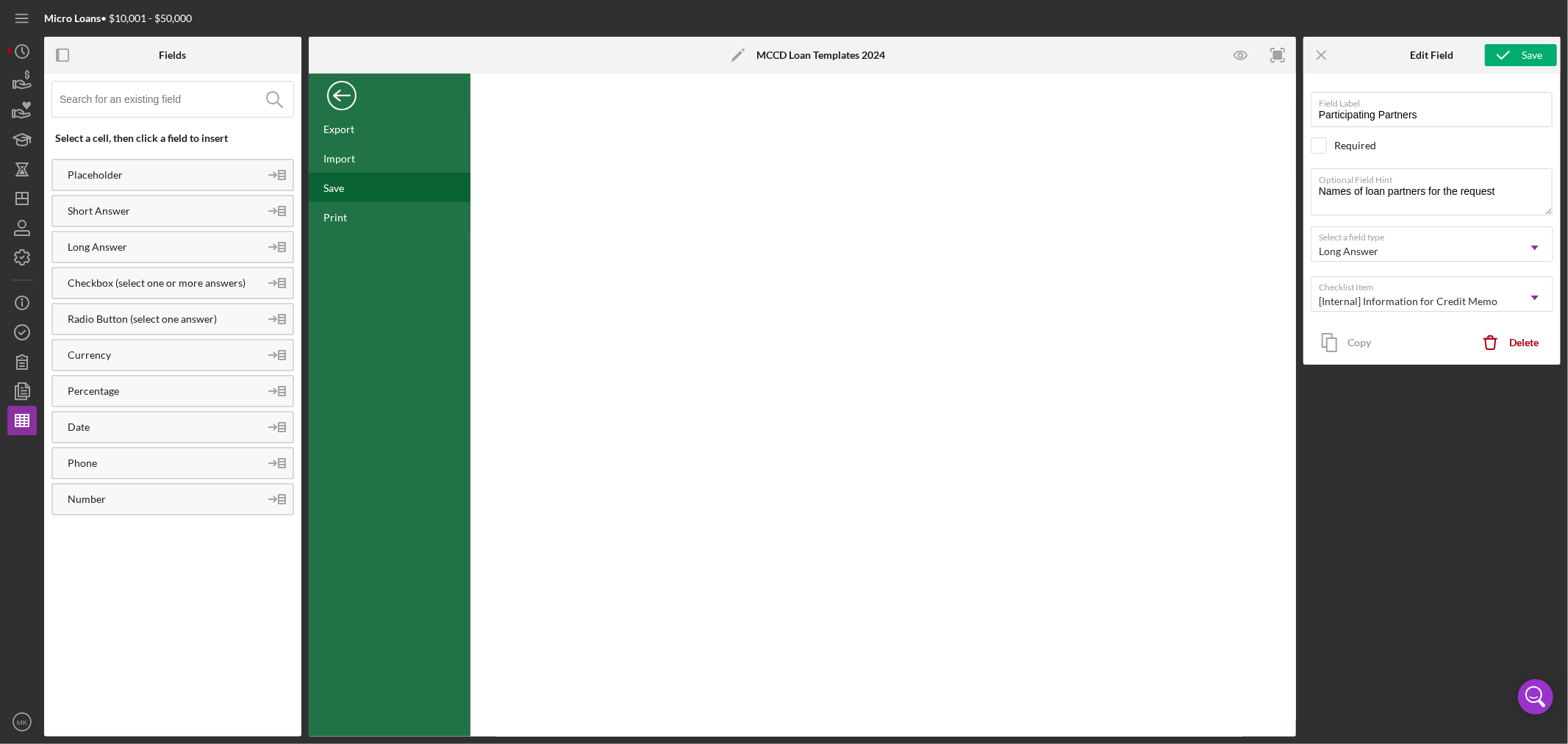
click at [341, 190] on div "Save" at bounding box center [333, 188] width 21 height 13
click at [24, 333] on icon "button" at bounding box center [22, 332] width 36 height 36
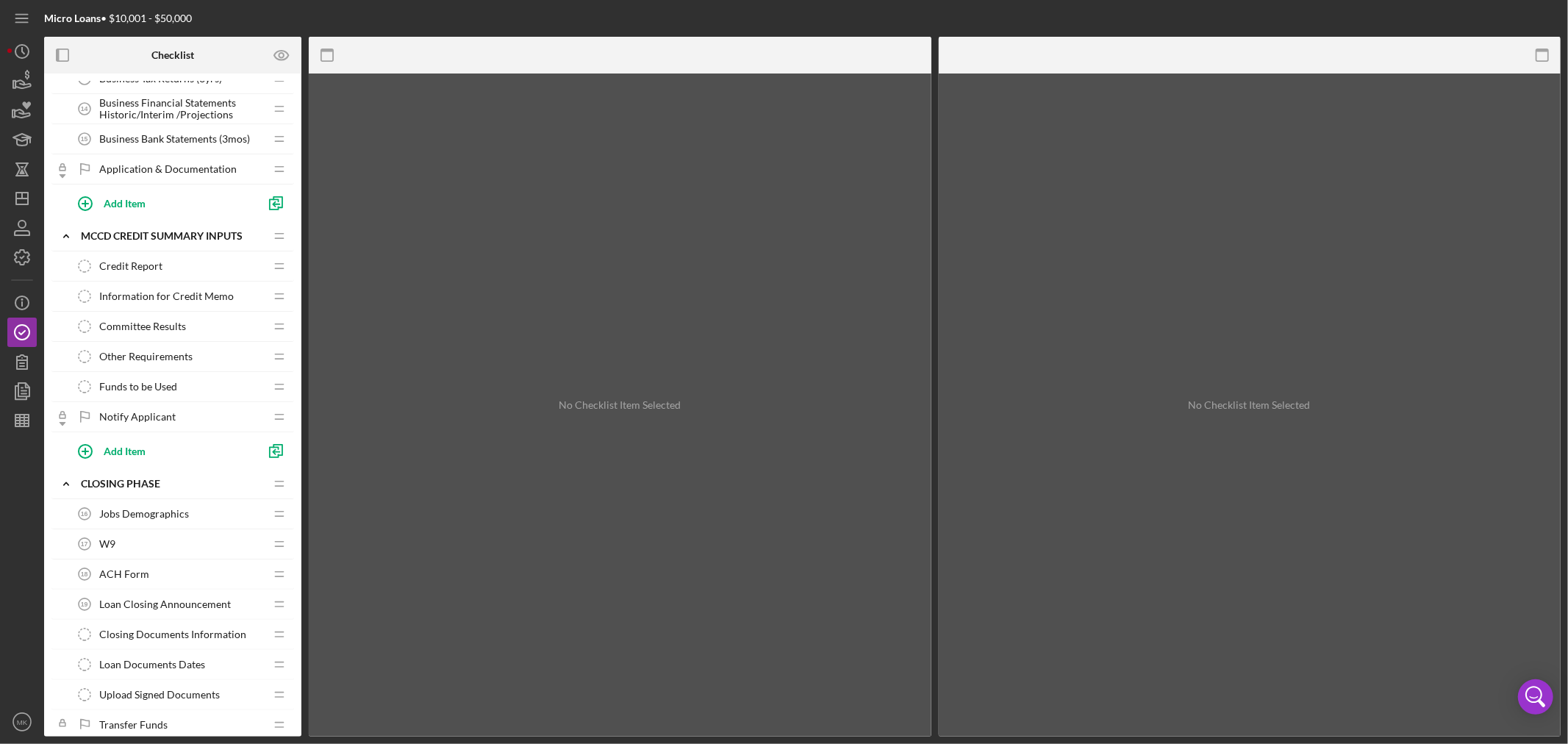
scroll to position [686, 0]
click at [164, 356] on span "Other Requirements" at bounding box center [145, 357] width 94 height 12
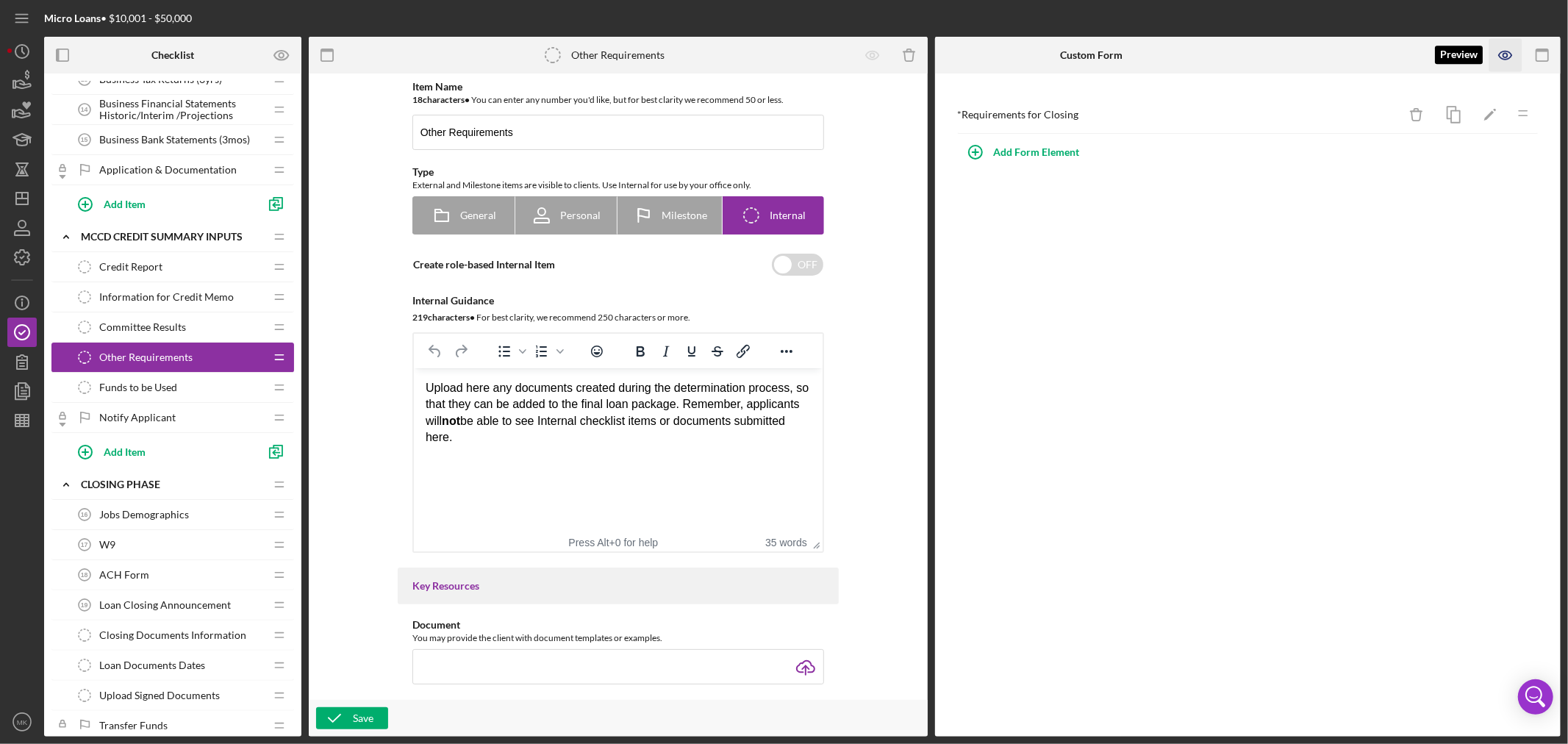
click at [1254, 53] on icon "button" at bounding box center [1505, 55] width 33 height 33
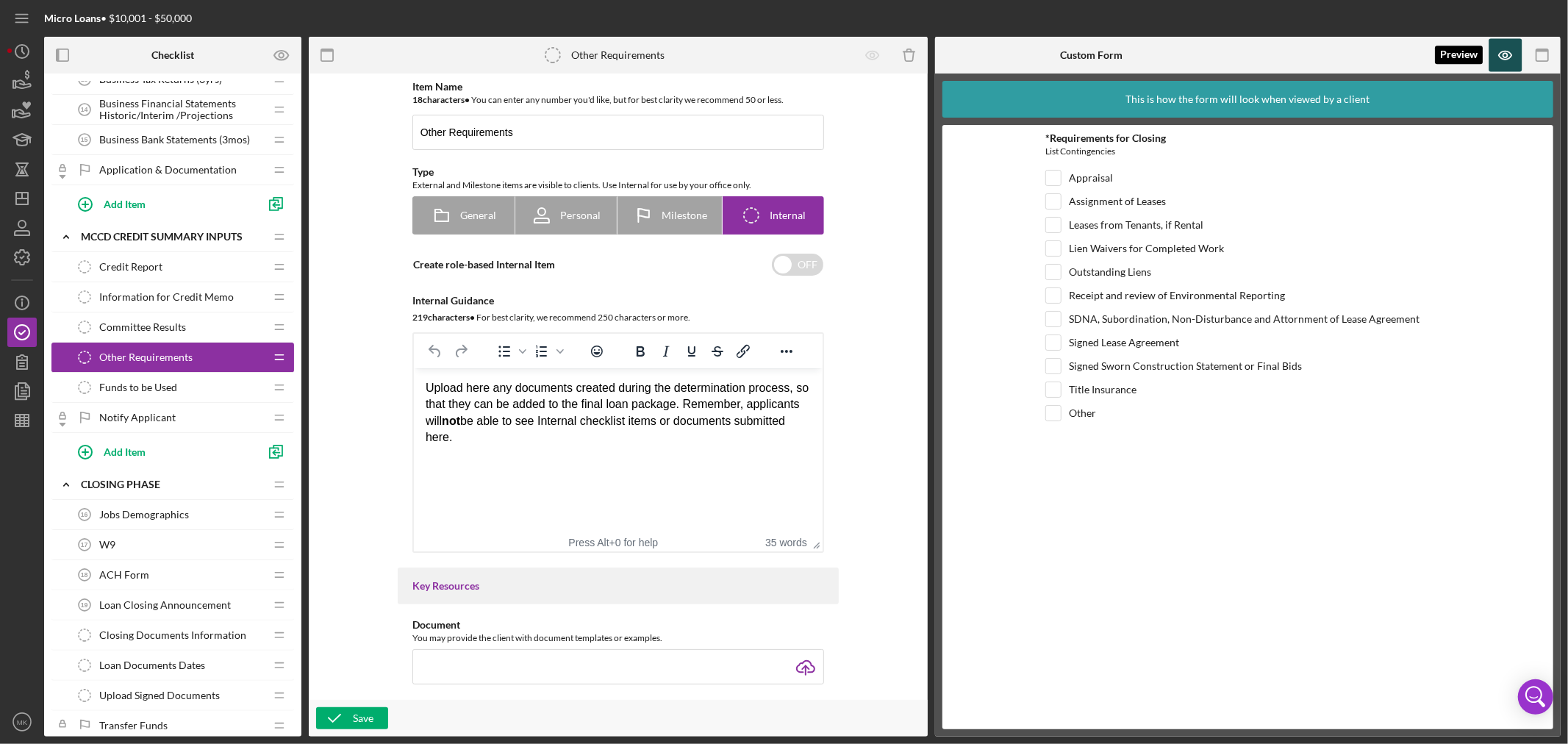
click at [1254, 55] on icon "button" at bounding box center [1505, 55] width 5 height 5
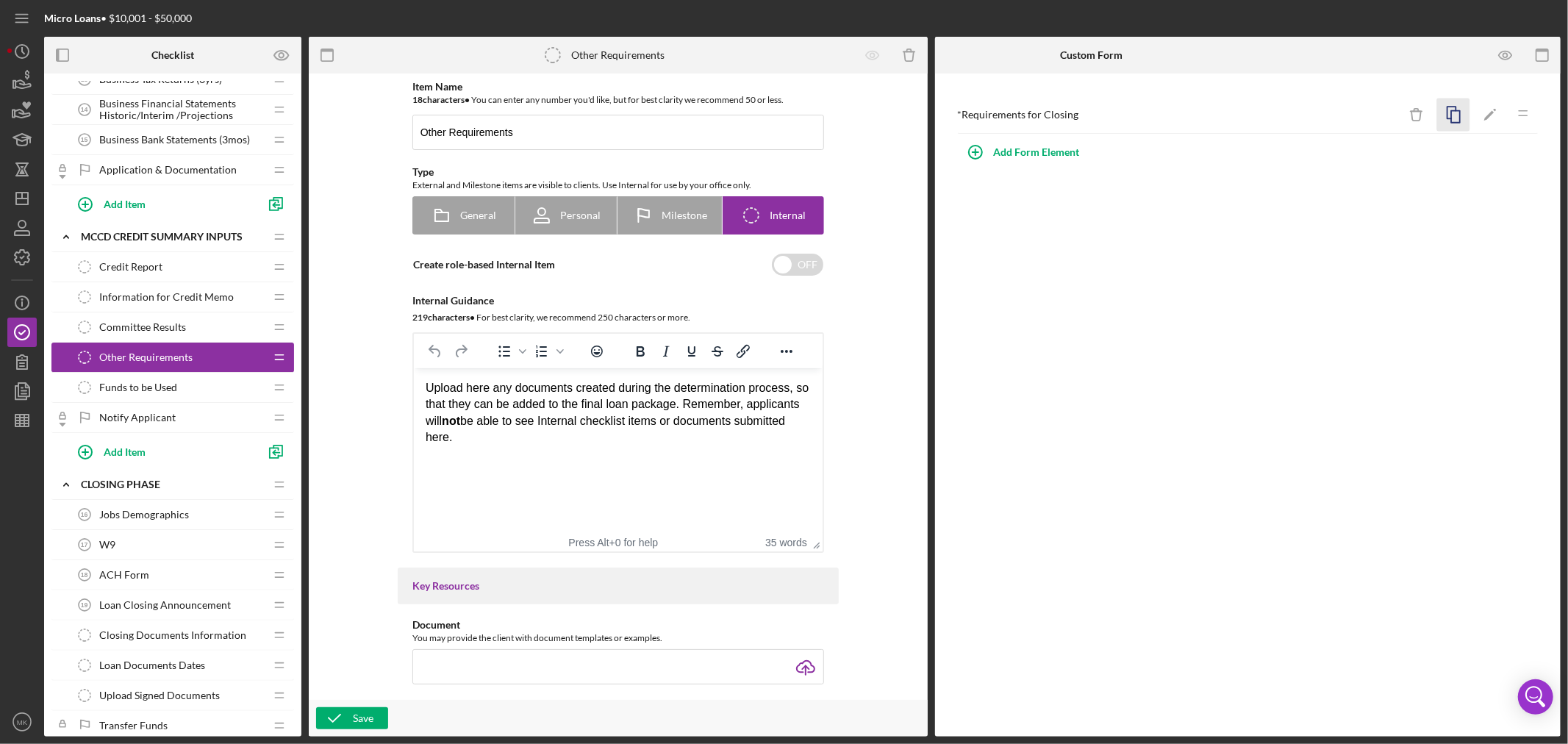
click at [1254, 114] on icon "button" at bounding box center [1454, 114] width 33 height 33
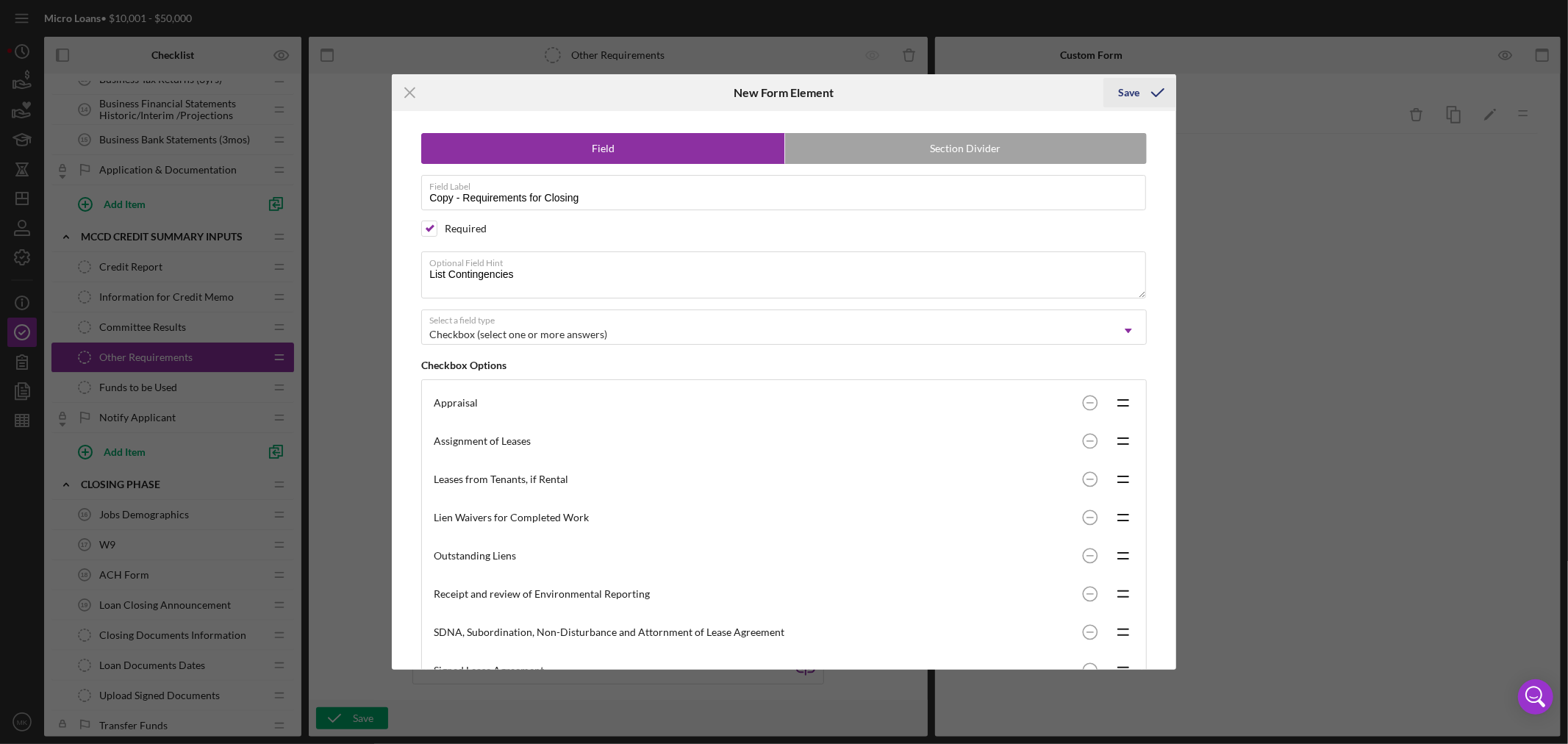
click at [1123, 93] on div "Save" at bounding box center [1128, 93] width 21 height 29
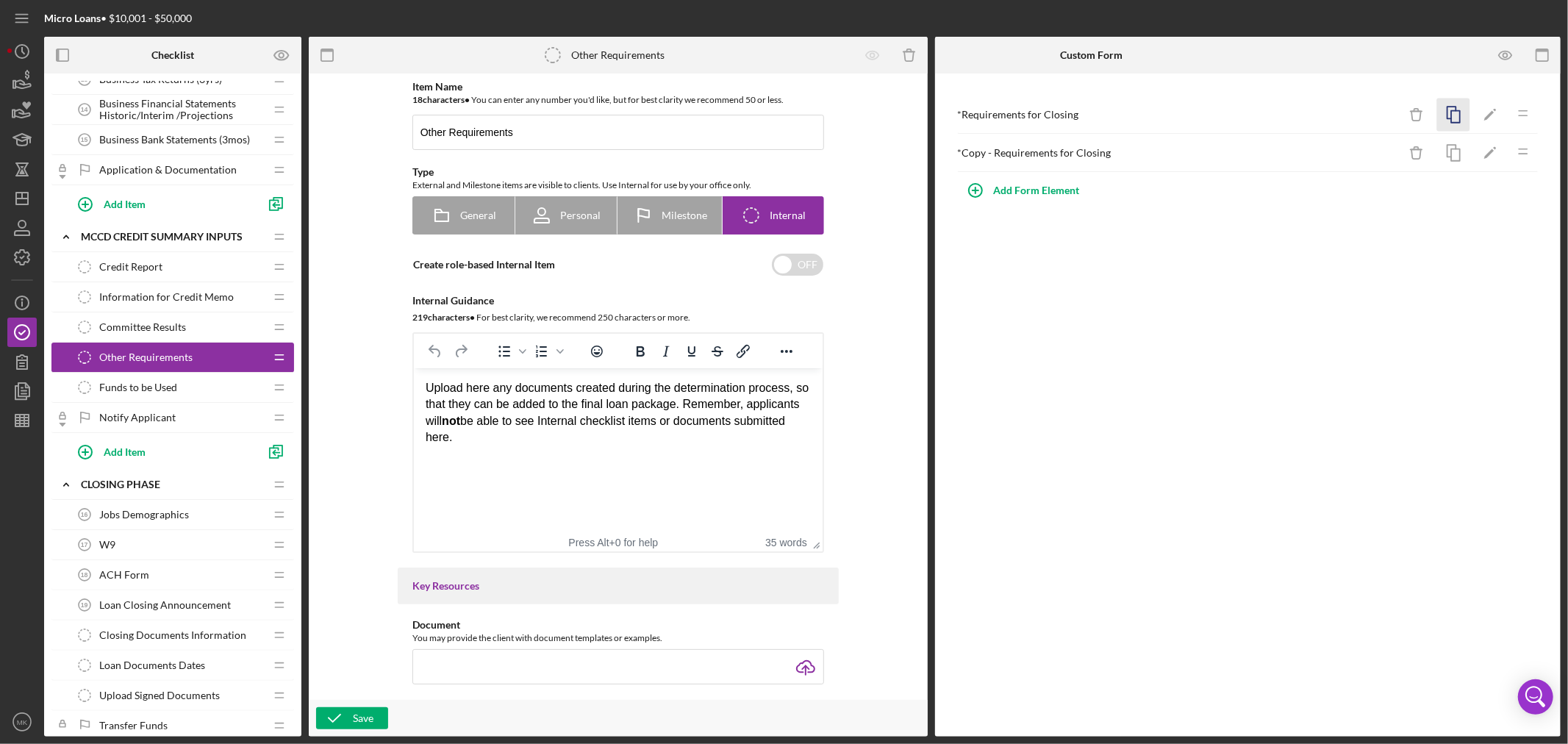
click at [1254, 114] on icon "button" at bounding box center [1454, 114] width 33 height 33
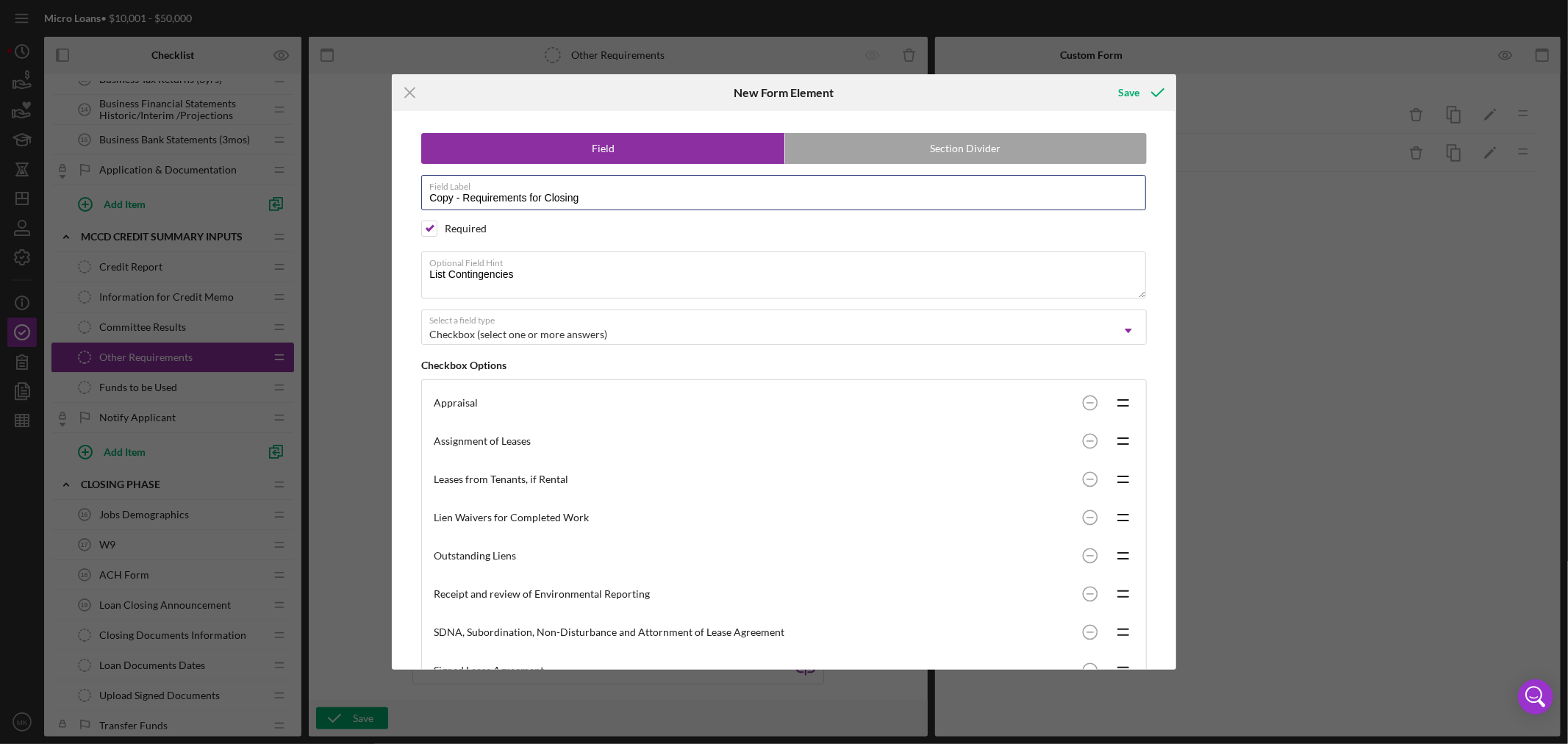
drag, startPoint x: 461, startPoint y: 199, endPoint x: 320, endPoint y: 193, distance: 141.1
click at [320, 193] on div "Icon/Menu Close New Form Element Save Field Section Divider Field Label Copy - …" at bounding box center [784, 372] width 1568 height 744
type input "Requirements for Closing"
click at [526, 272] on textarea "List Contingencies" at bounding box center [784, 275] width 725 height 47
type textarea "List Contingencies. Received and Reviewed"
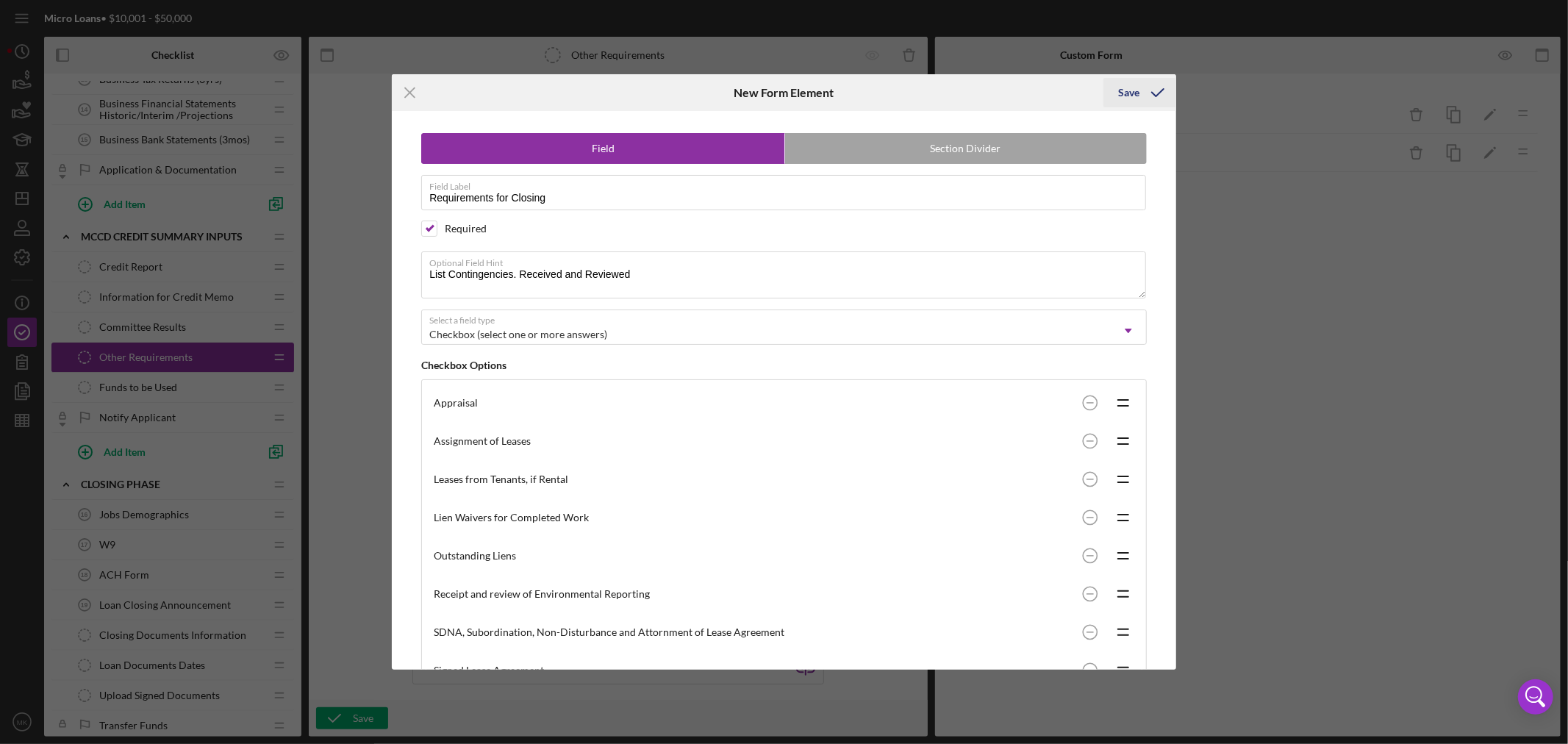
click at [1133, 91] on div "Save" at bounding box center [1128, 93] width 21 height 29
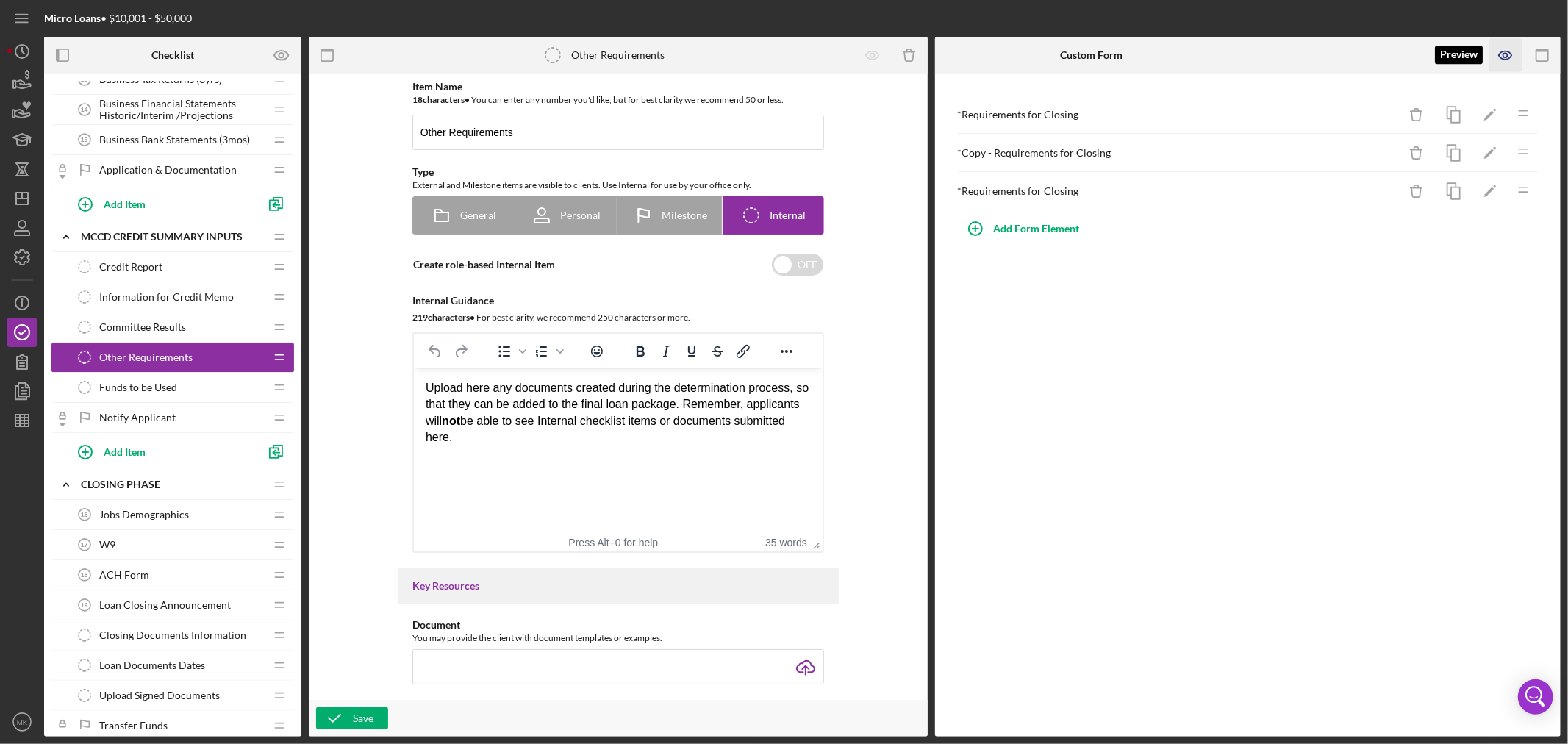
click at [1254, 55] on icon "button" at bounding box center [1505, 55] width 33 height 33
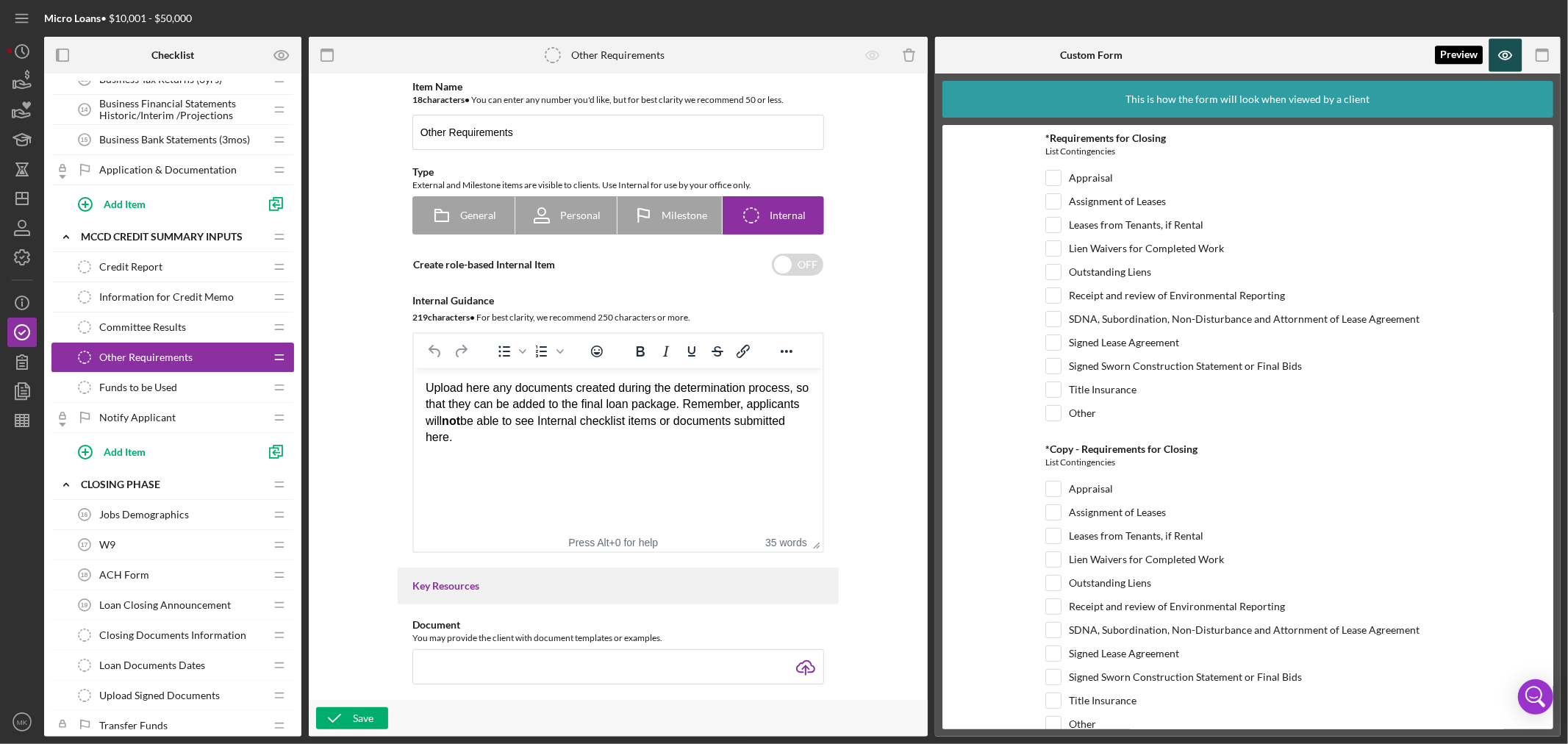
click at [1254, 52] on icon "button" at bounding box center [1505, 55] width 33 height 33
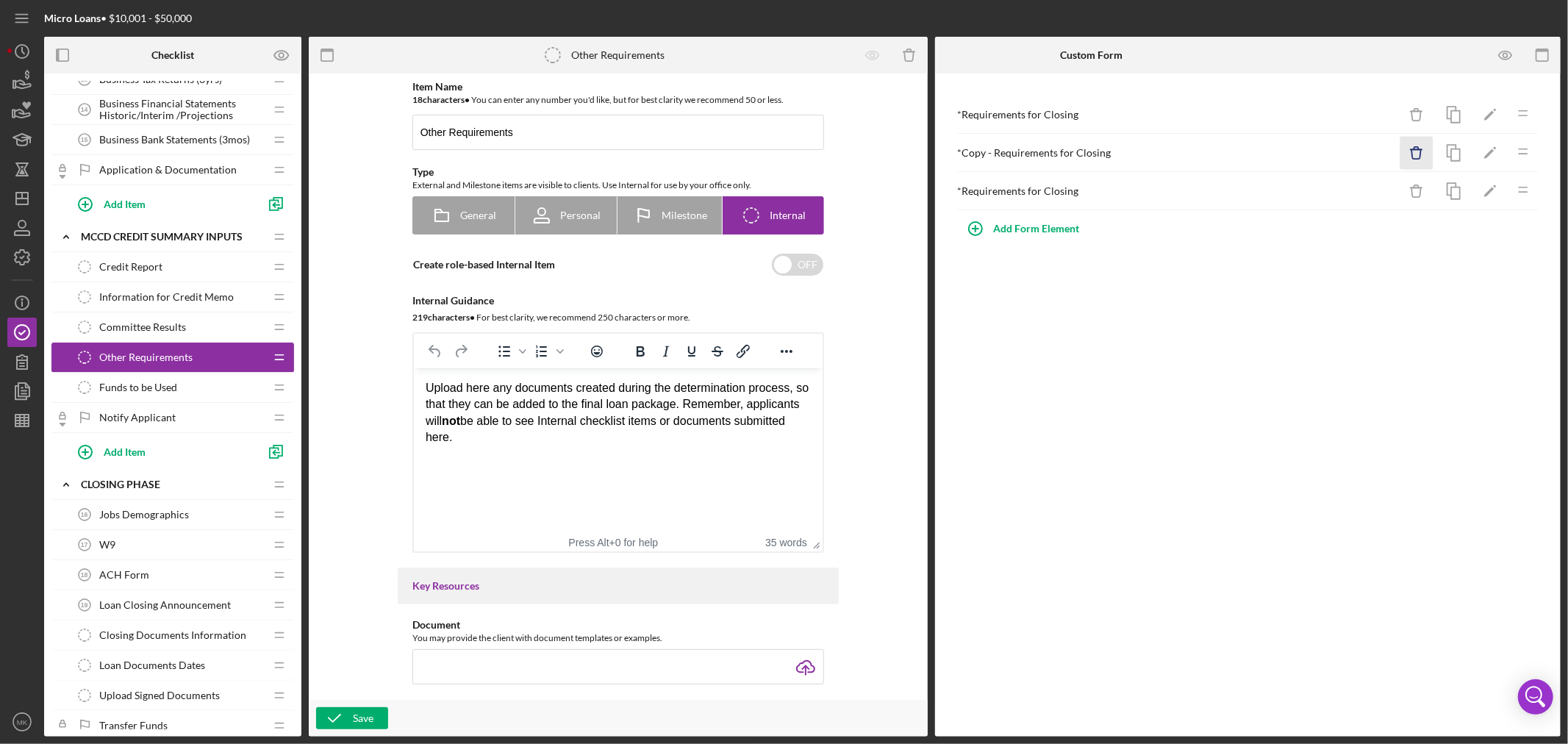
click at [1254, 153] on icon "Icon/Delete" at bounding box center [1416, 153] width 33 height 33
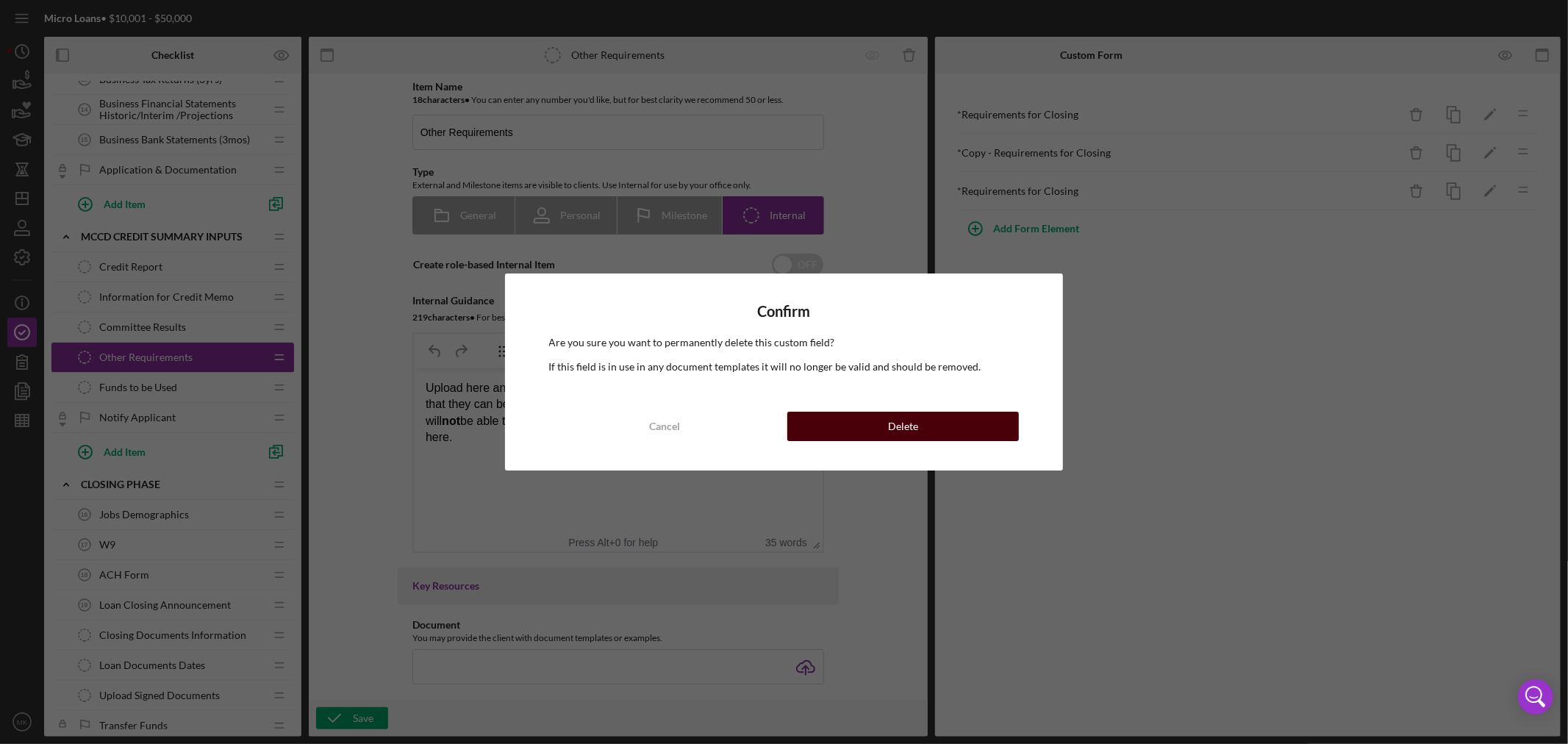
click at [934, 428] on button "Delete" at bounding box center [903, 426] width 232 height 29
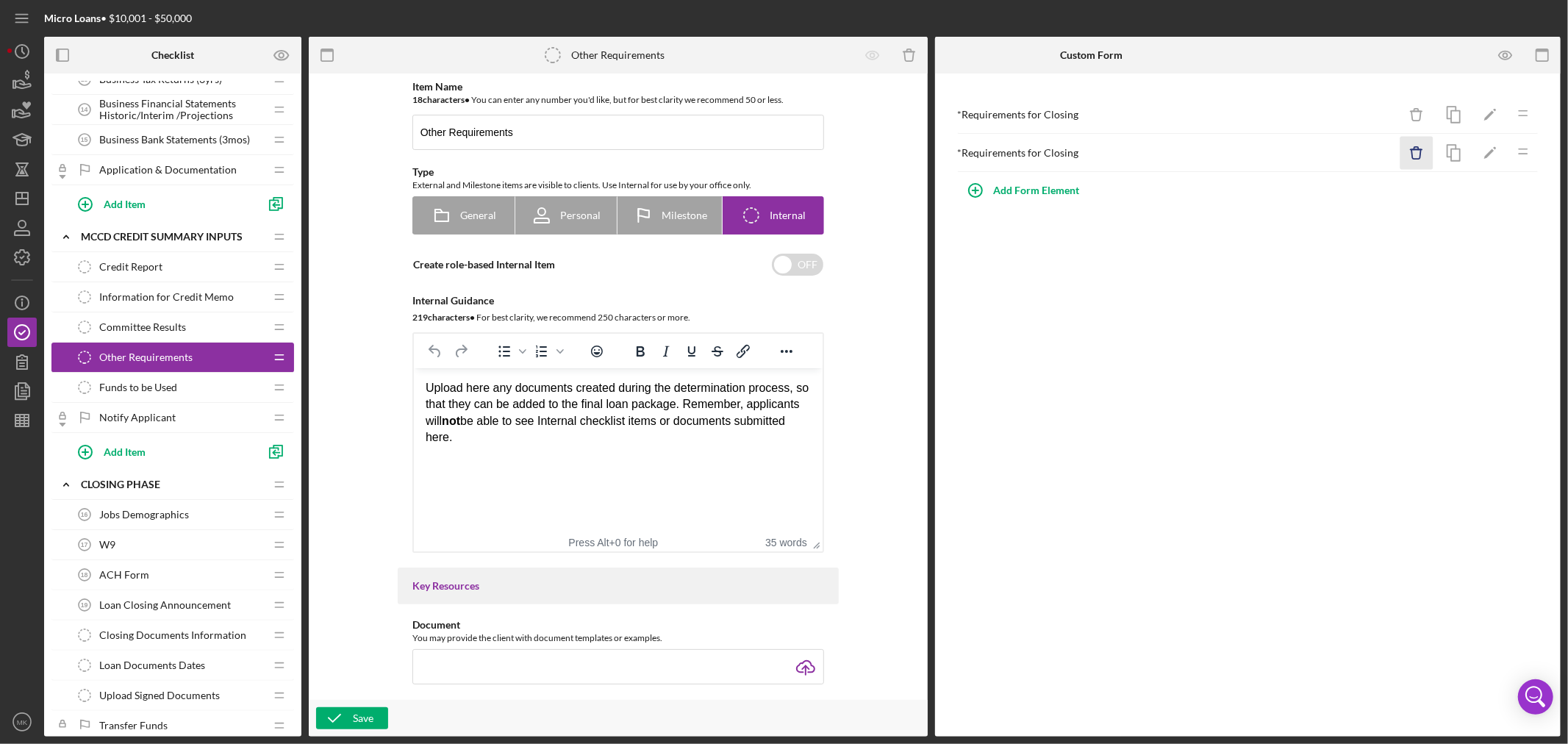
click at [1254, 151] on icon "Icon/Delete" at bounding box center [1416, 153] width 33 height 33
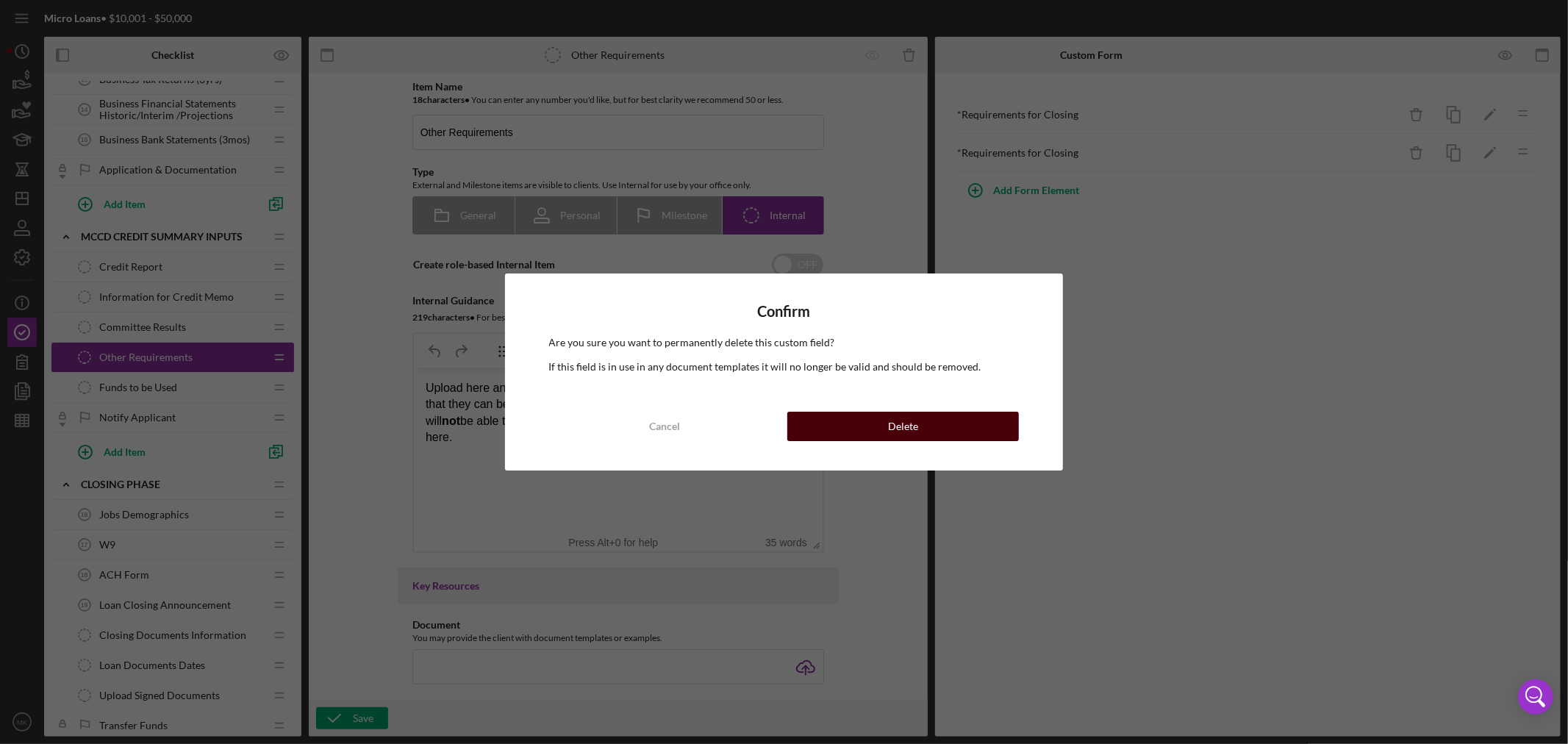
click at [920, 424] on button "Delete" at bounding box center [903, 426] width 232 height 29
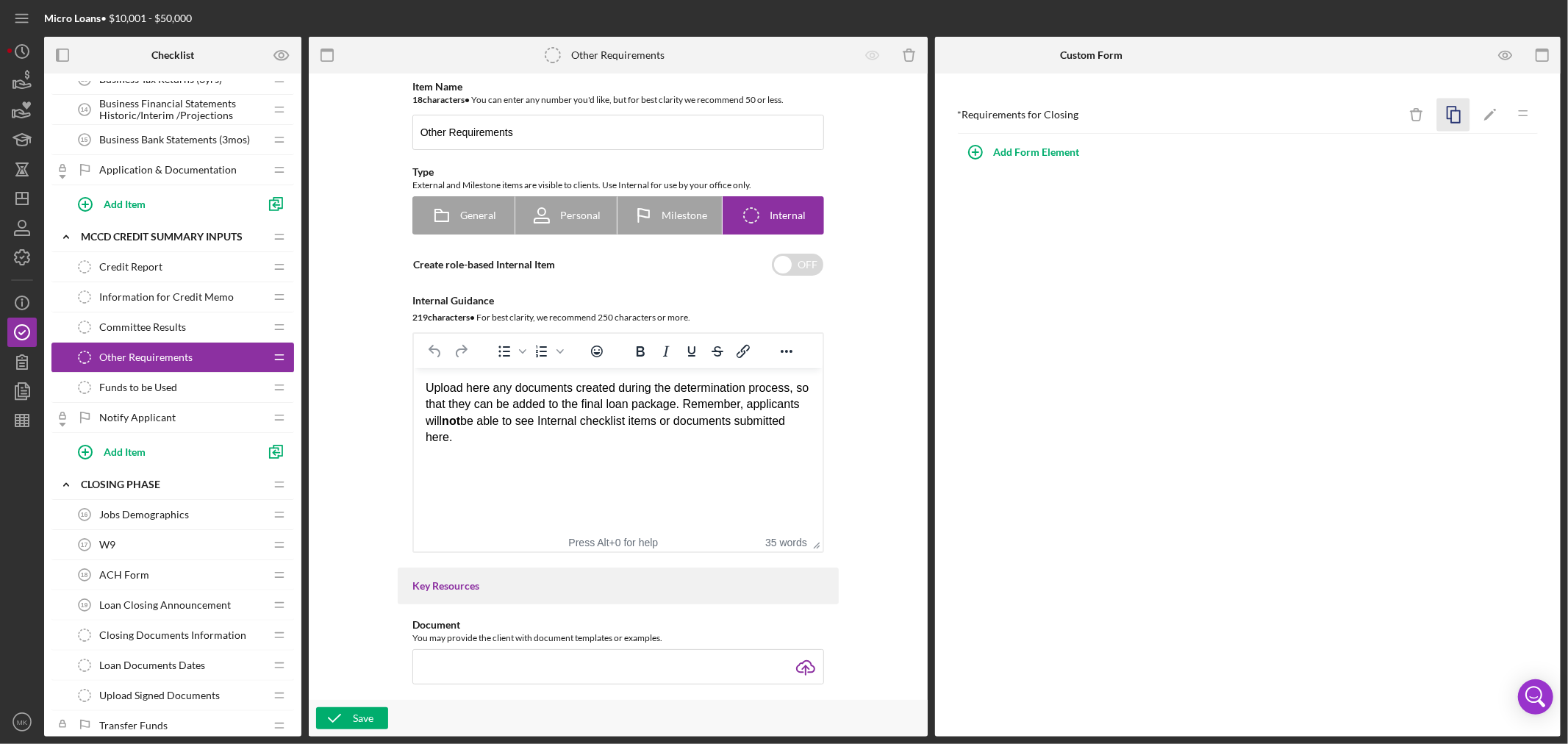
click at [1254, 113] on icon "button" at bounding box center [1454, 114] width 33 height 33
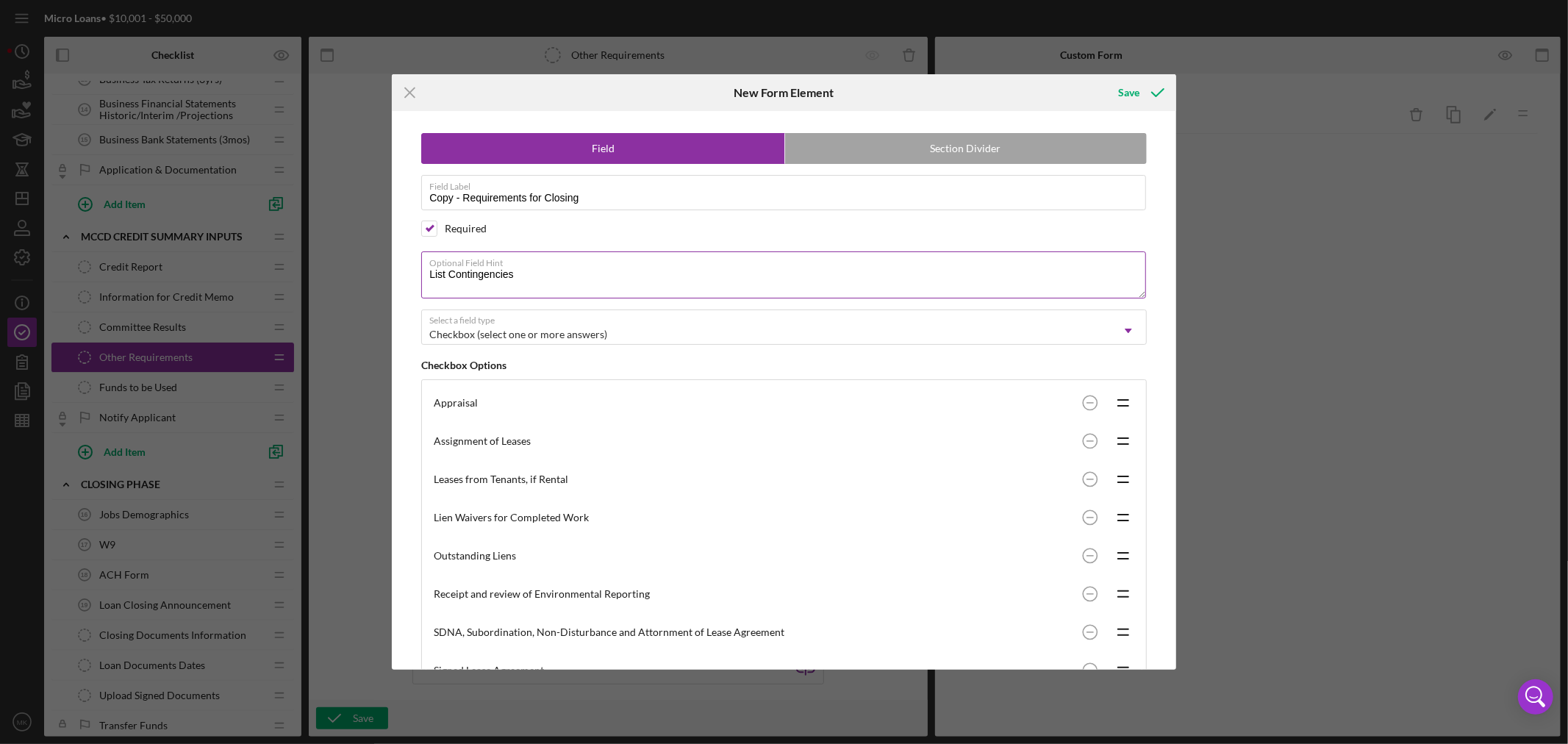
click at [518, 268] on textarea "List Contingencies" at bounding box center [784, 275] width 725 height 47
type textarea "List Contingencies. Received and Reviewed"
click at [1129, 93] on div "Save" at bounding box center [1128, 93] width 21 height 29
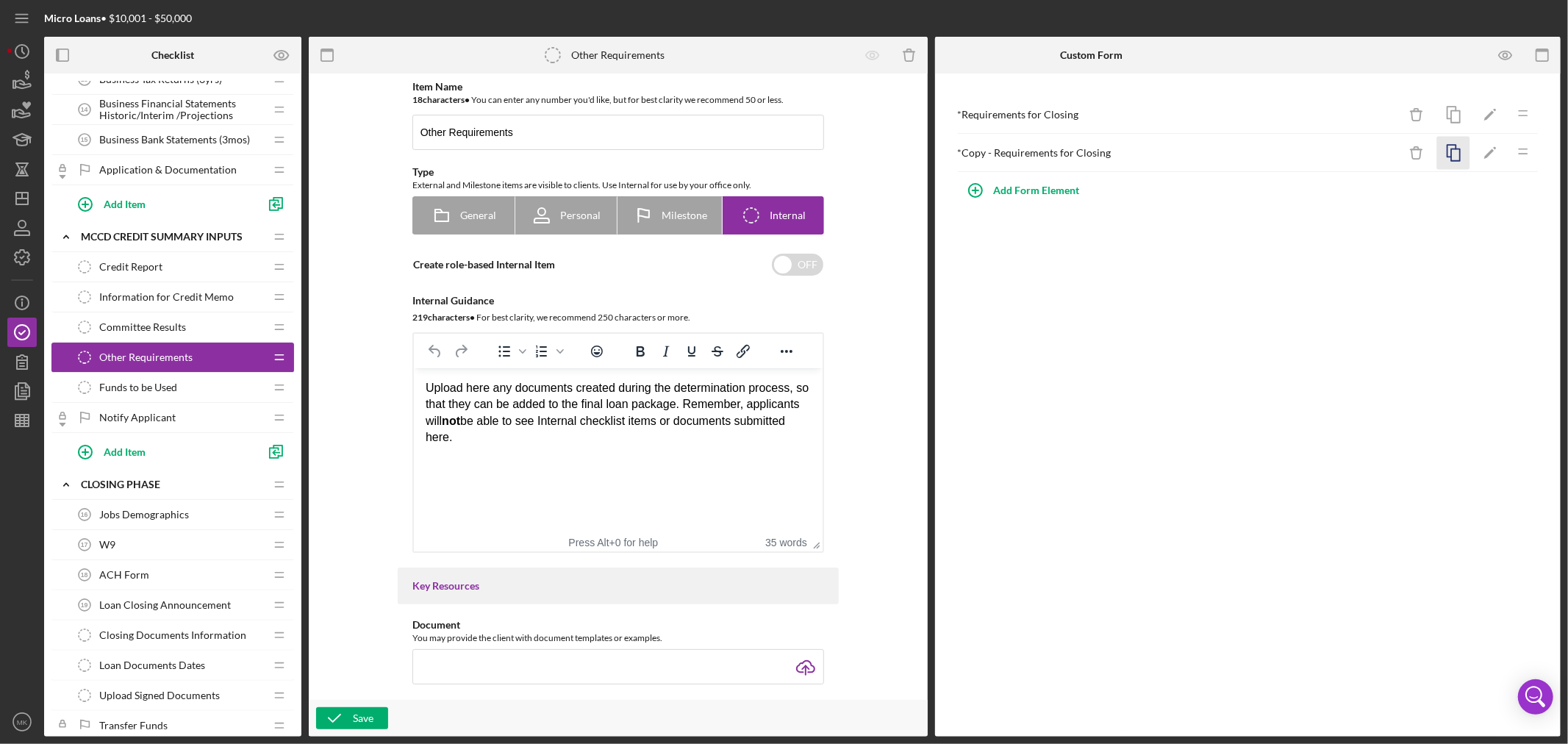
click at [1254, 154] on icon "button" at bounding box center [1454, 153] width 33 height 33
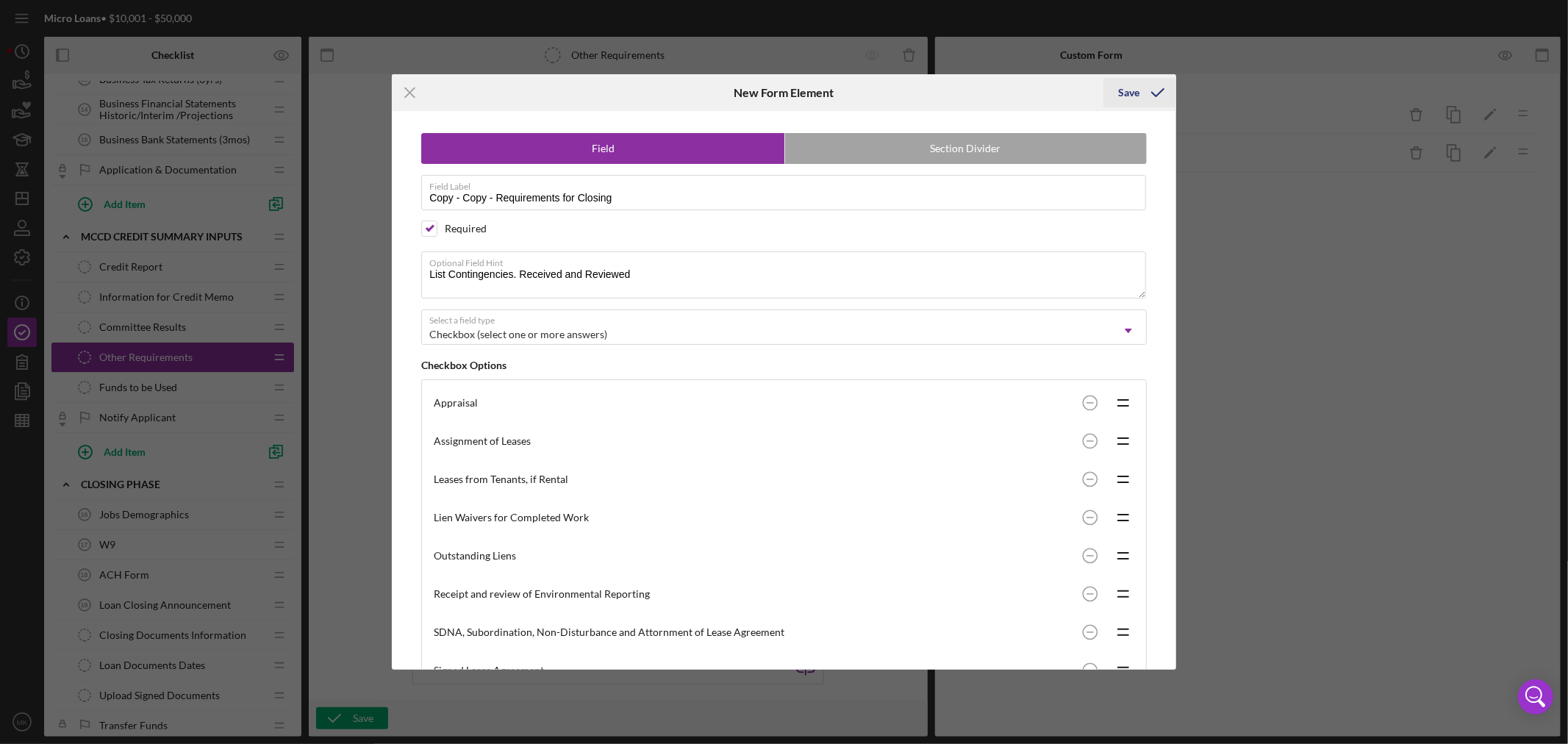
click at [1140, 91] on icon "submit" at bounding box center [1157, 93] width 36 height 36
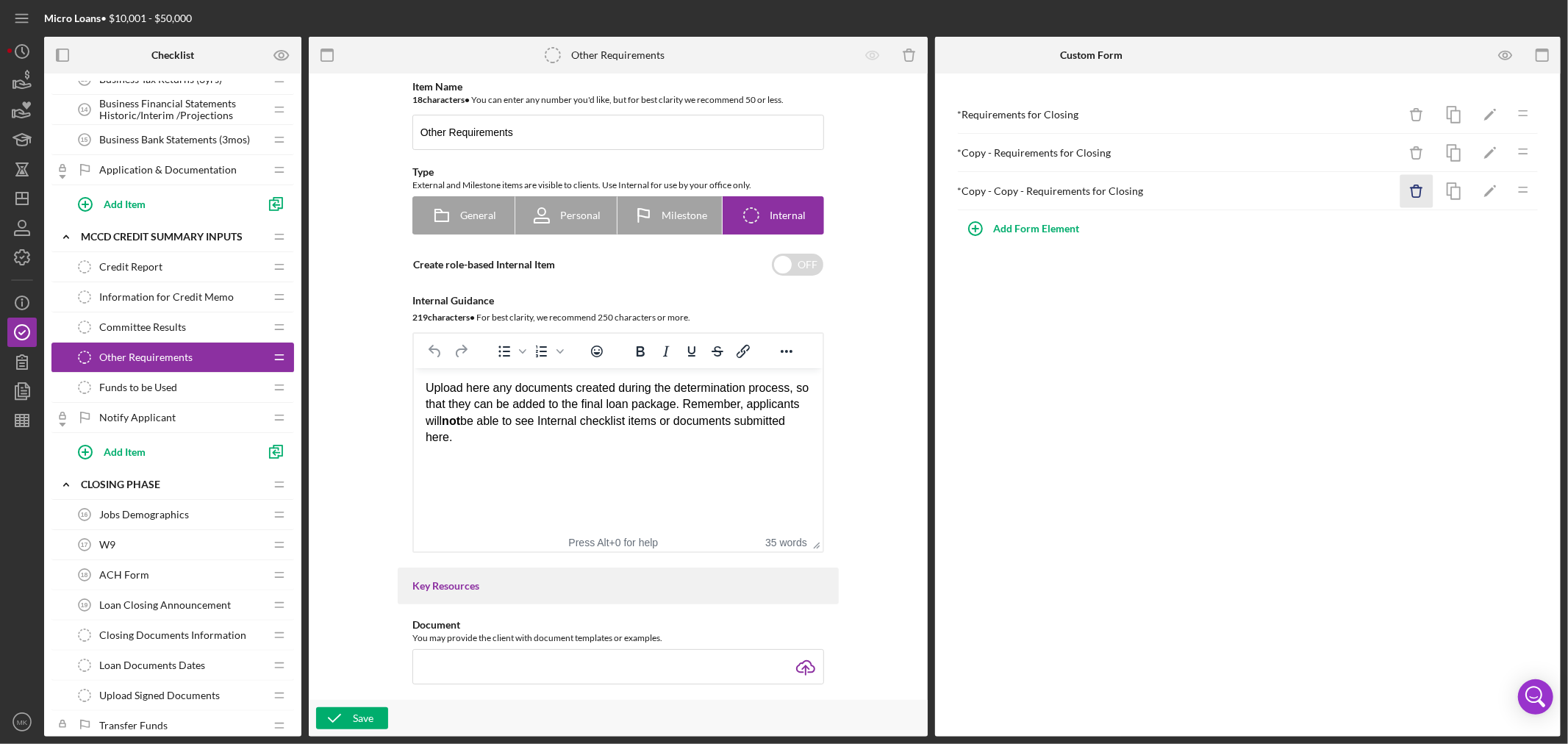
click at [1254, 191] on icon "Icon/Delete" at bounding box center [1416, 192] width 33 height 33
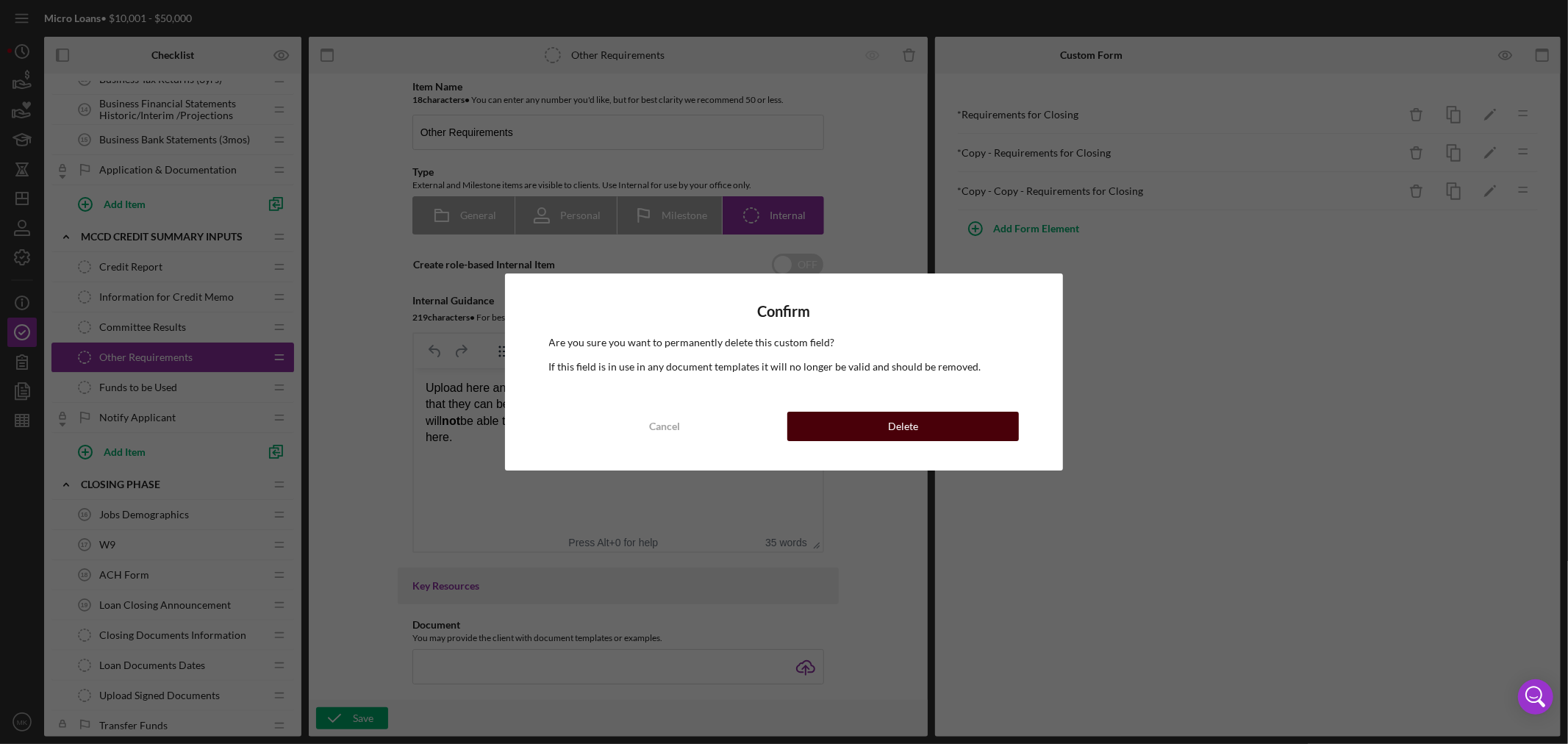
click at [908, 420] on div "Delete" at bounding box center [902, 426] width 30 height 29
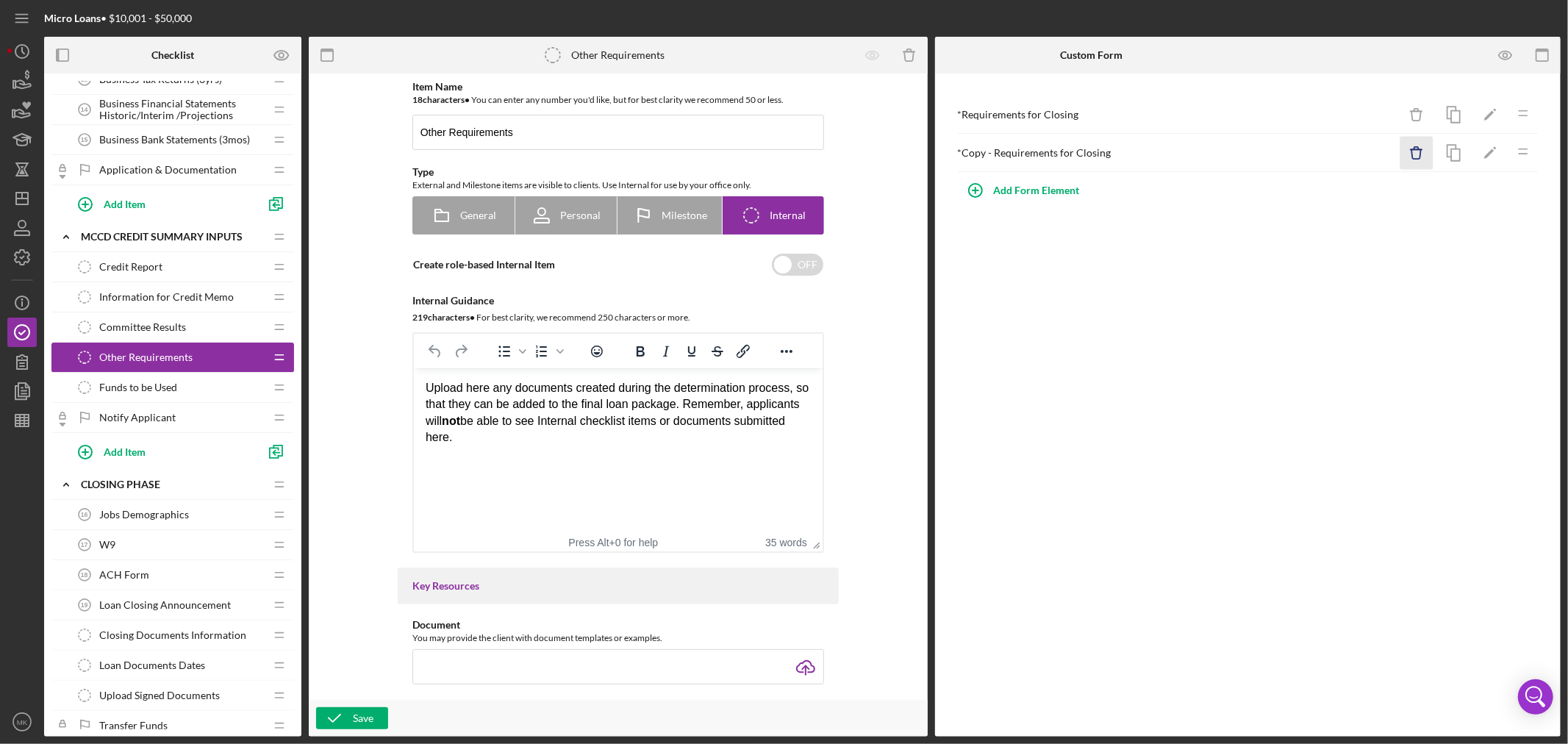
click at [1254, 152] on icon "button" at bounding box center [1416, 154] width 10 height 10
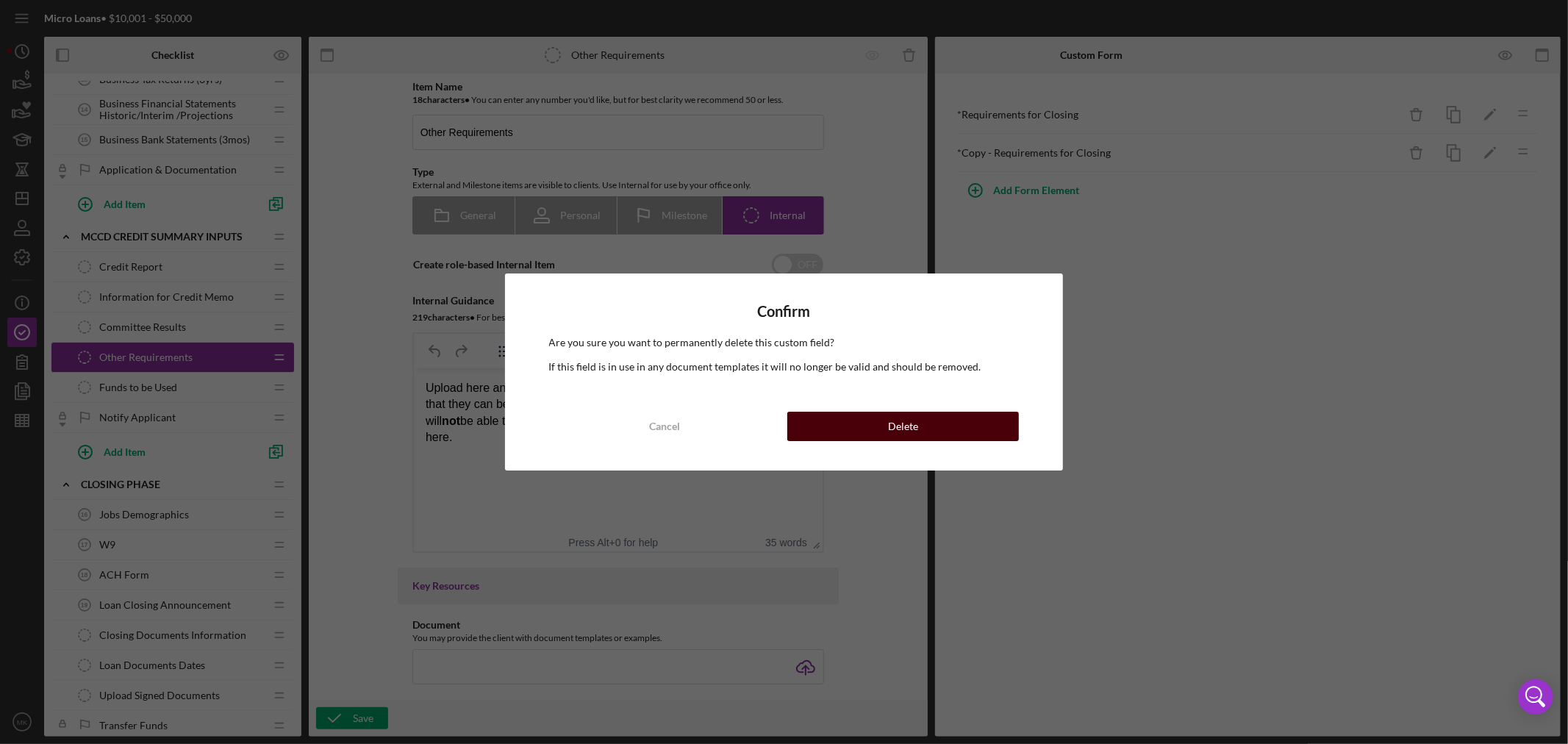
click at [932, 417] on button "Delete" at bounding box center [903, 426] width 232 height 29
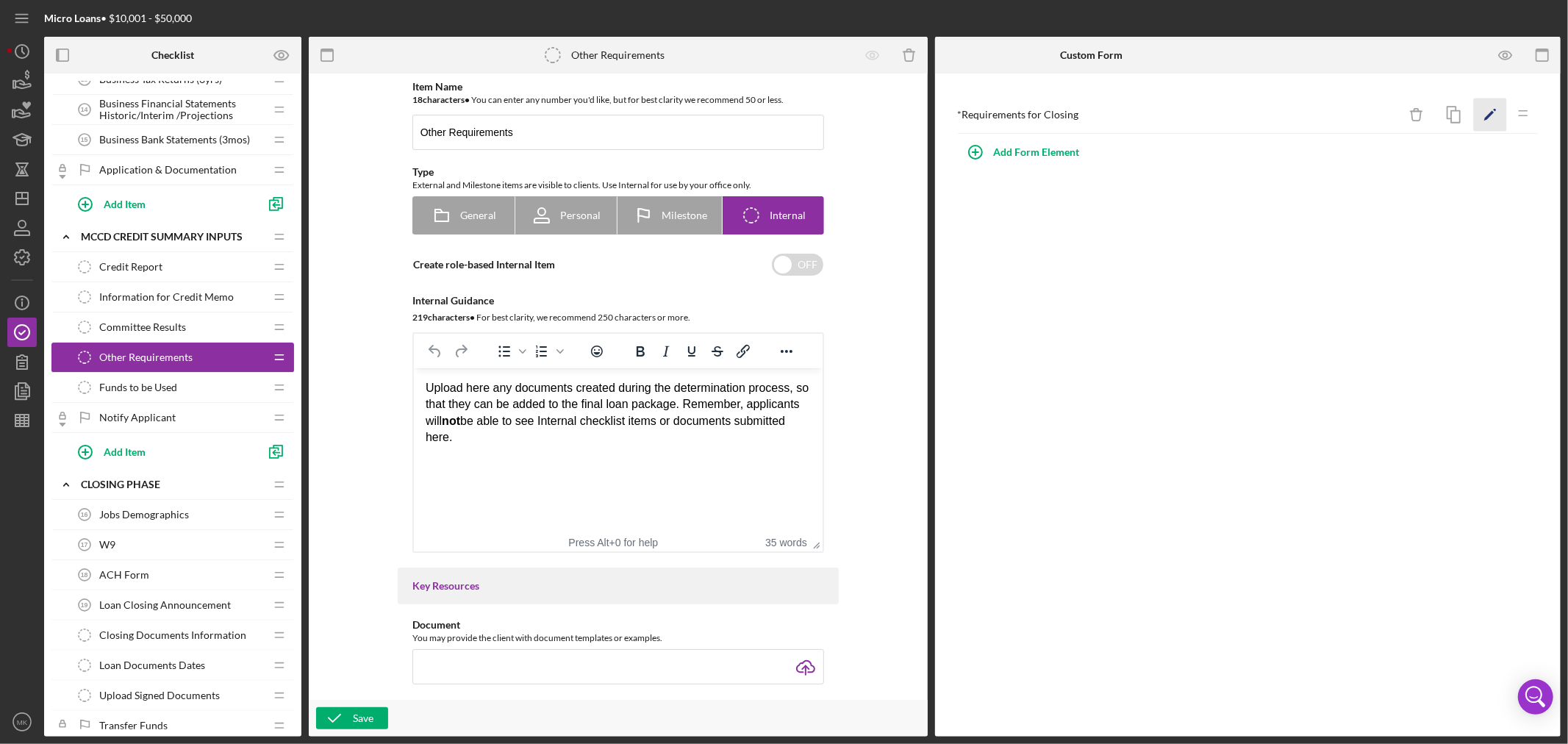
click at [1254, 114] on polygon "button" at bounding box center [1489, 115] width 10 height 10
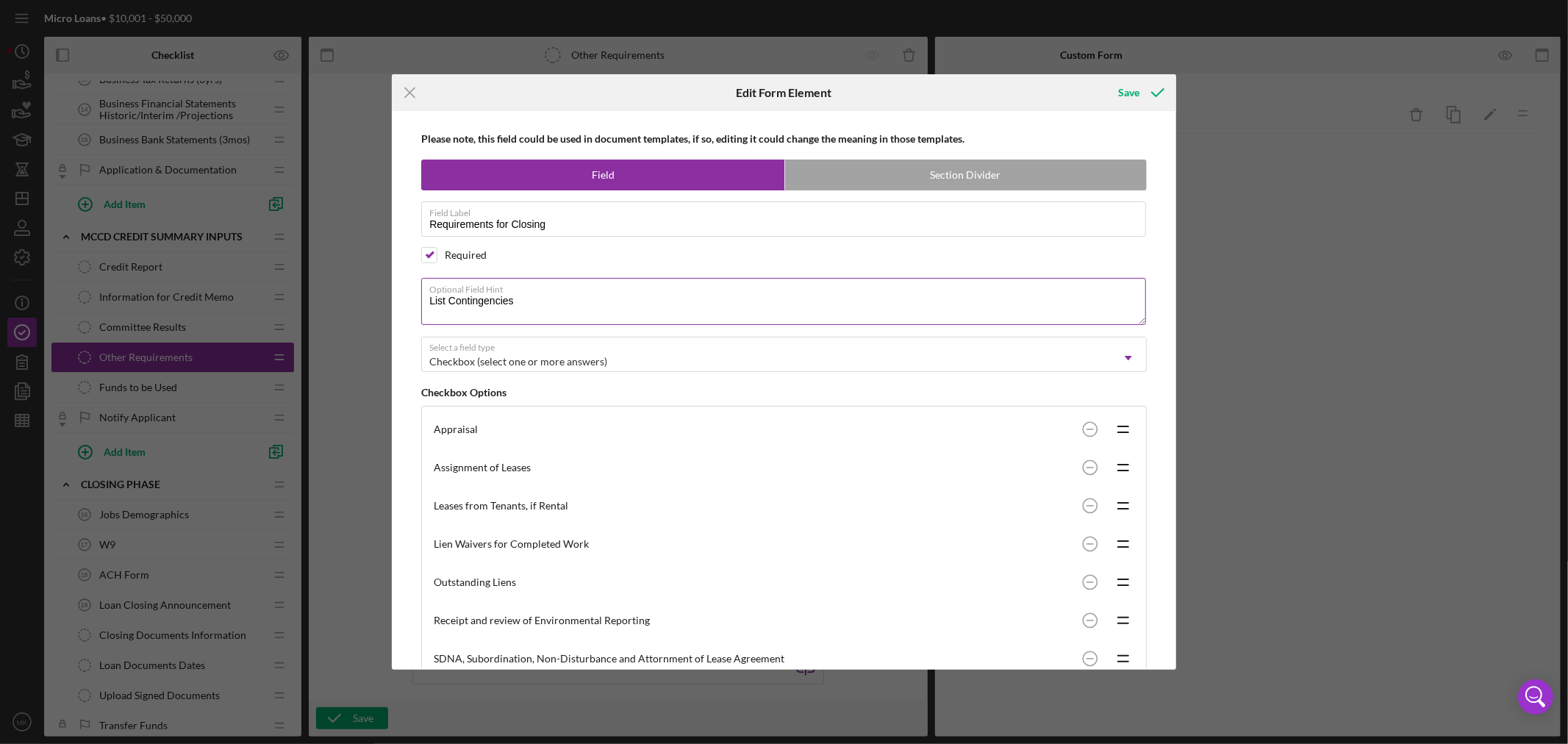
click at [524, 303] on textarea "List Contingencies" at bounding box center [784, 302] width 725 height 47
type textarea "L"
type textarea "Contingencies to Receive and Review"
click at [1126, 96] on div "Save" at bounding box center [1128, 93] width 21 height 29
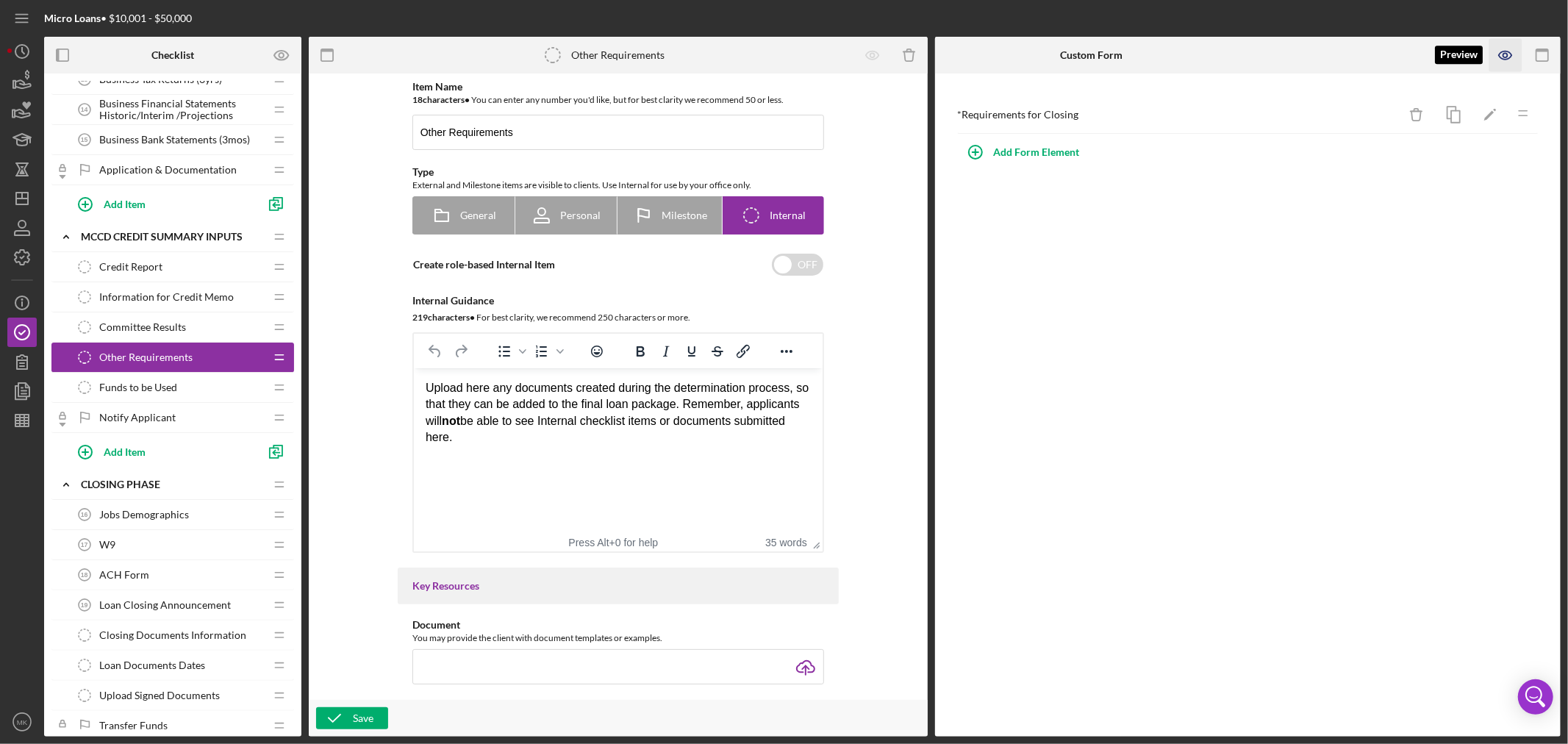
click at [1254, 55] on icon "button" at bounding box center [1505, 55] width 33 height 33
